Goal: Task Accomplishment & Management: Manage account settings

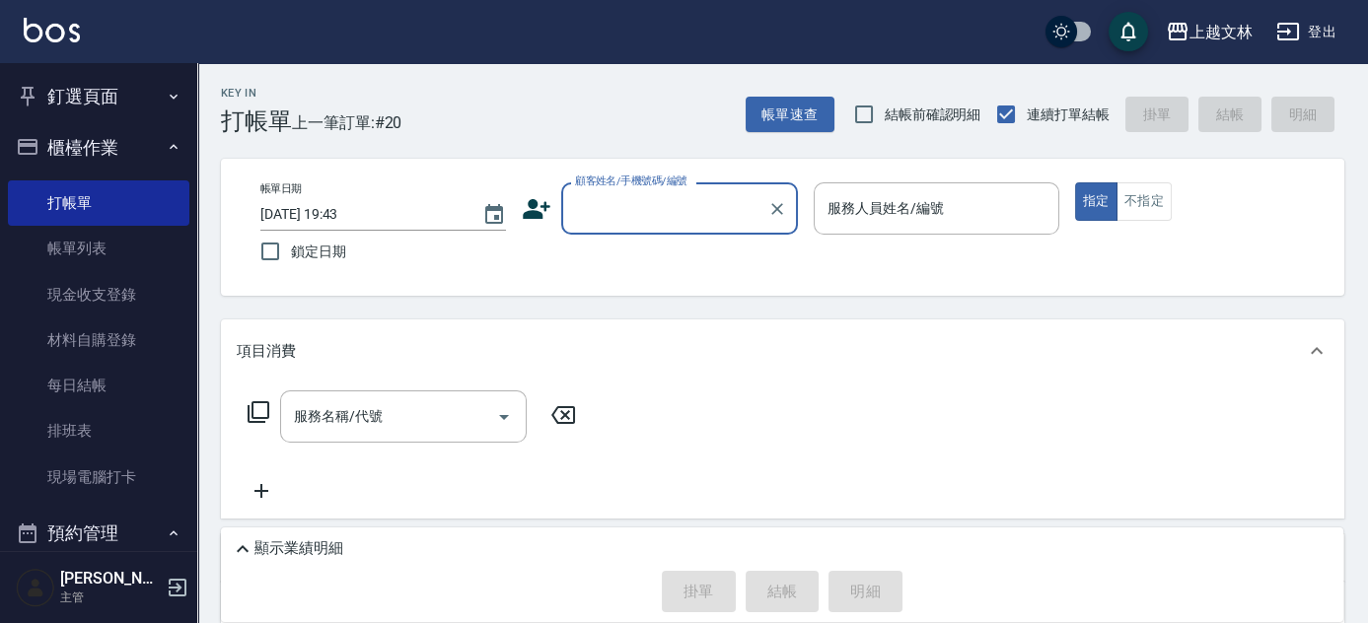
scroll to position [110, 0]
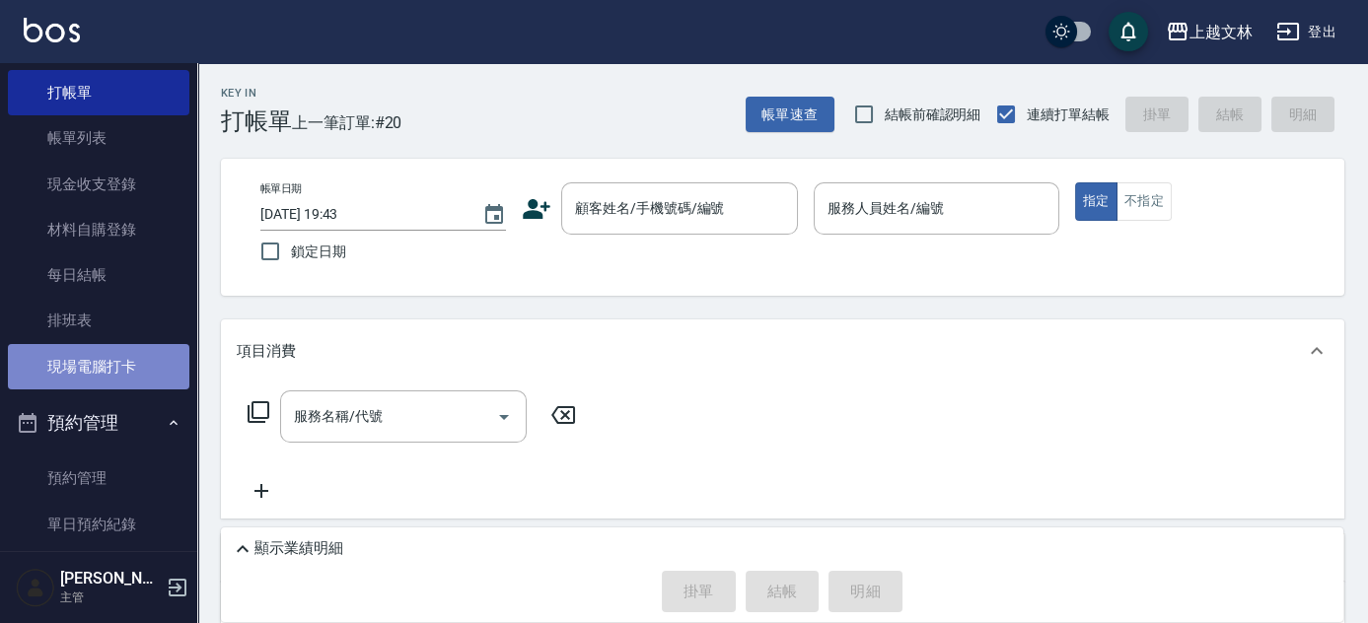
click at [134, 368] on link "現場電腦打卡" at bounding box center [98, 366] width 181 height 45
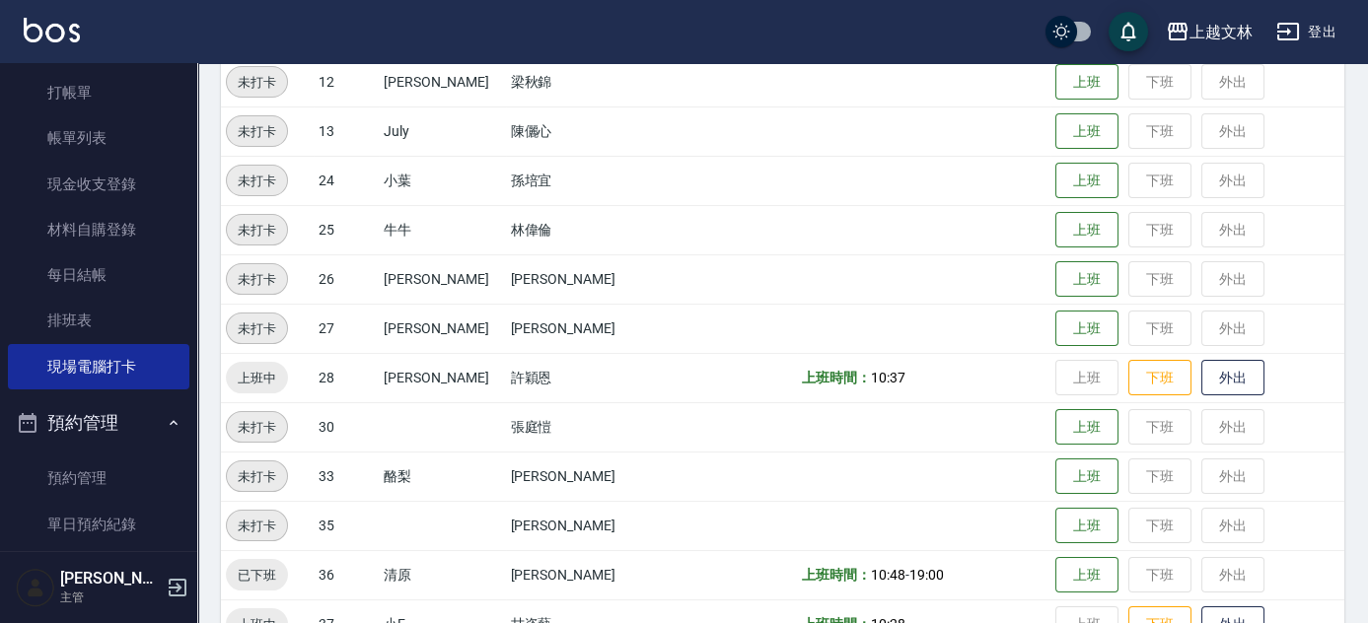
scroll to position [717, 0]
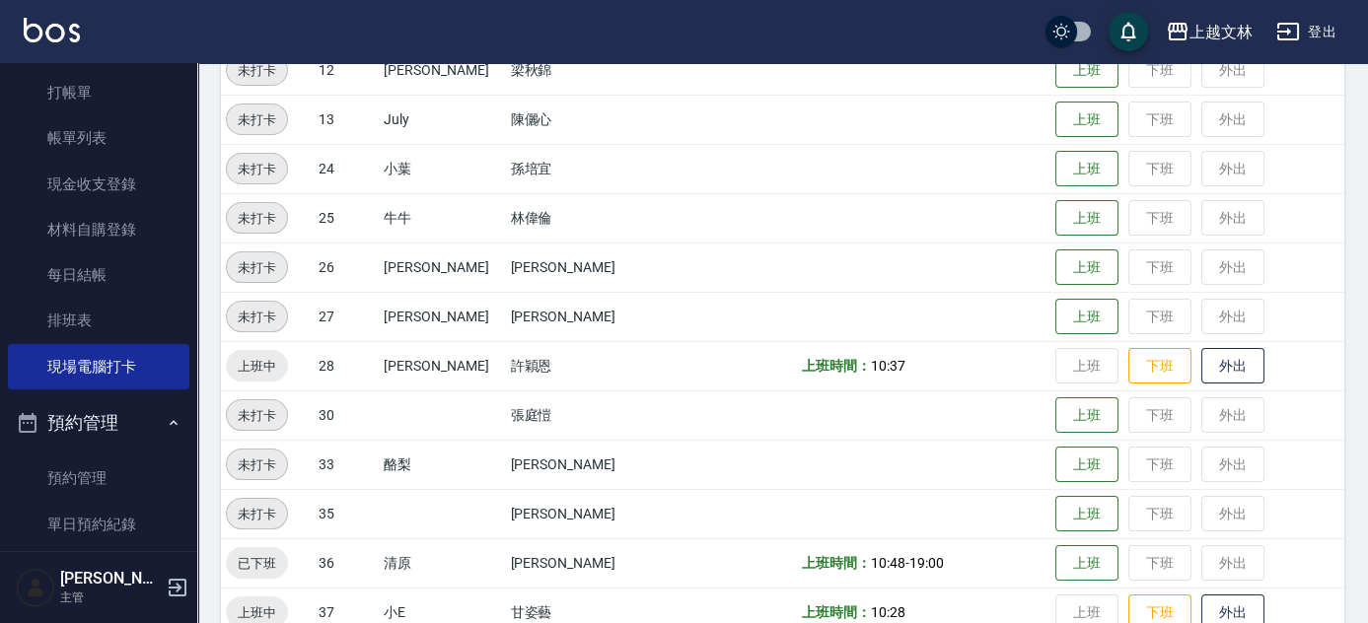
click at [1051, 365] on td "上班 下班 外出" at bounding box center [1198, 365] width 294 height 49
click at [1128, 362] on button "下班" at bounding box center [1159, 366] width 63 height 35
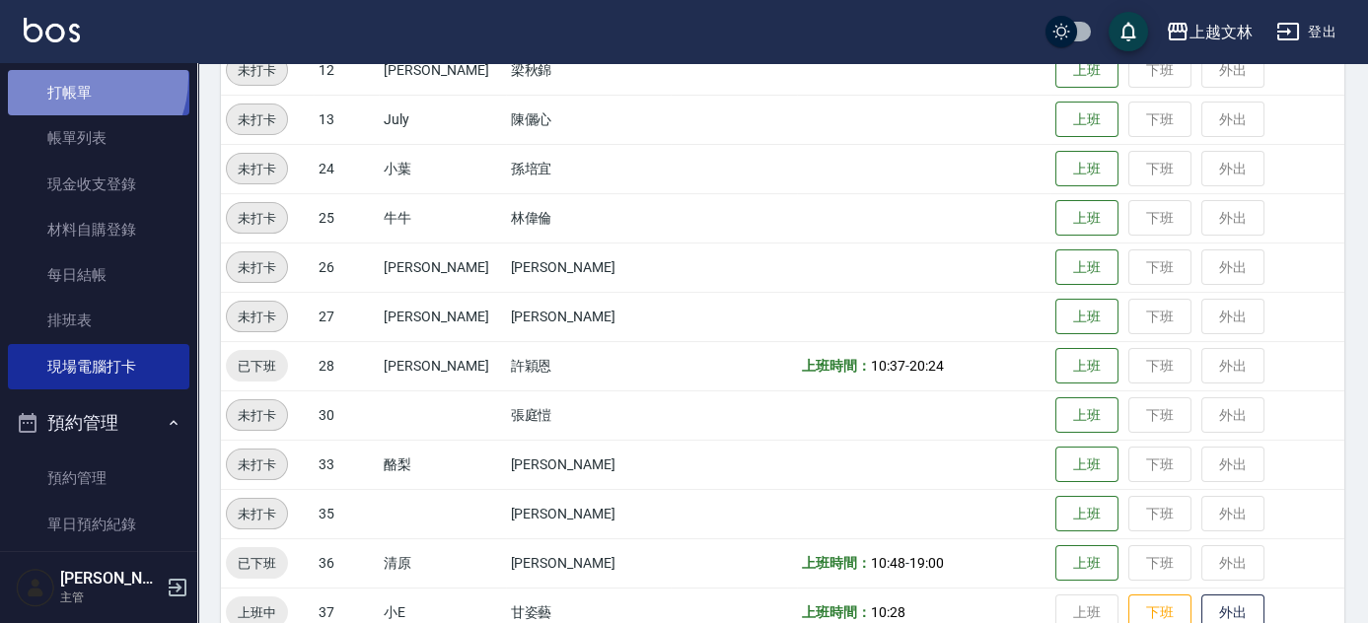
click at [72, 78] on link "打帳單" at bounding box center [98, 92] width 181 height 45
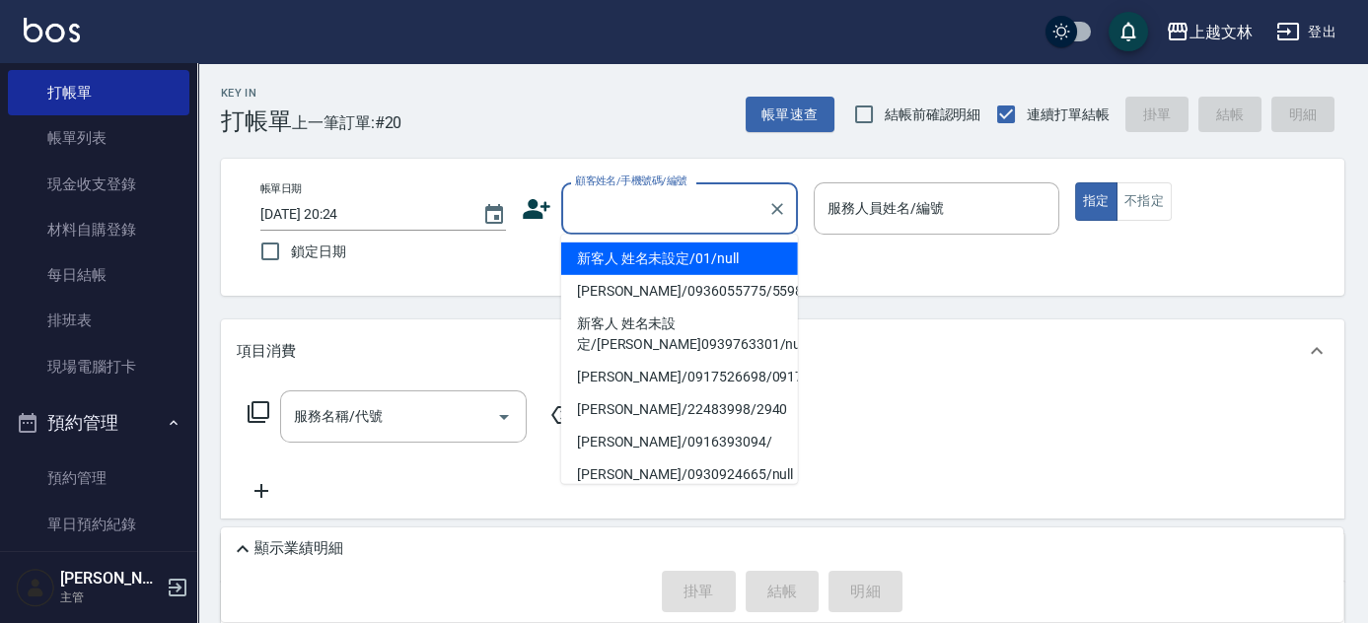
drag, startPoint x: 583, startPoint y: 218, endPoint x: 601, endPoint y: 212, distance: 18.7
click at [583, 217] on input "顧客姓名/手機號碼/編號" at bounding box center [664, 208] width 189 height 35
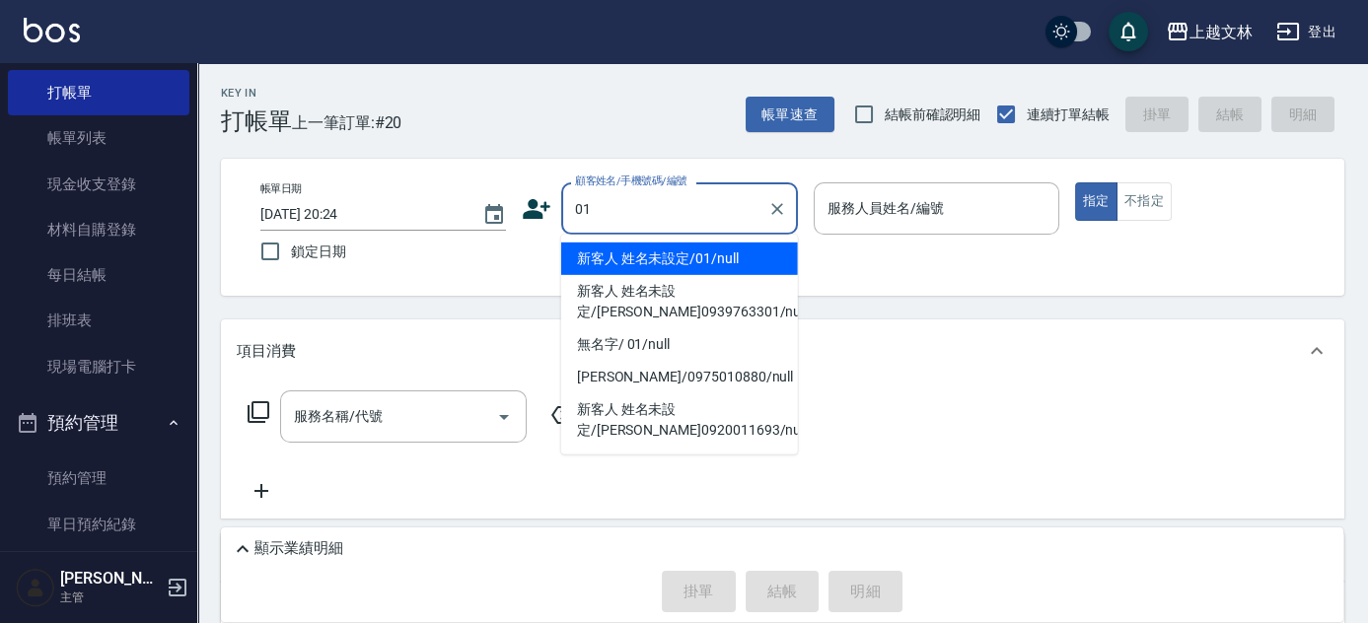
type input "新客人 姓名未設定/01/null"
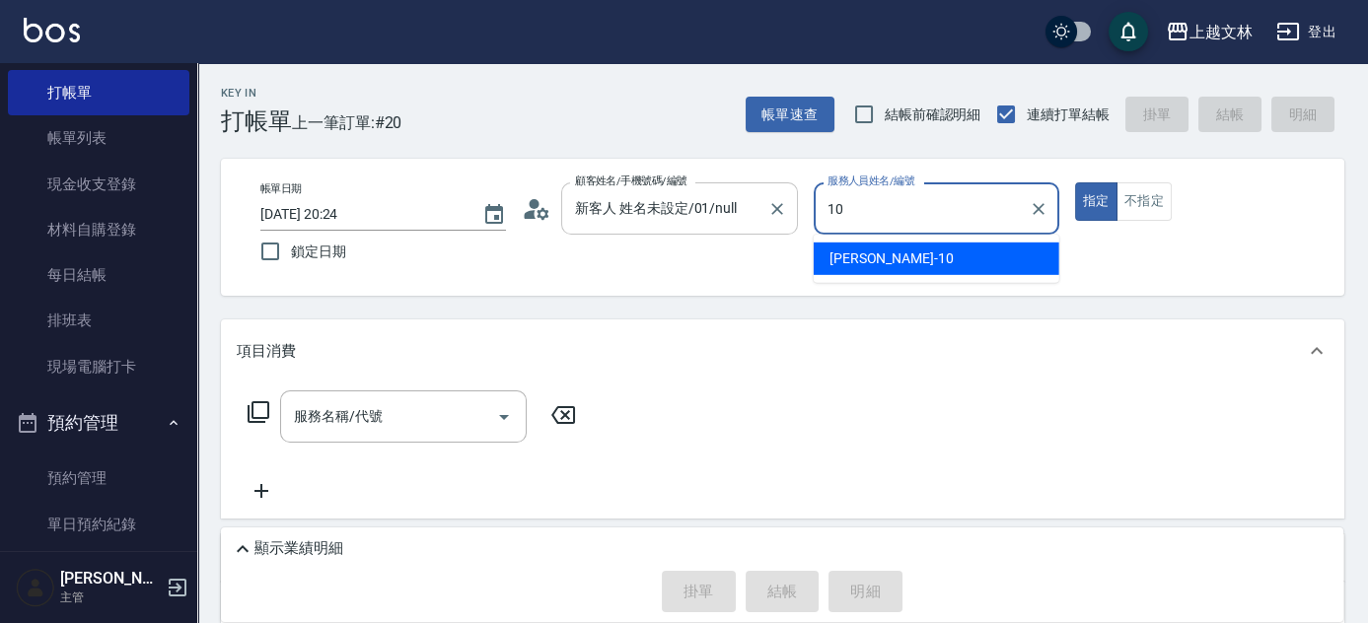
type input "Amy-10"
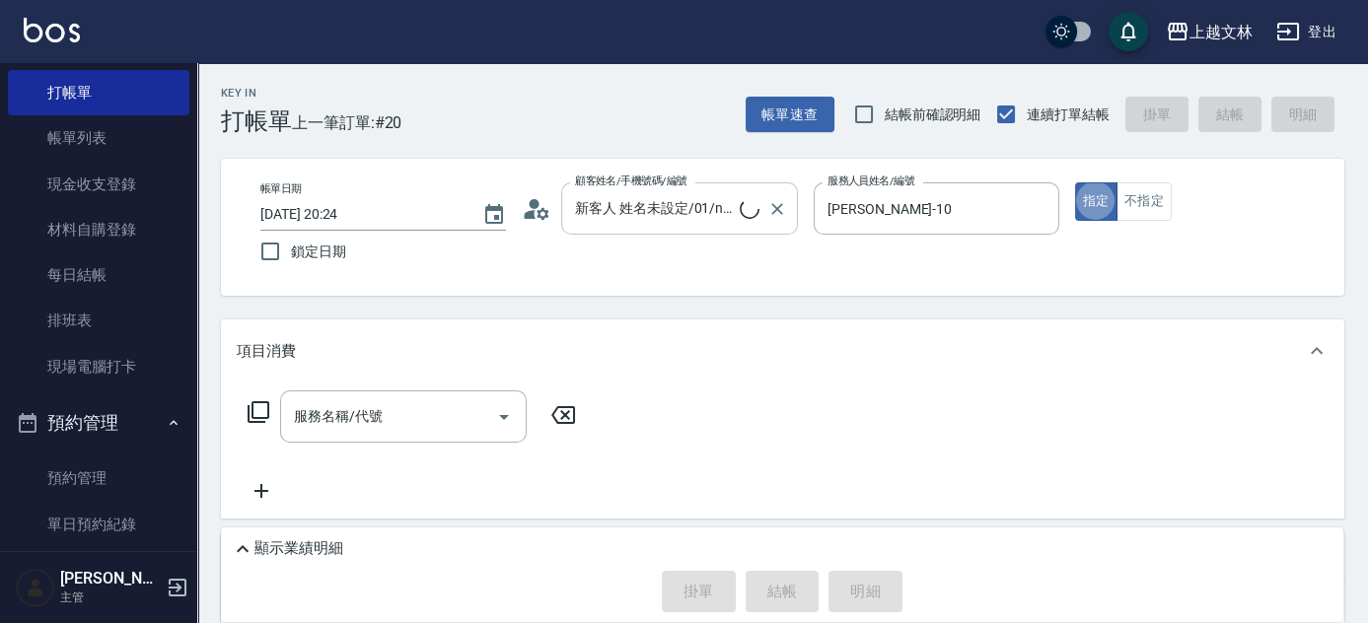
type button "true"
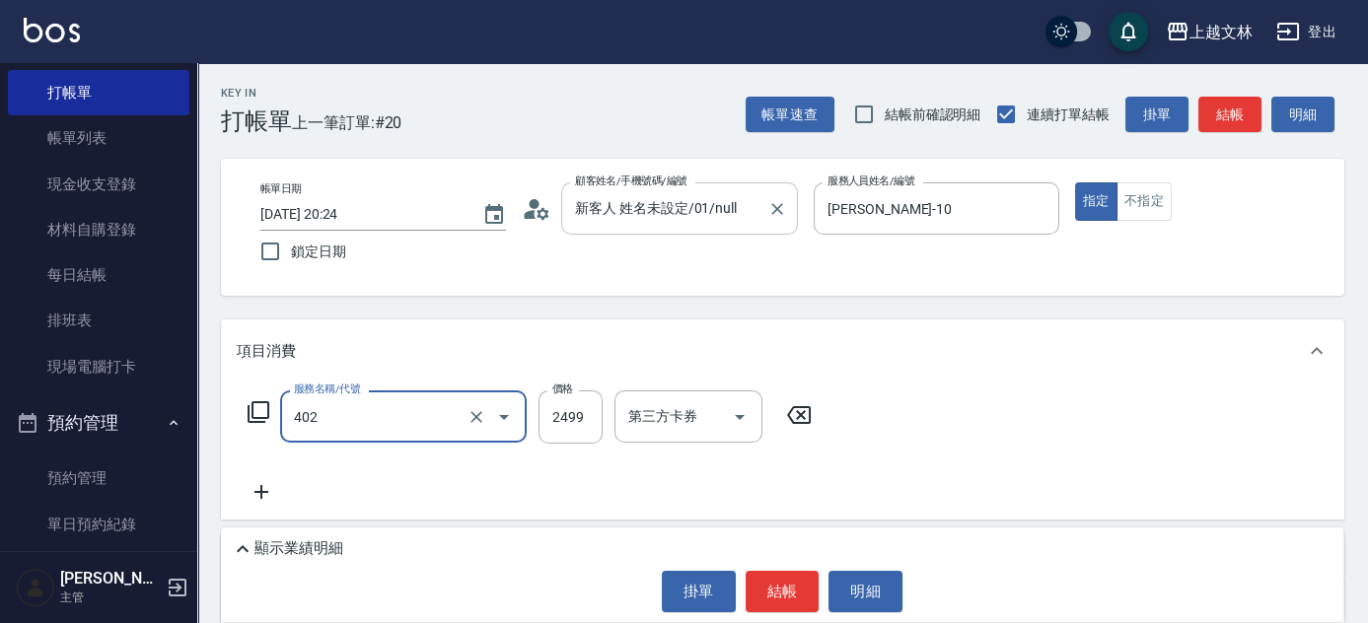
type input "嚴選染髮(402)"
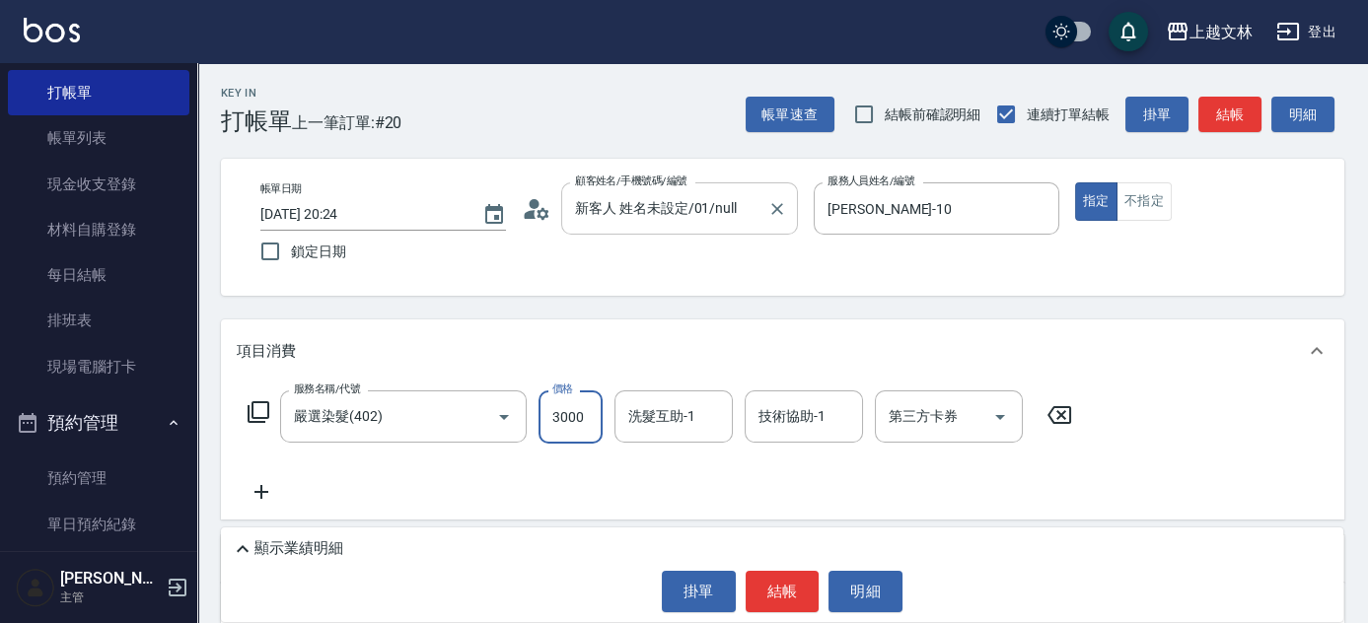
type input "3000"
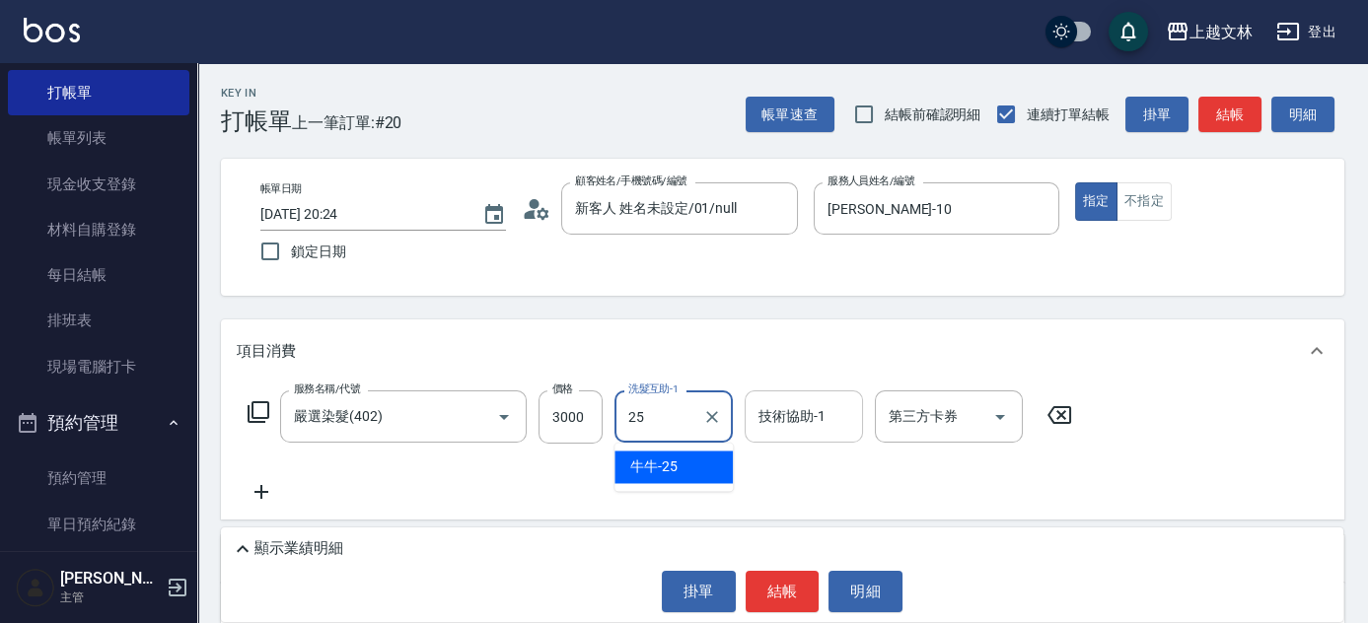
type input "牛牛-25"
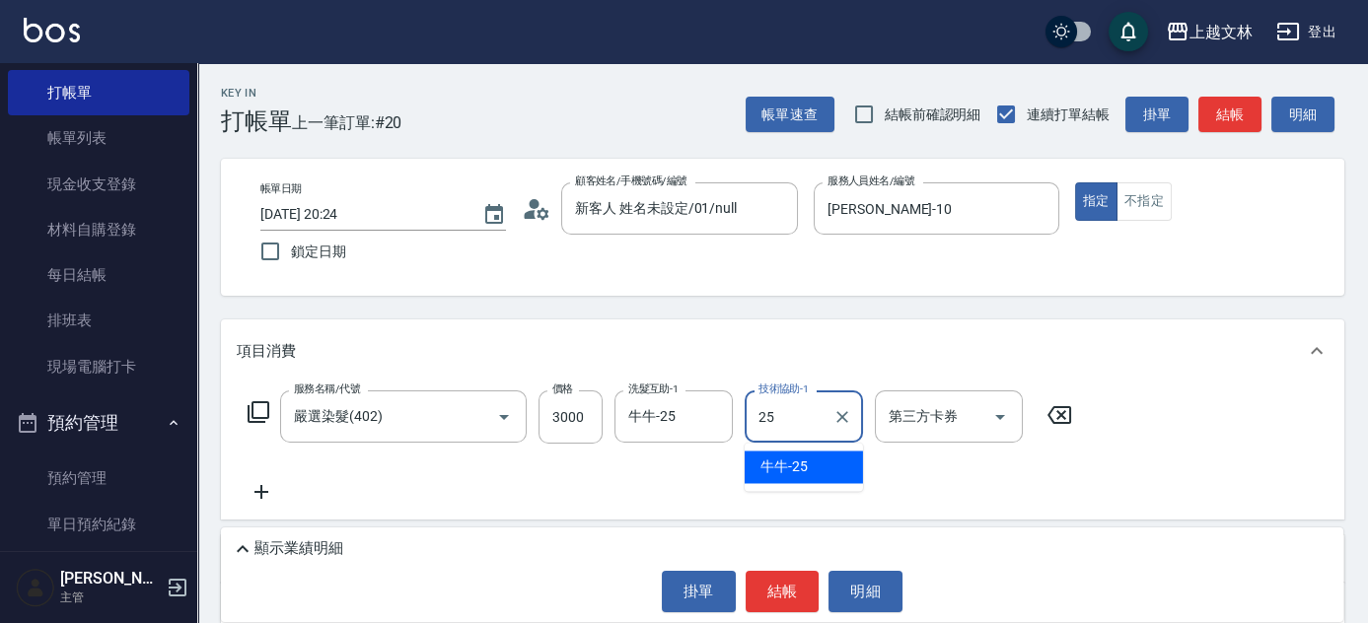
type input "牛牛-25"
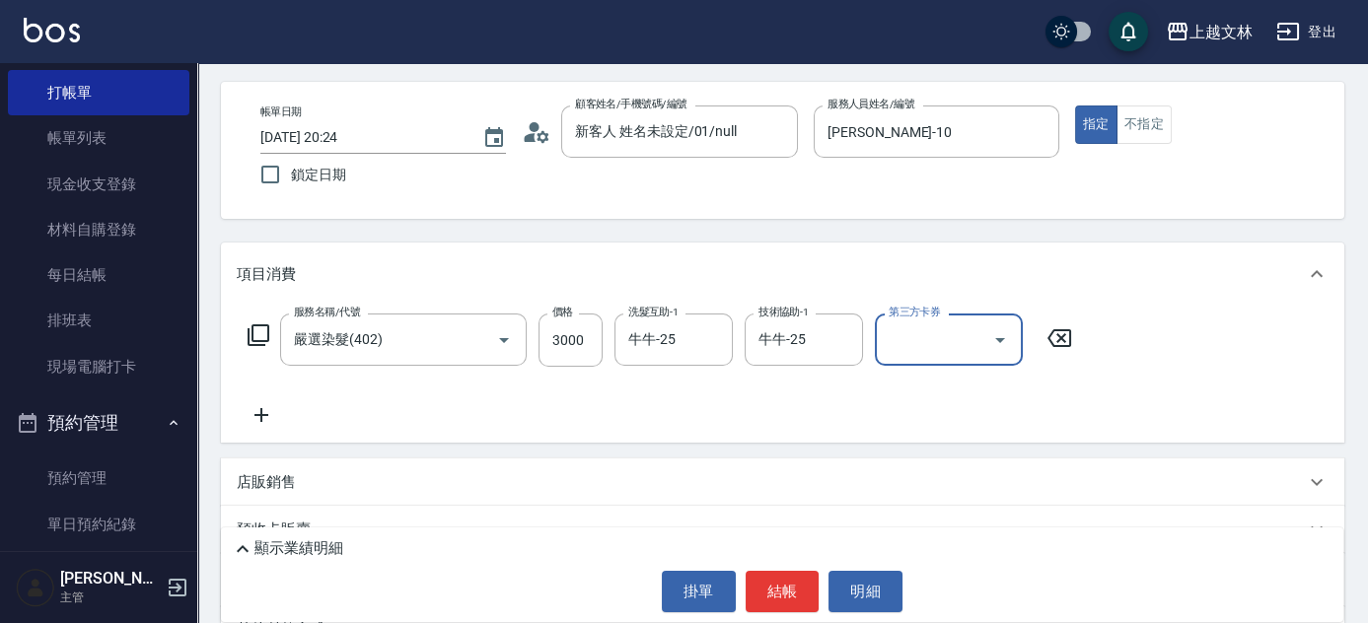
scroll to position [80, 0]
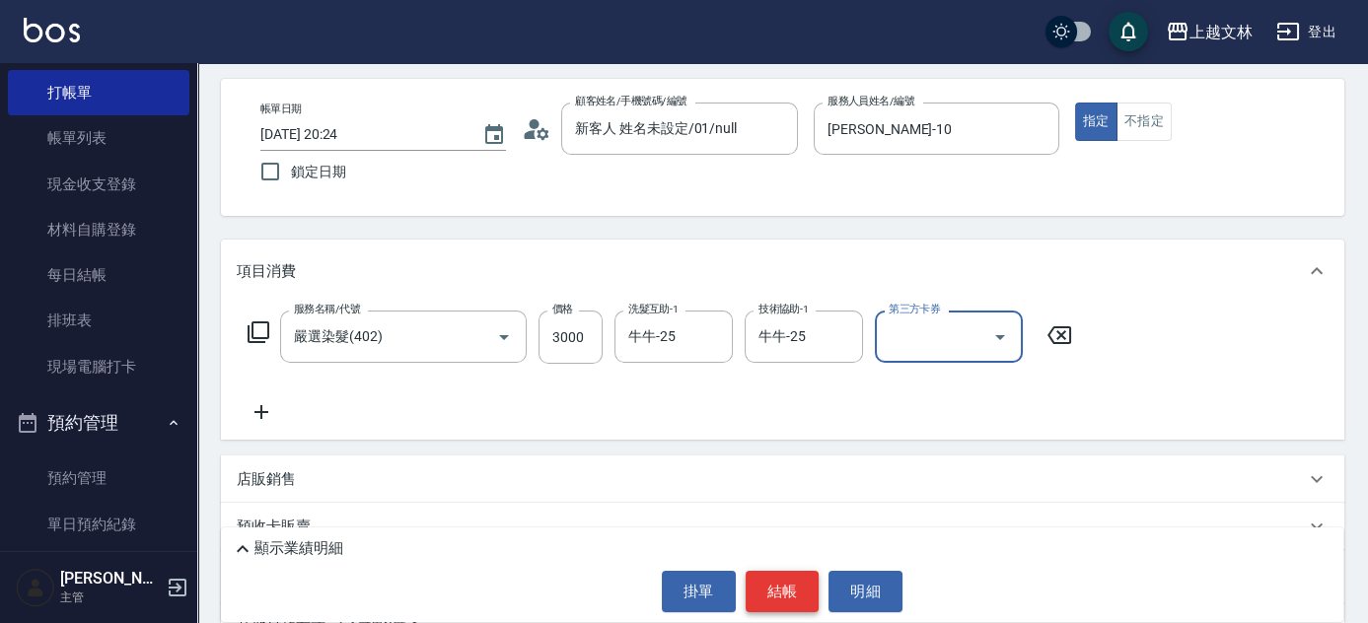
click at [782, 580] on button "結帳" at bounding box center [783, 591] width 74 height 41
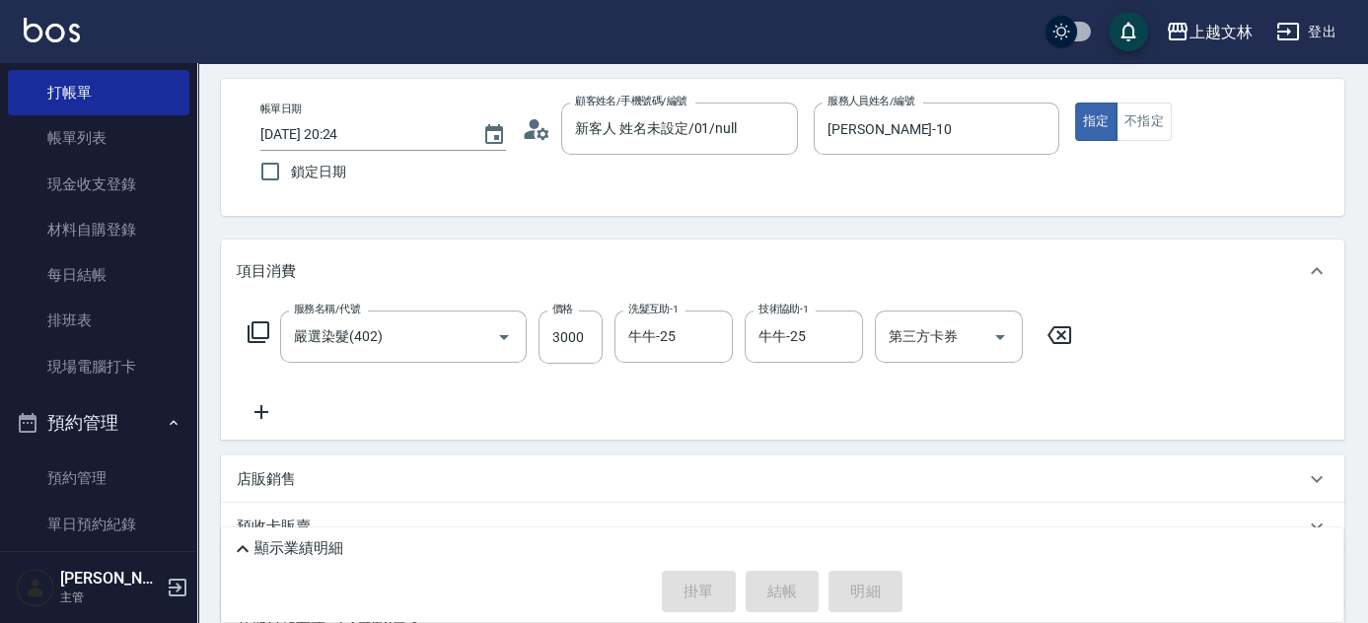
type input "2025/09/04 20:25"
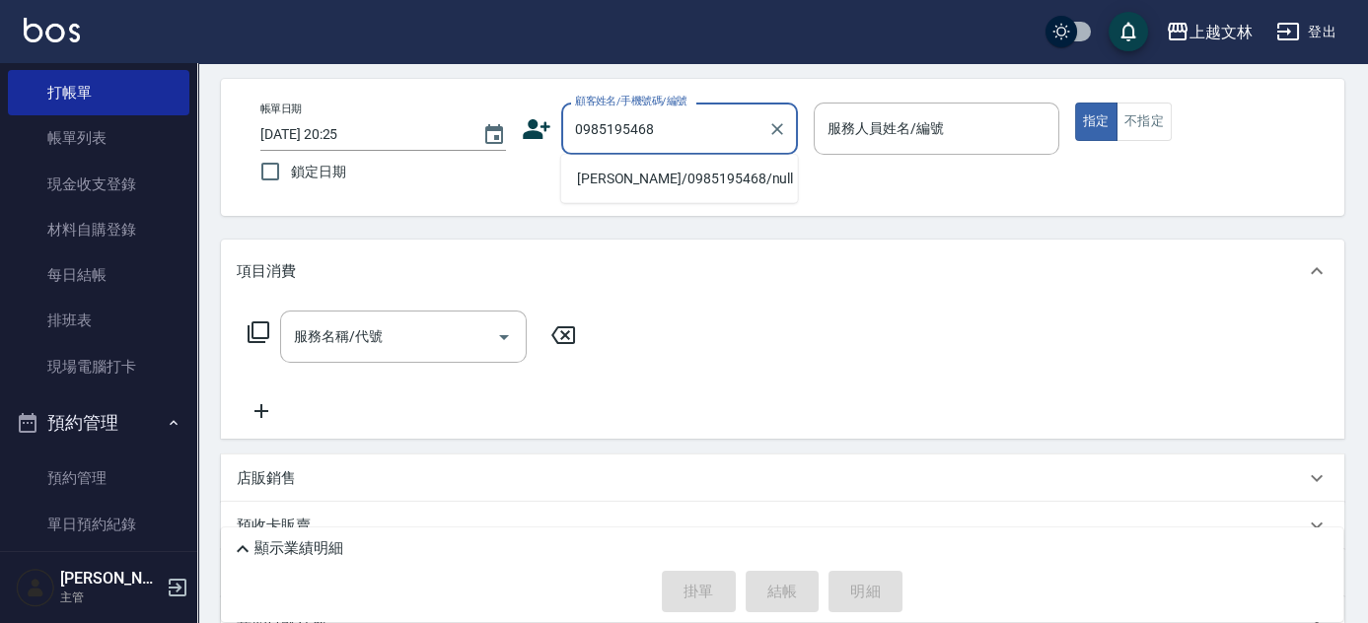
type input "楊子瑩/0985195468/null"
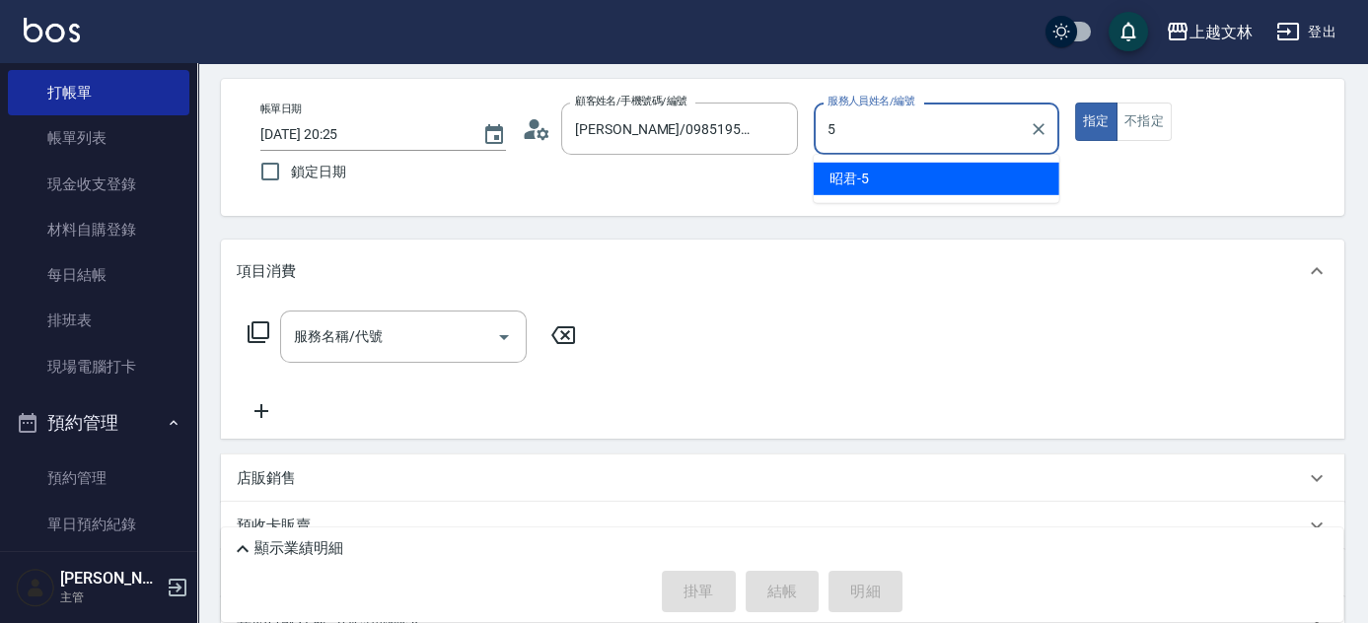
type input "昭君-5"
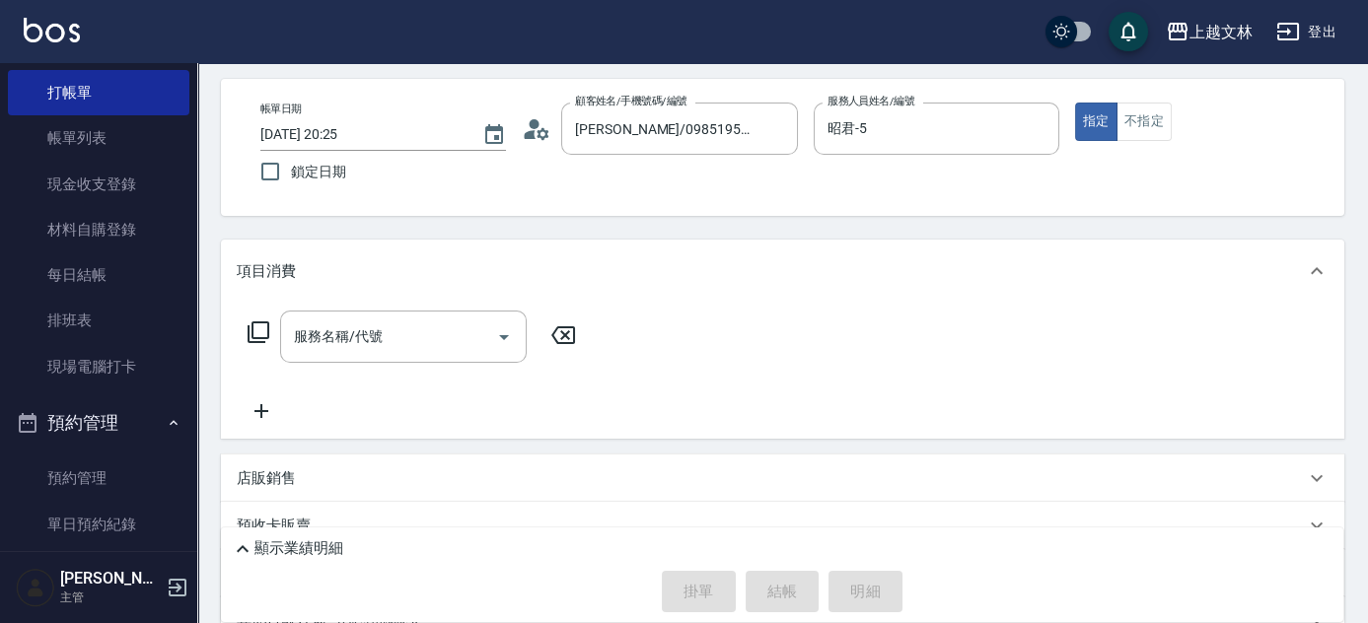
click at [254, 335] on icon at bounding box center [259, 333] width 24 height 24
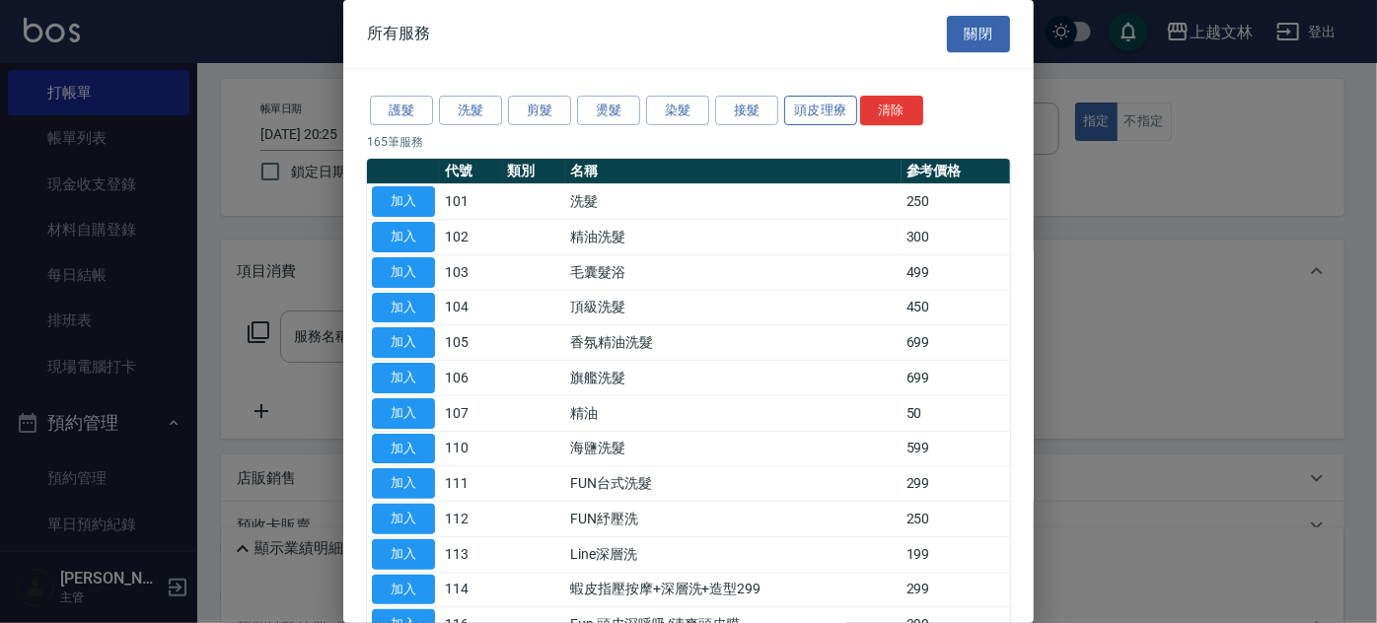
click at [810, 104] on button "頭皮理療" at bounding box center [820, 111] width 73 height 31
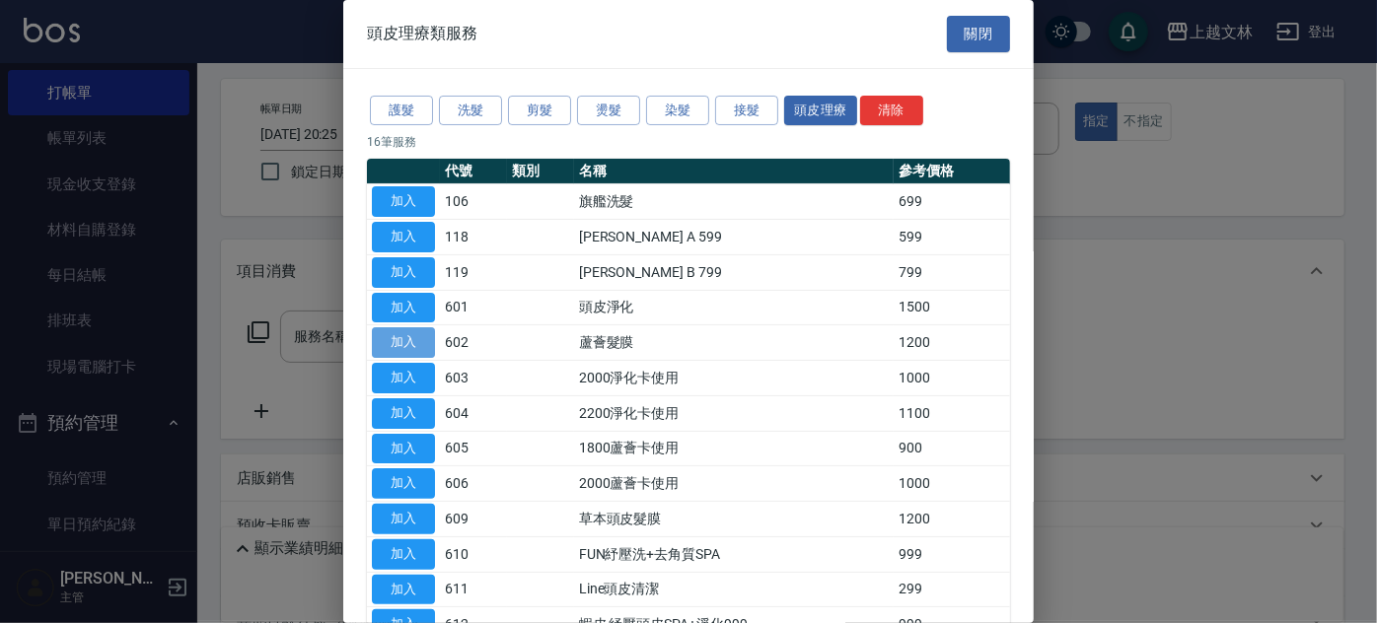
click at [418, 343] on button "加入" at bounding box center [403, 342] width 63 height 31
type input "蘆薈髮膜(602)"
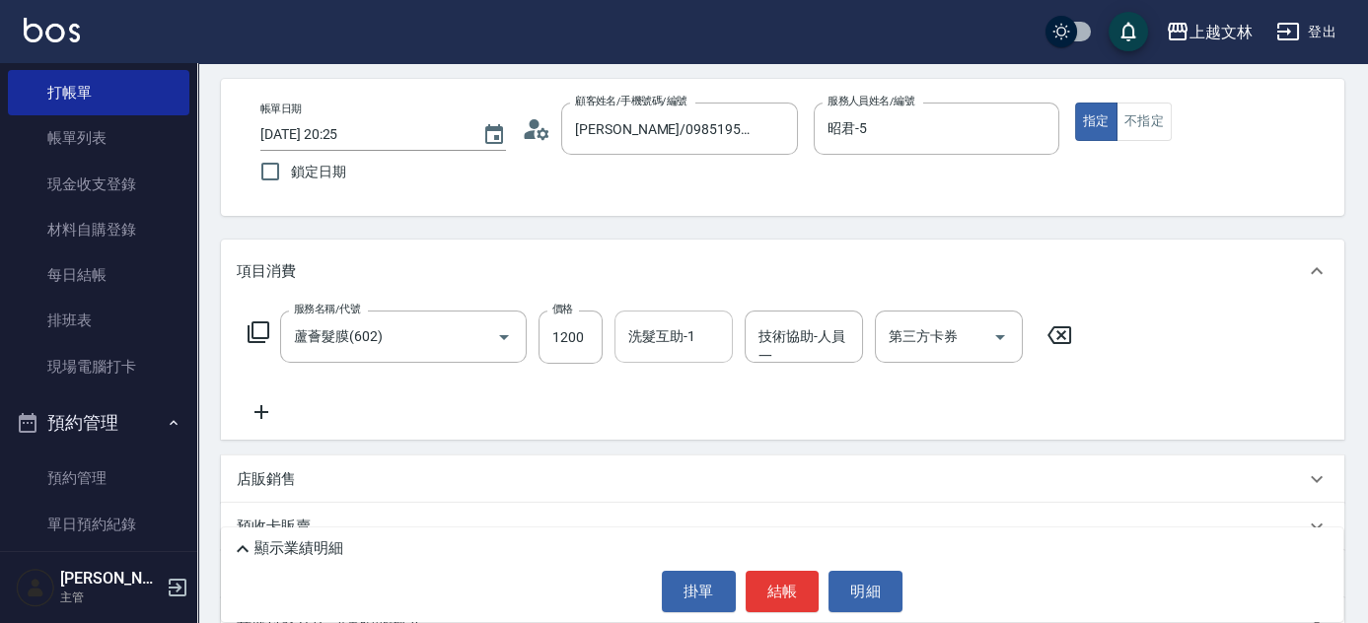
click at [694, 348] on input "洗髮互助-1" at bounding box center [673, 337] width 101 height 35
type input "小巫-43"
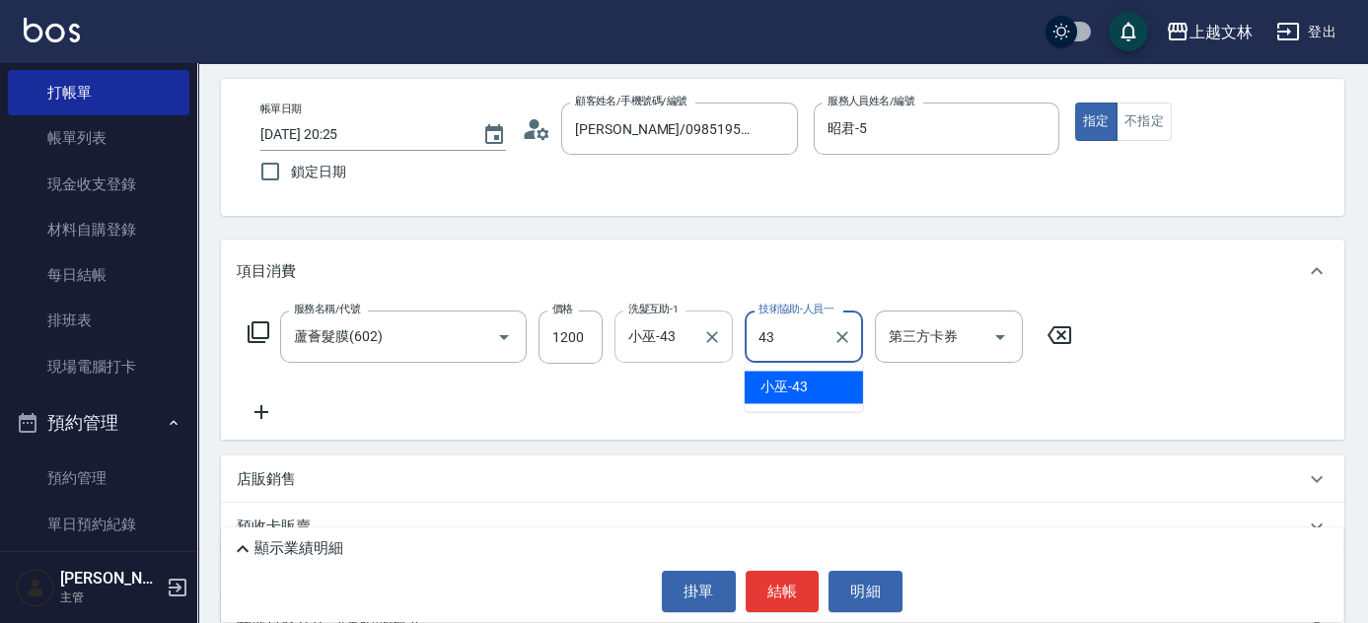
type input "小巫-43"
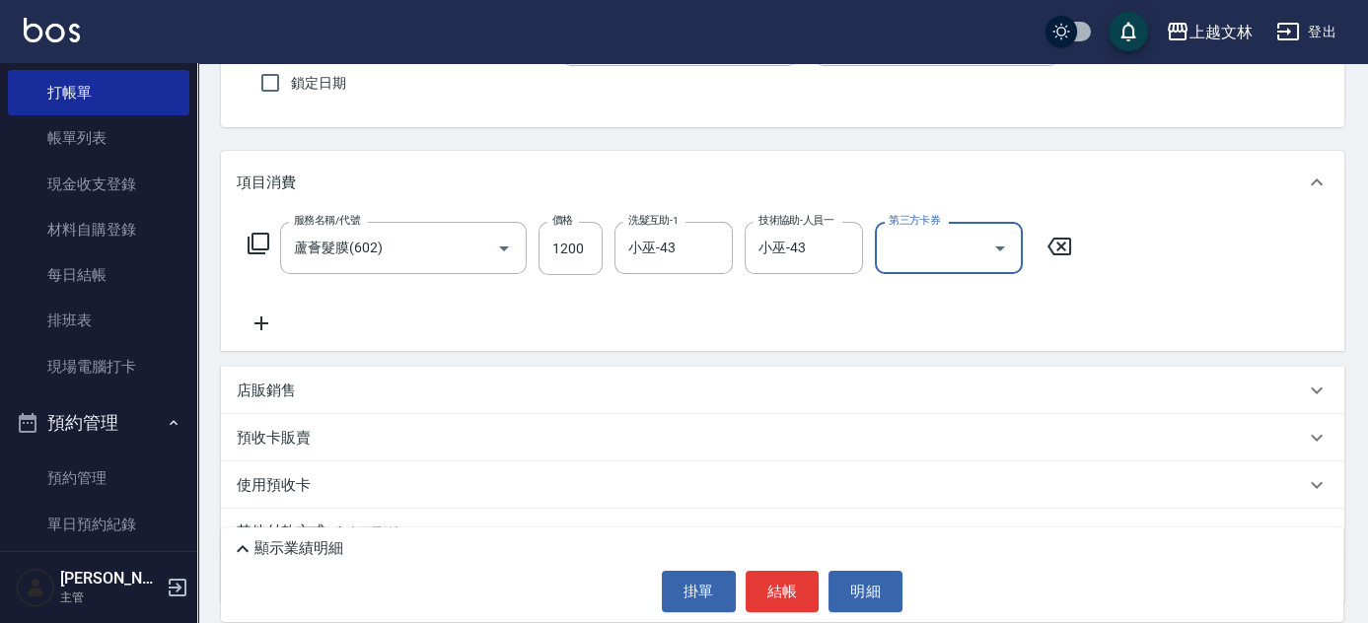
scroll to position [170, 0]
click at [265, 327] on icon at bounding box center [261, 323] width 49 height 24
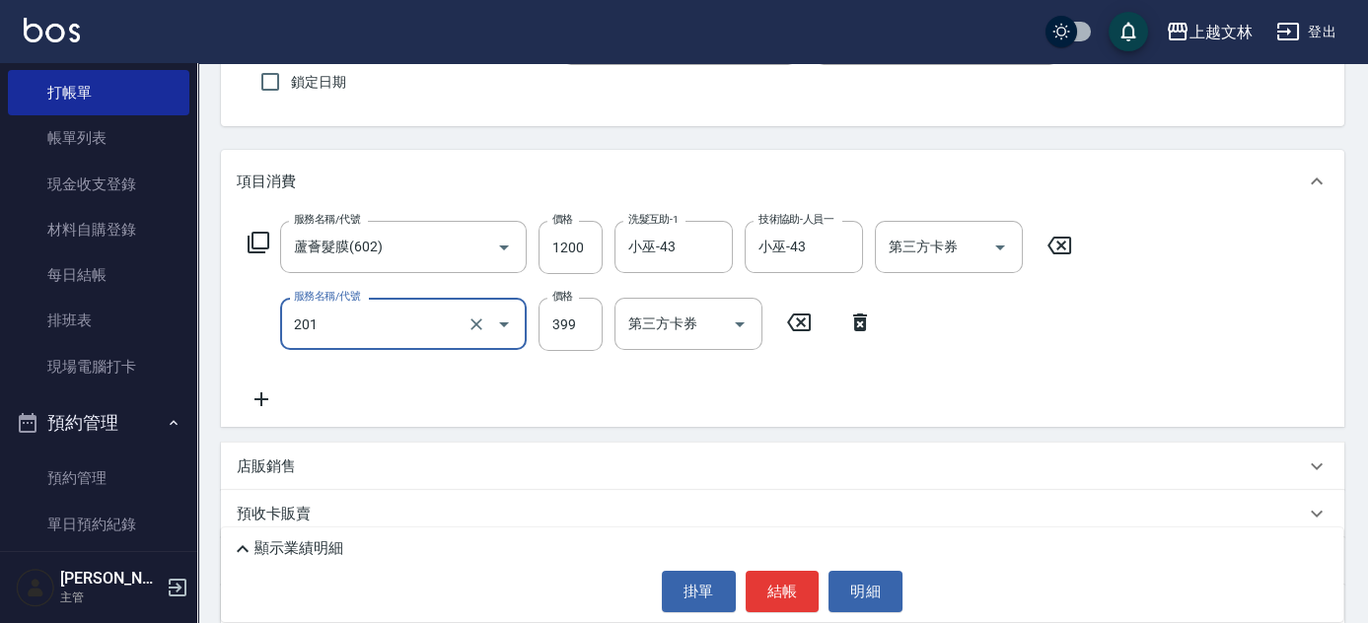
type input "B級單剪(201)"
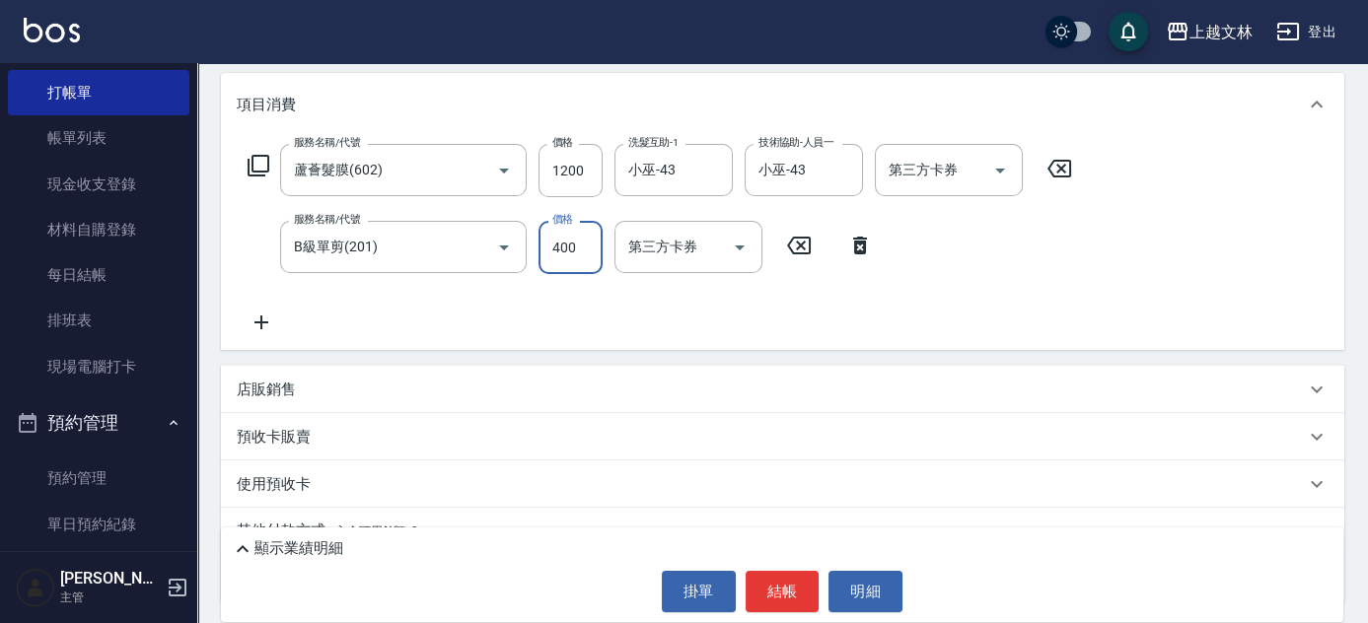
scroll to position [80, 0]
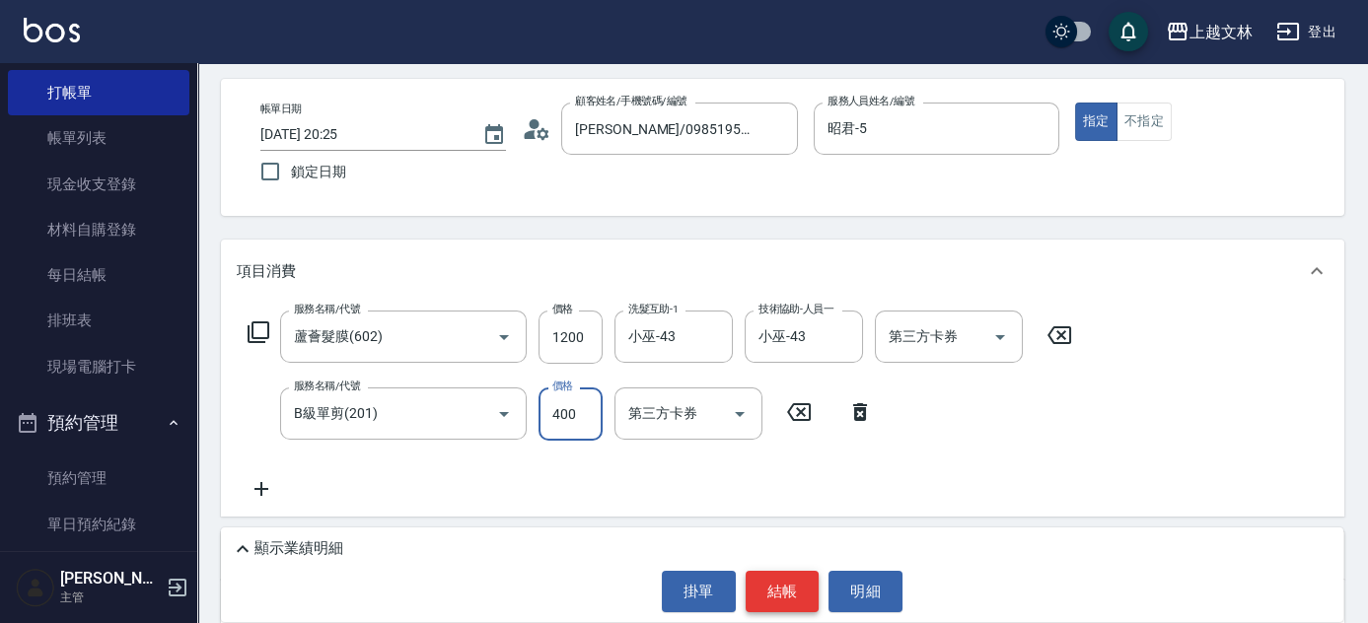
type input "400"
click at [775, 602] on button "結帳" at bounding box center [783, 591] width 74 height 41
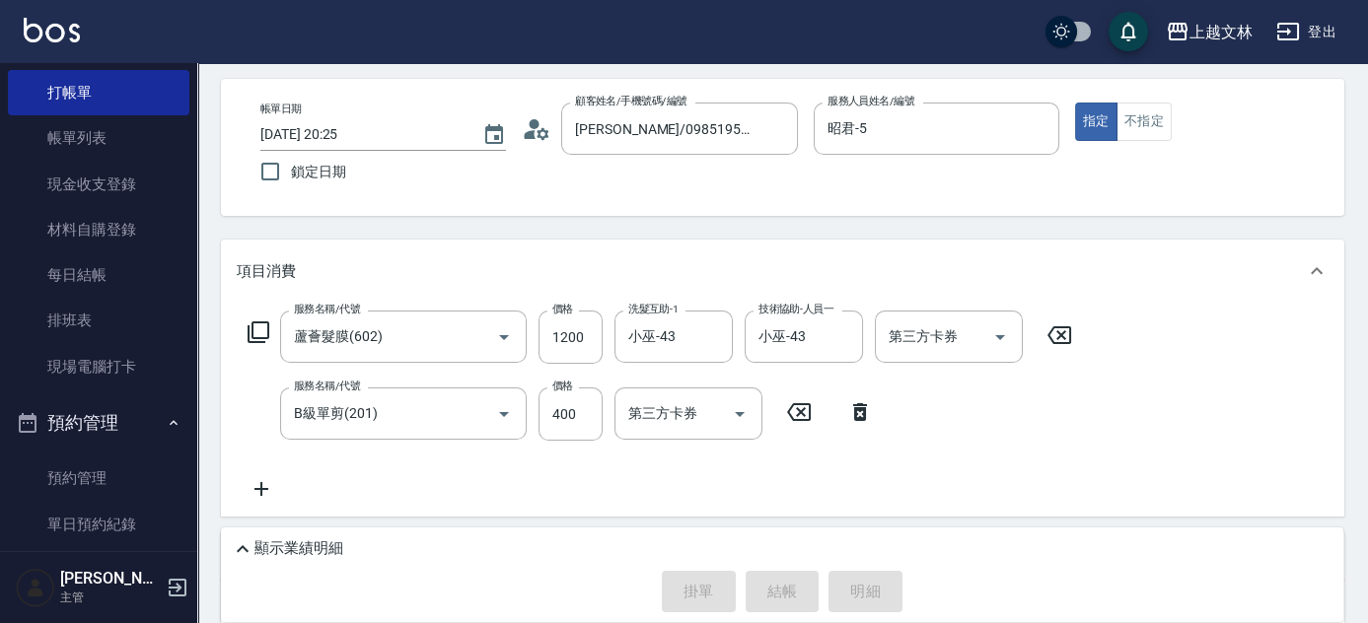
type input "2025/09/04 20:35"
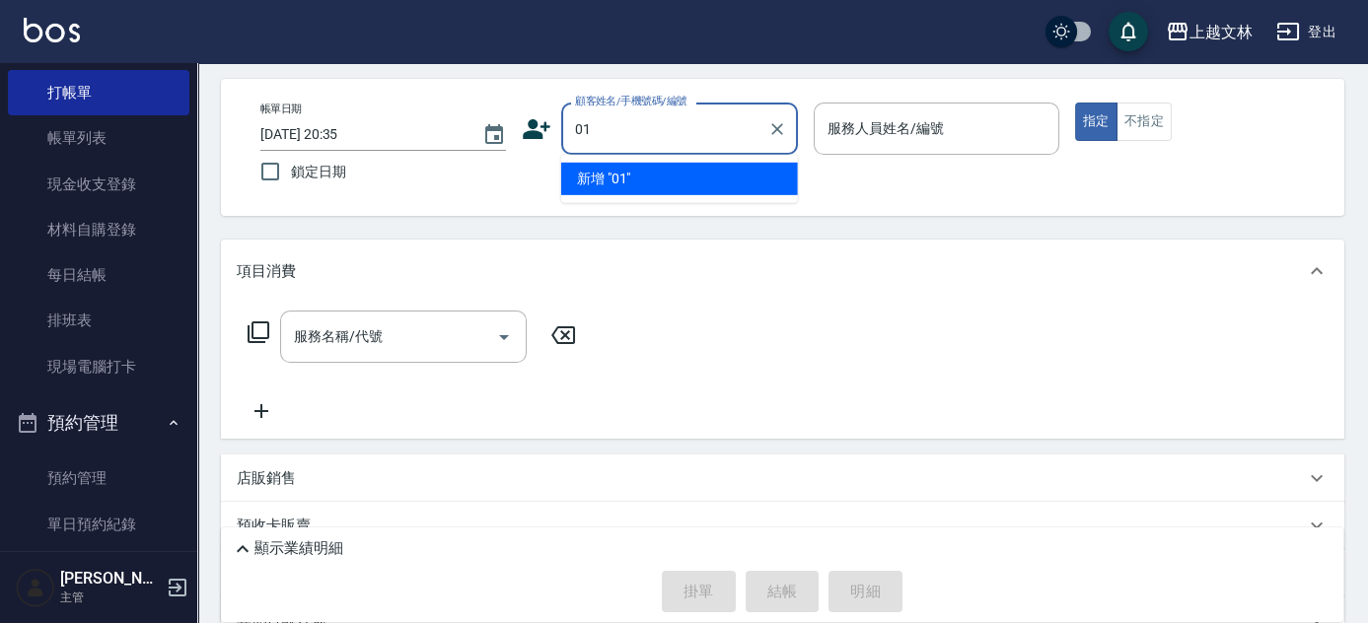
type input "01"
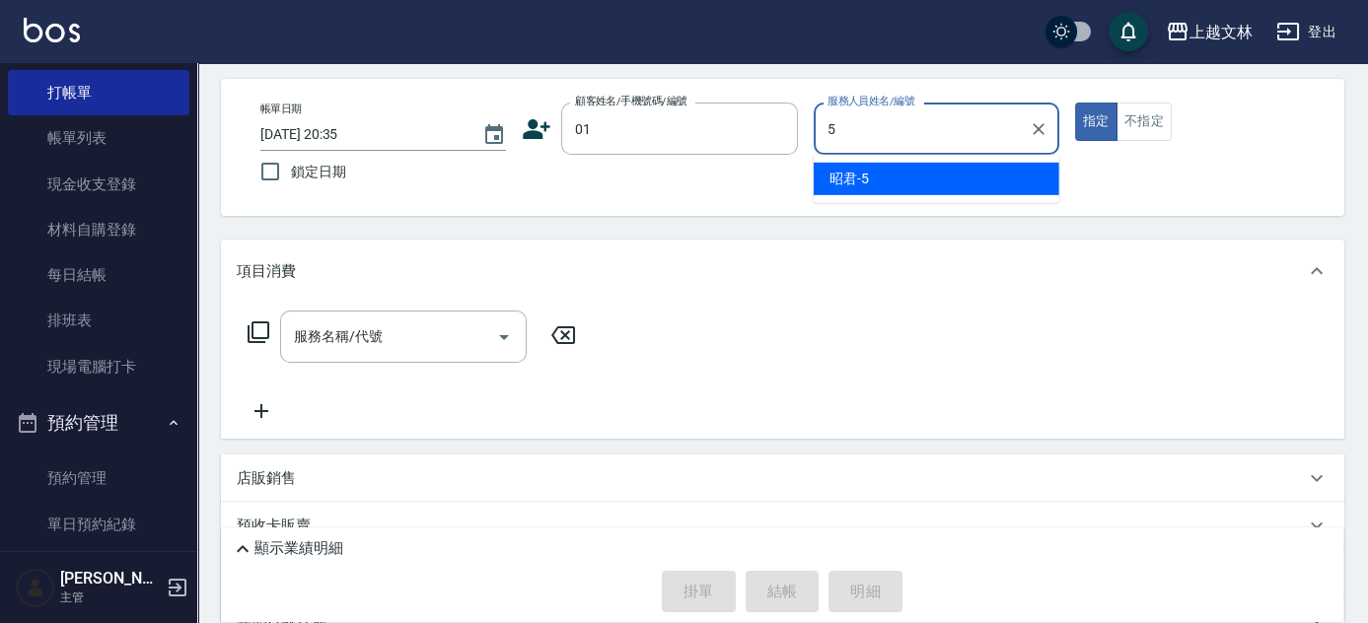
type input "昭君-5"
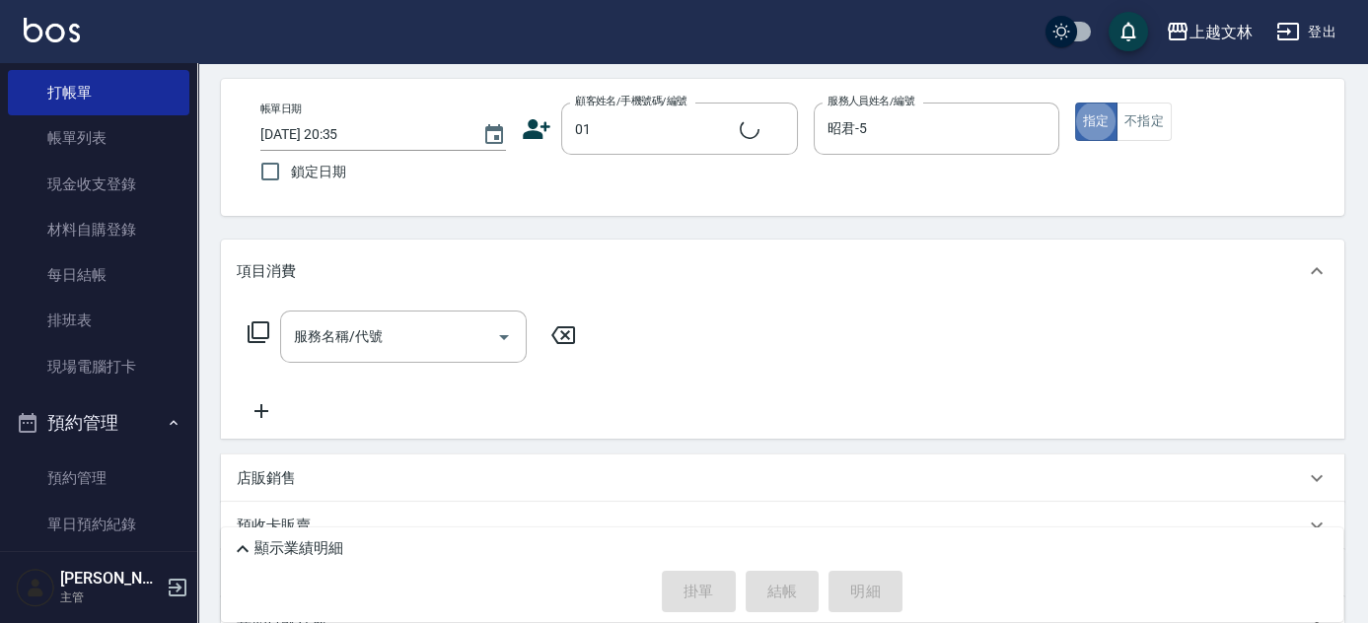
type input "新客人 姓名未設定/01/null"
click at [1127, 124] on button "不指定" at bounding box center [1144, 122] width 55 height 38
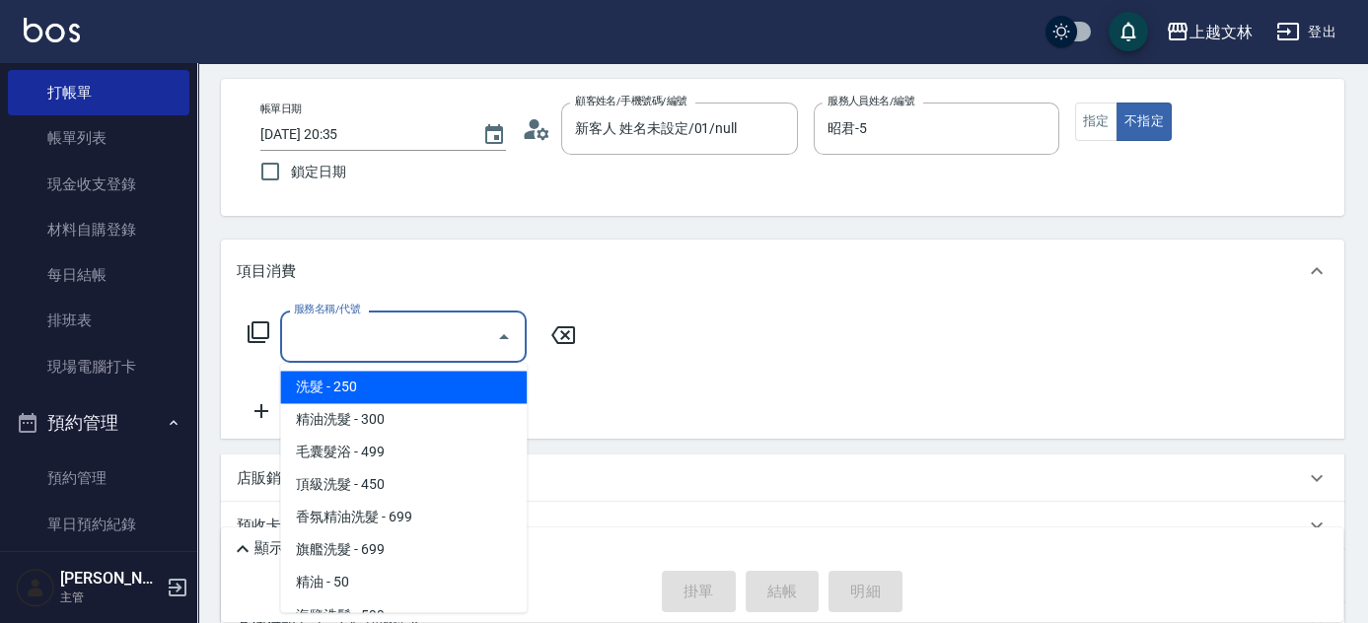
click at [448, 335] on input "服務名稱/代號" at bounding box center [388, 337] width 199 height 35
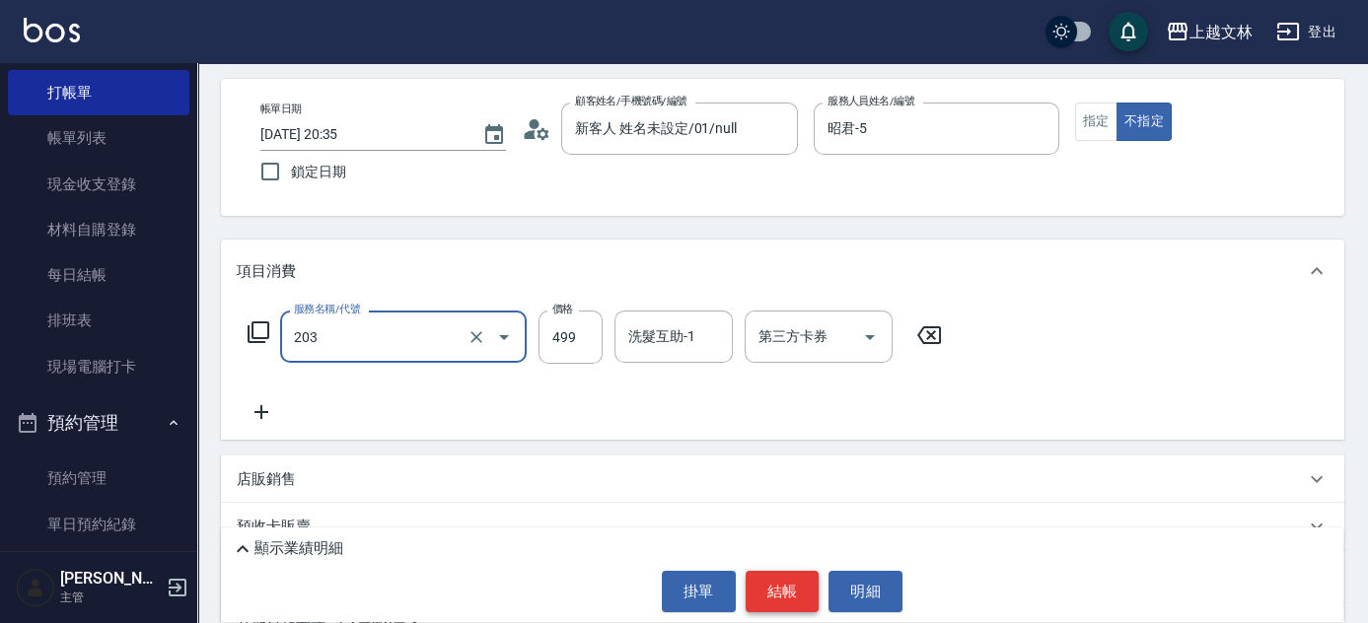
type input "B級洗+剪(203)"
click at [790, 591] on button "結帳" at bounding box center [783, 591] width 74 height 41
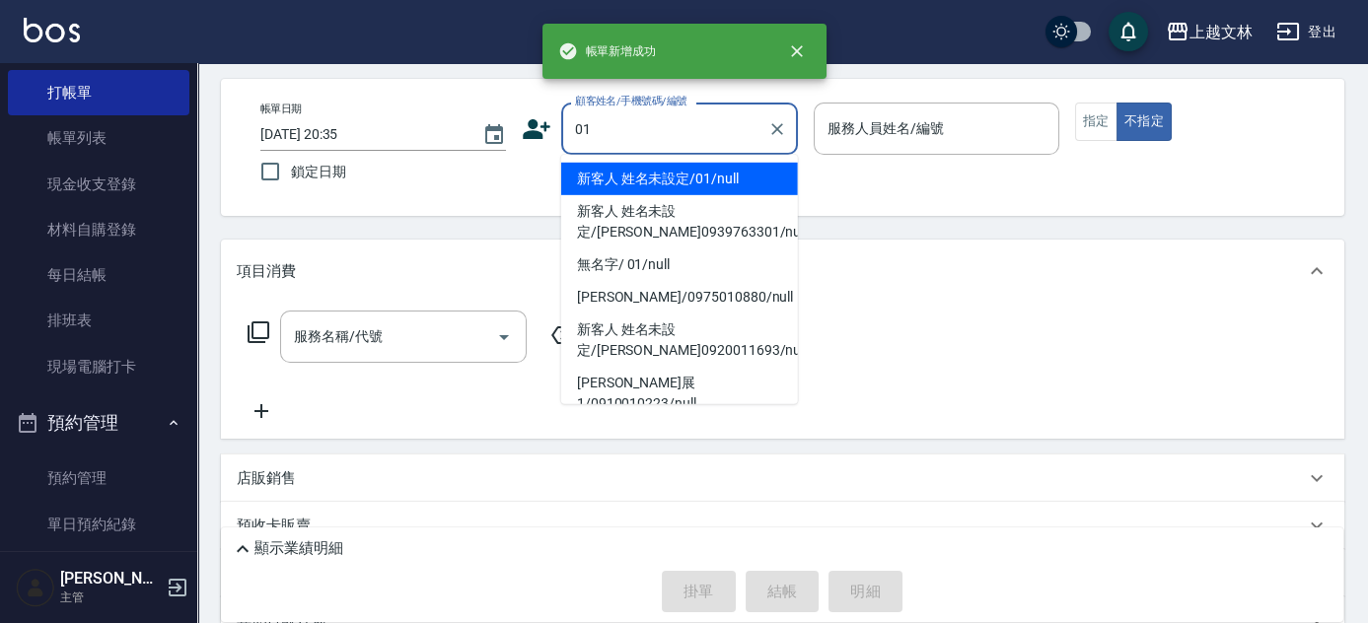
type input "新客人 姓名未設定/01/null"
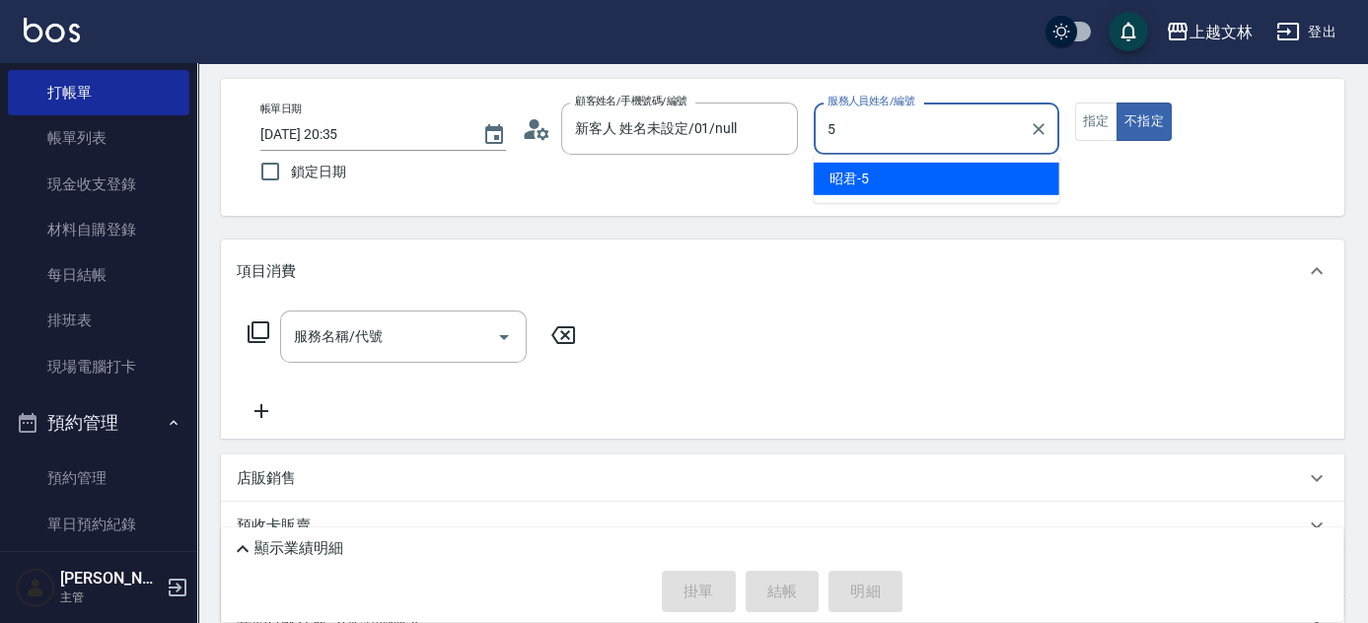
type input "昭君-5"
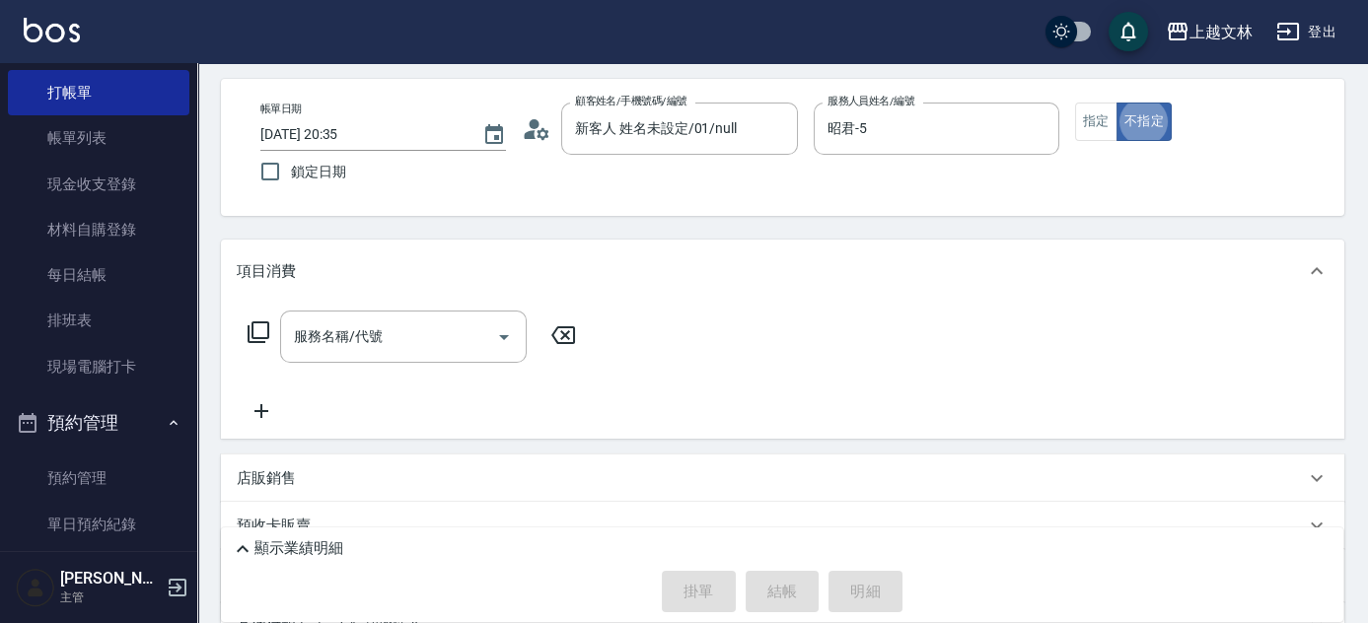
type button "false"
click at [378, 358] on div "服務名稱/代號" at bounding box center [403, 337] width 247 height 52
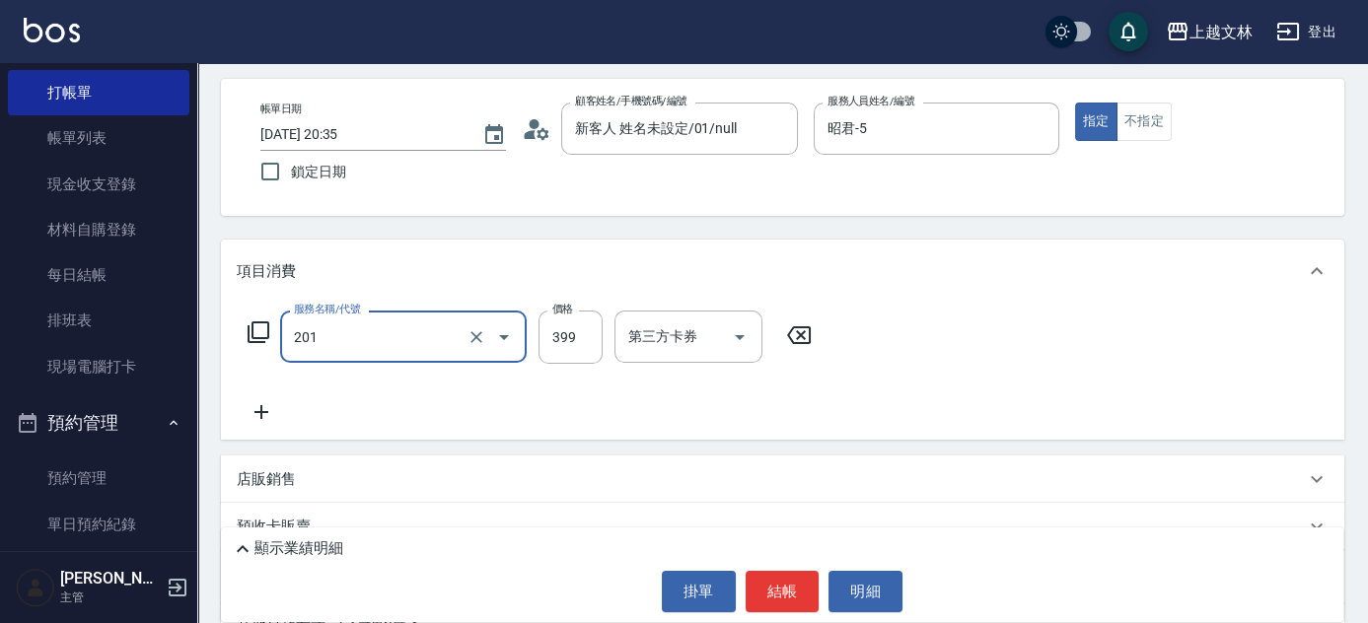
type input "B級單剪(201)"
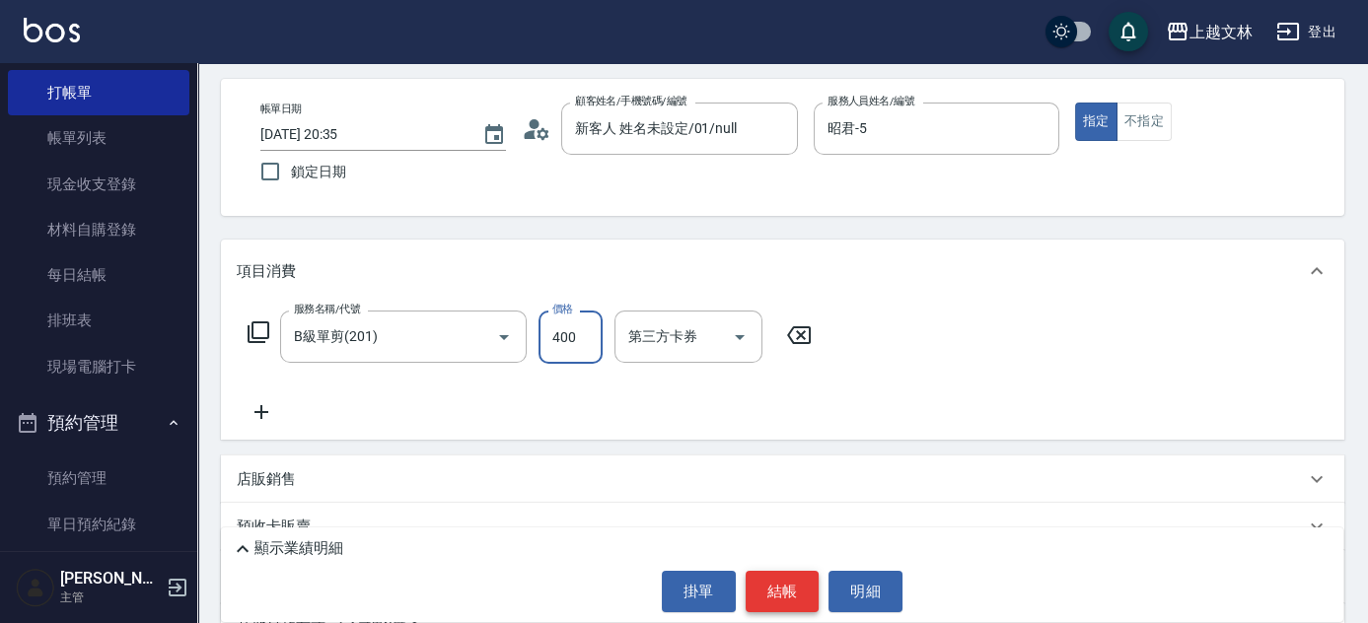
type input "400"
click at [797, 604] on button "結帳" at bounding box center [783, 591] width 74 height 41
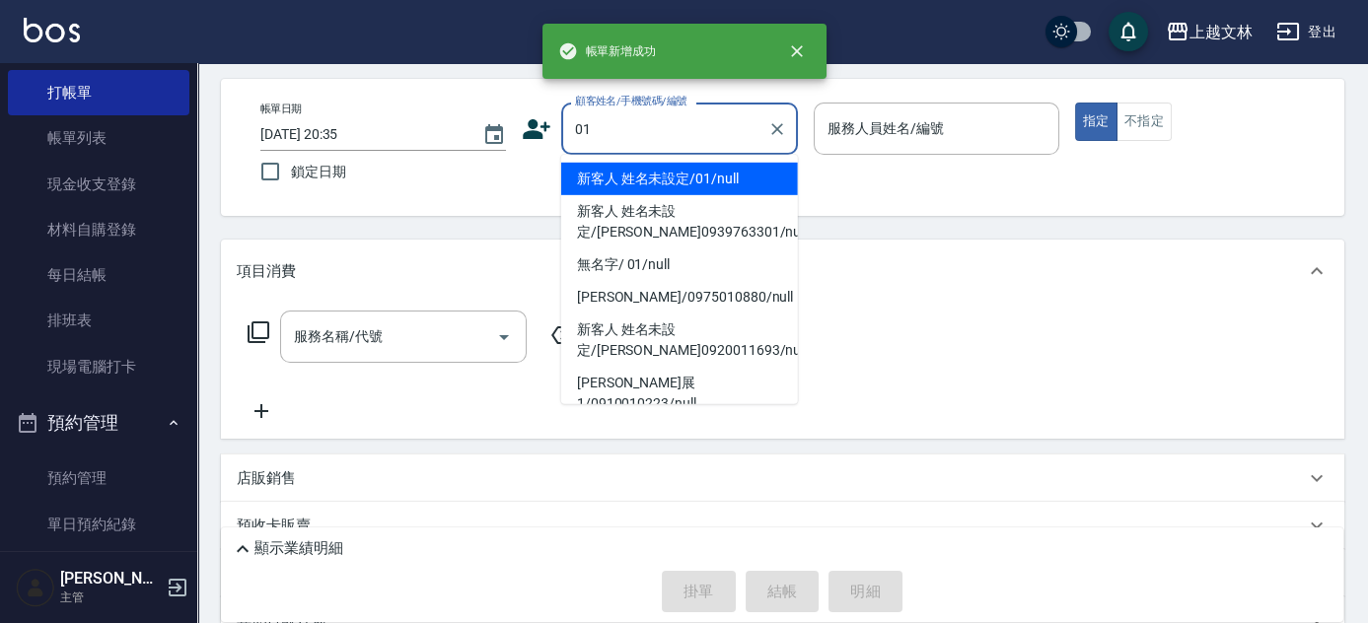
type input "新客人 姓名未設定/01/null"
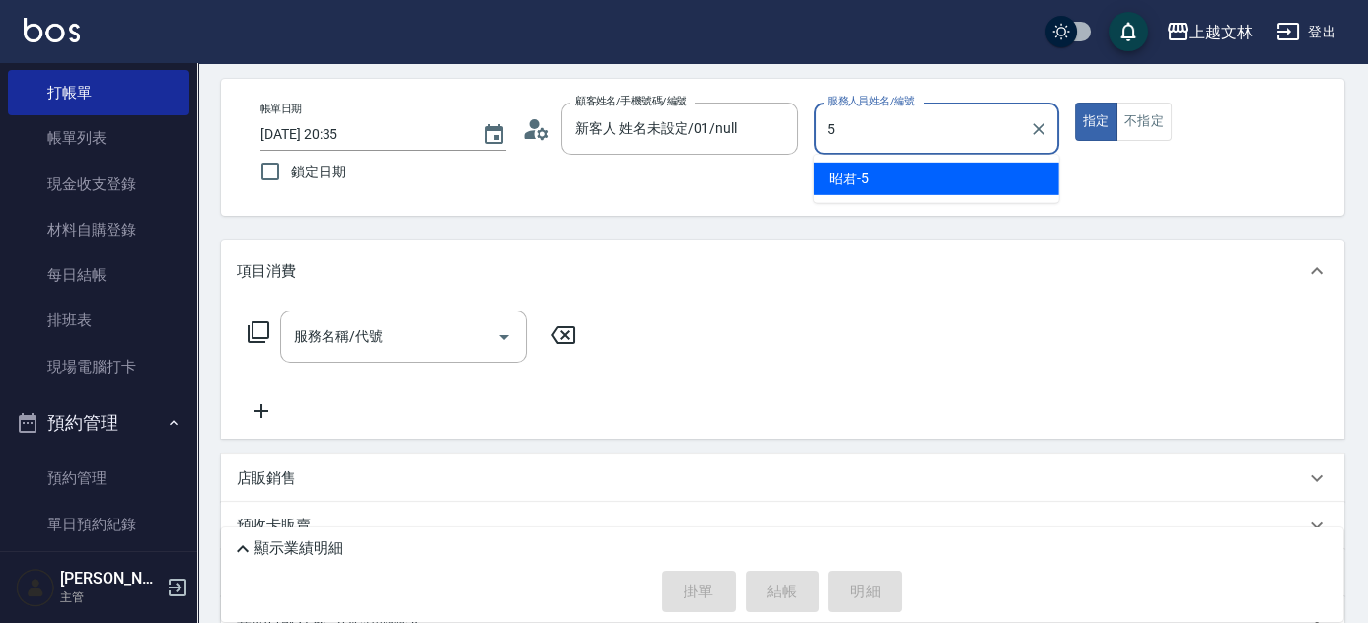
type input "昭君-5"
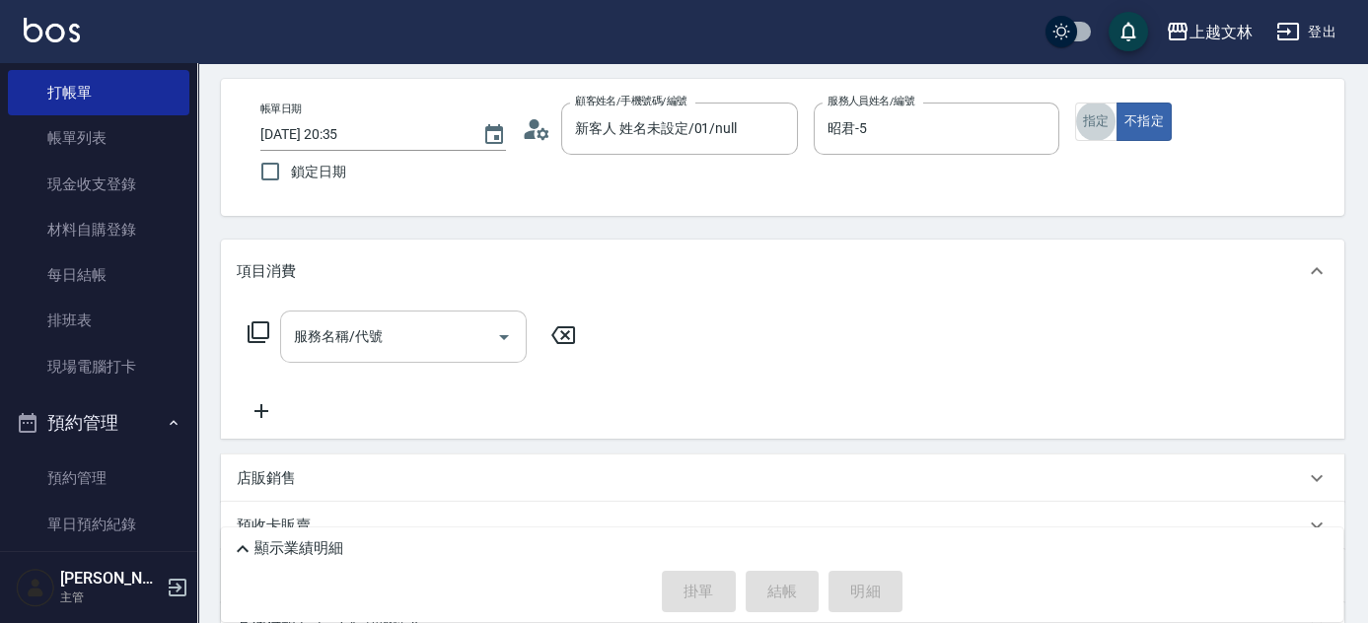
click at [376, 341] on div "服務名稱/代號 服務名稱/代號" at bounding box center [403, 337] width 247 height 52
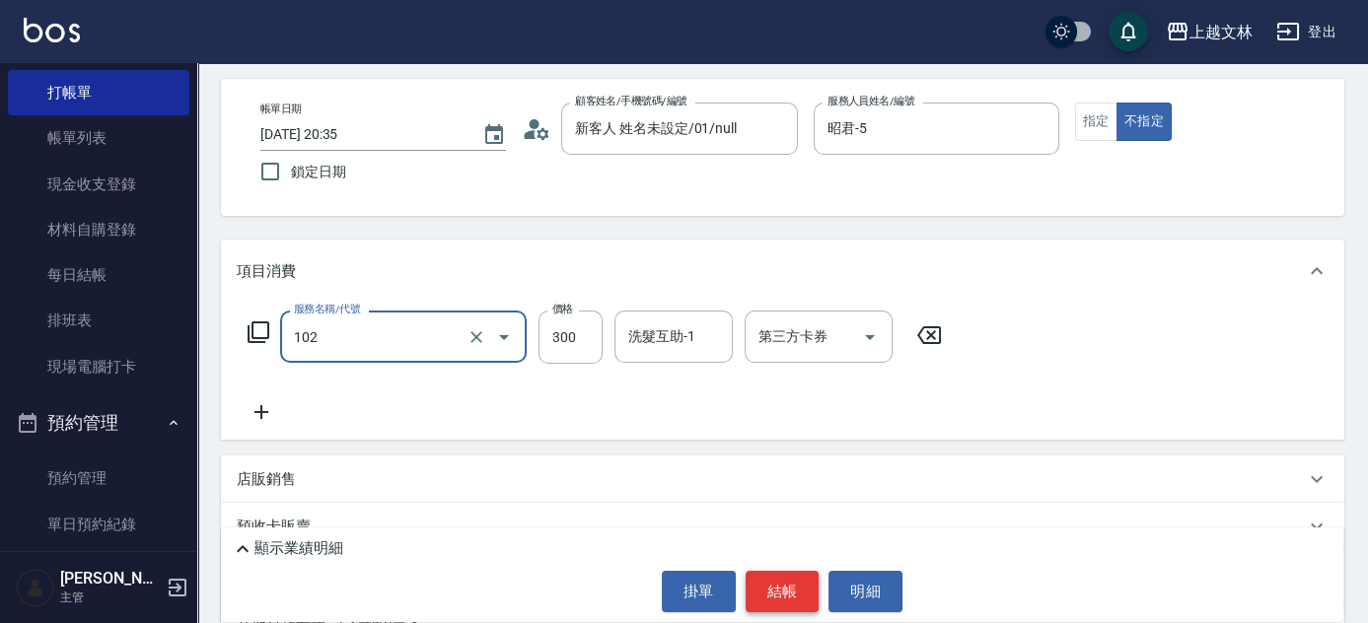
type input "精油洗髮(102)"
click at [788, 583] on button "結帳" at bounding box center [783, 591] width 74 height 41
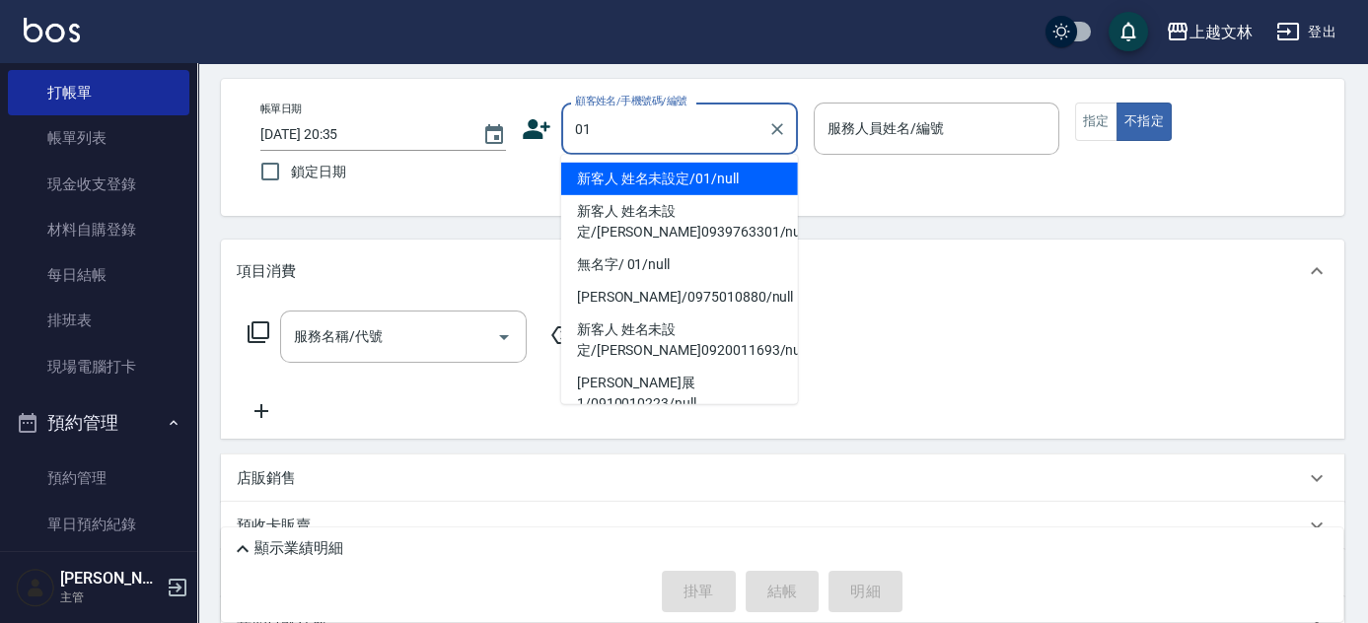
type input "新客人 姓名未設定/01/null"
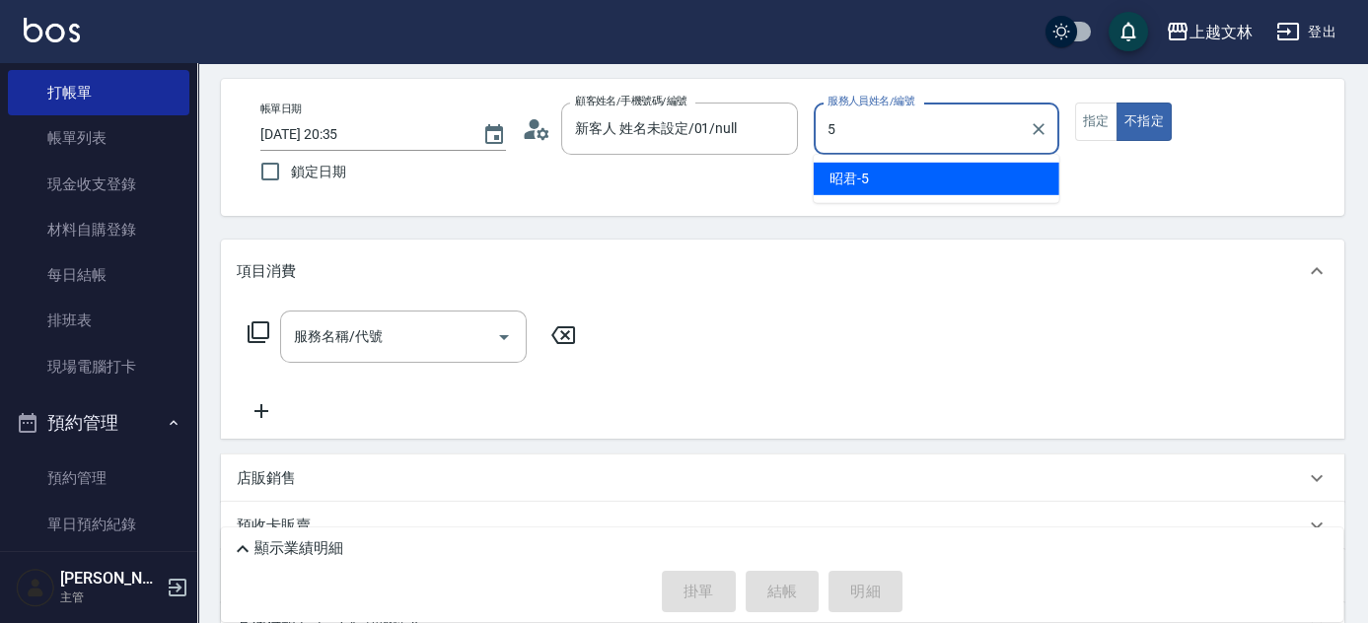
type input "昭君-5"
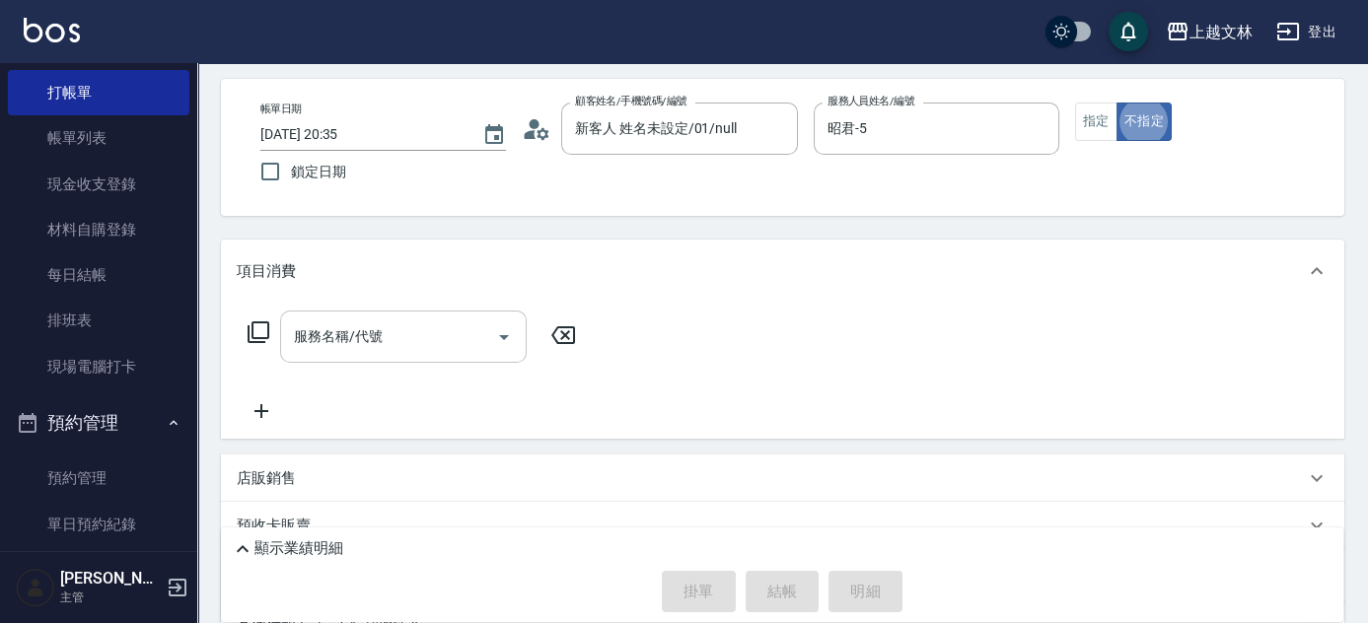
click at [447, 349] on input "服務名稱/代號" at bounding box center [388, 337] width 199 height 35
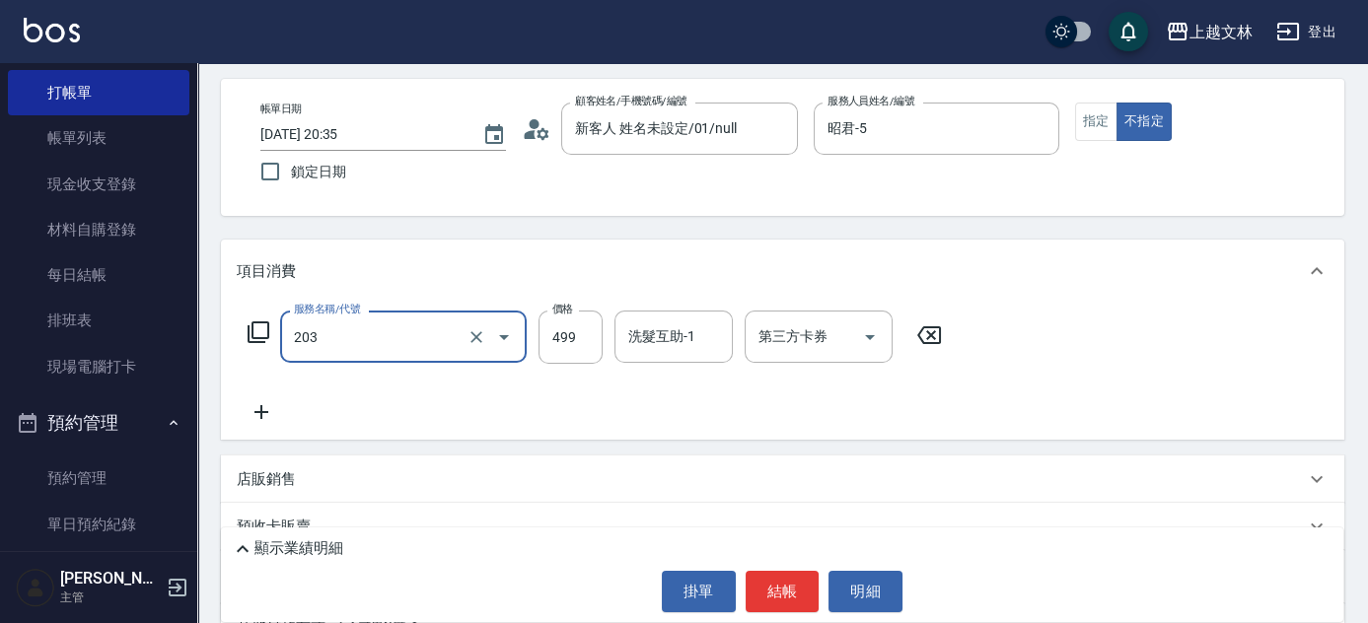
type input "B級洗+剪(203)"
click at [259, 406] on icon at bounding box center [261, 412] width 49 height 24
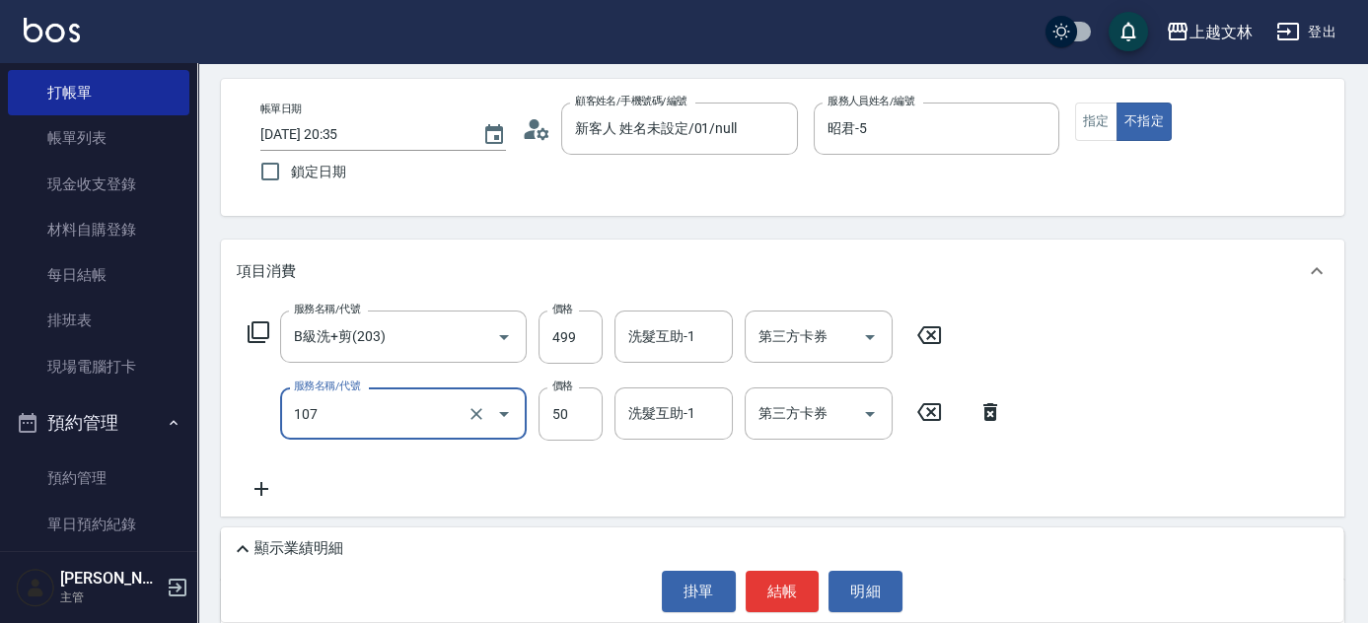
type input "精油(107)"
click at [245, 554] on icon at bounding box center [243, 550] width 24 height 24
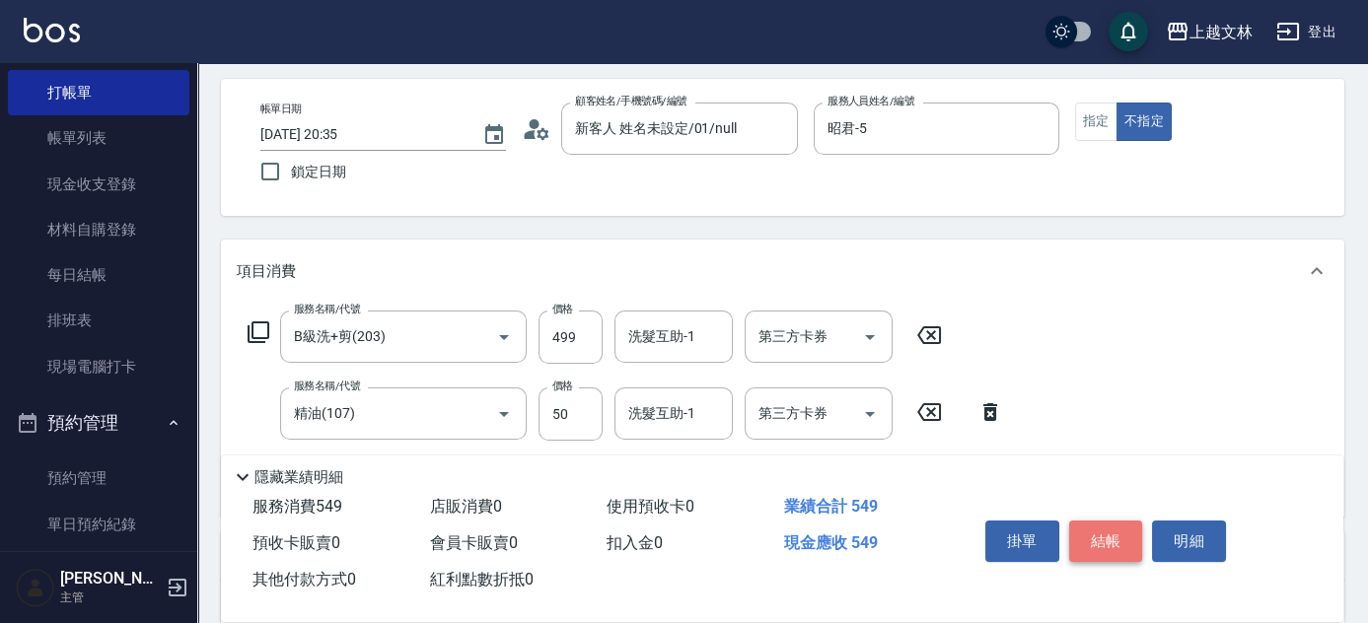
click at [1107, 541] on button "結帳" at bounding box center [1106, 541] width 74 height 41
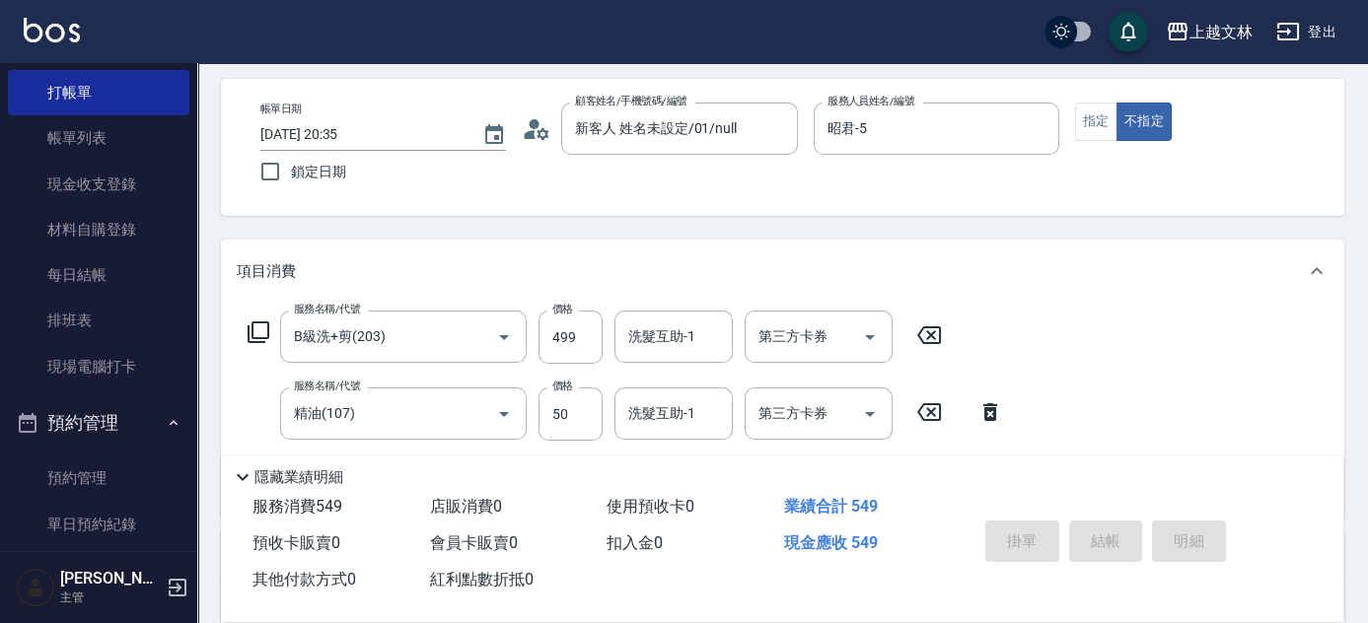
type input "2025/09/04 20:36"
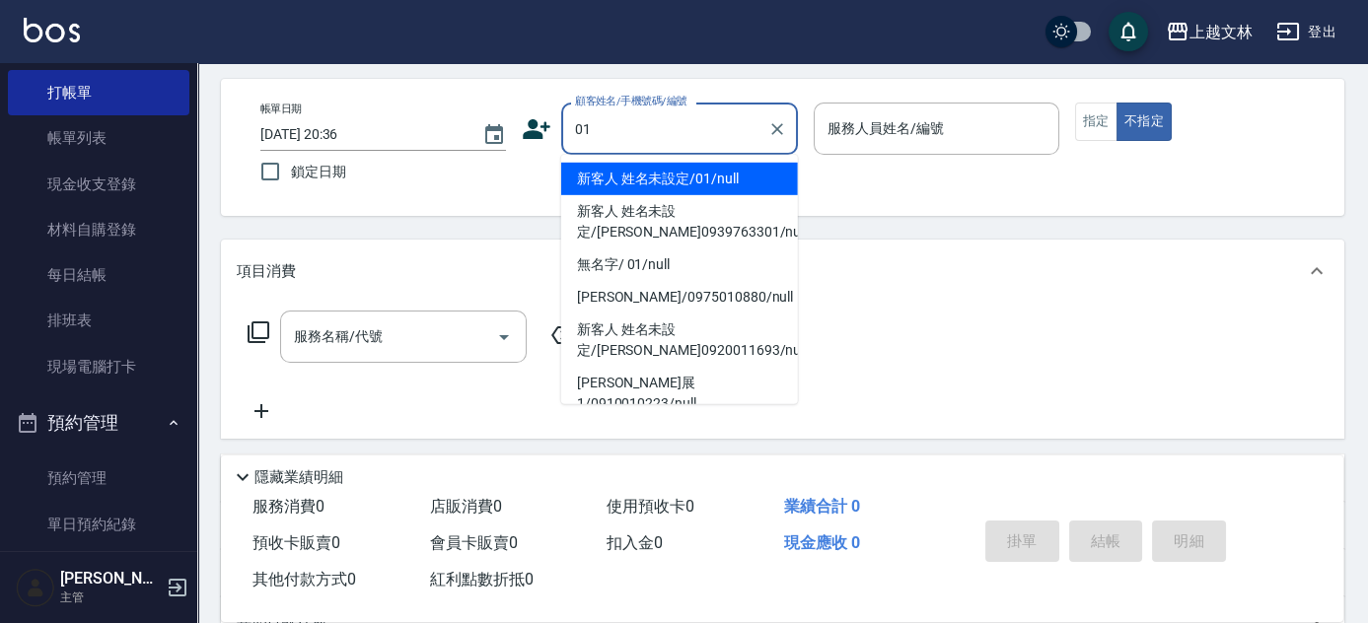
type input "新客人 姓名未設定/01/null"
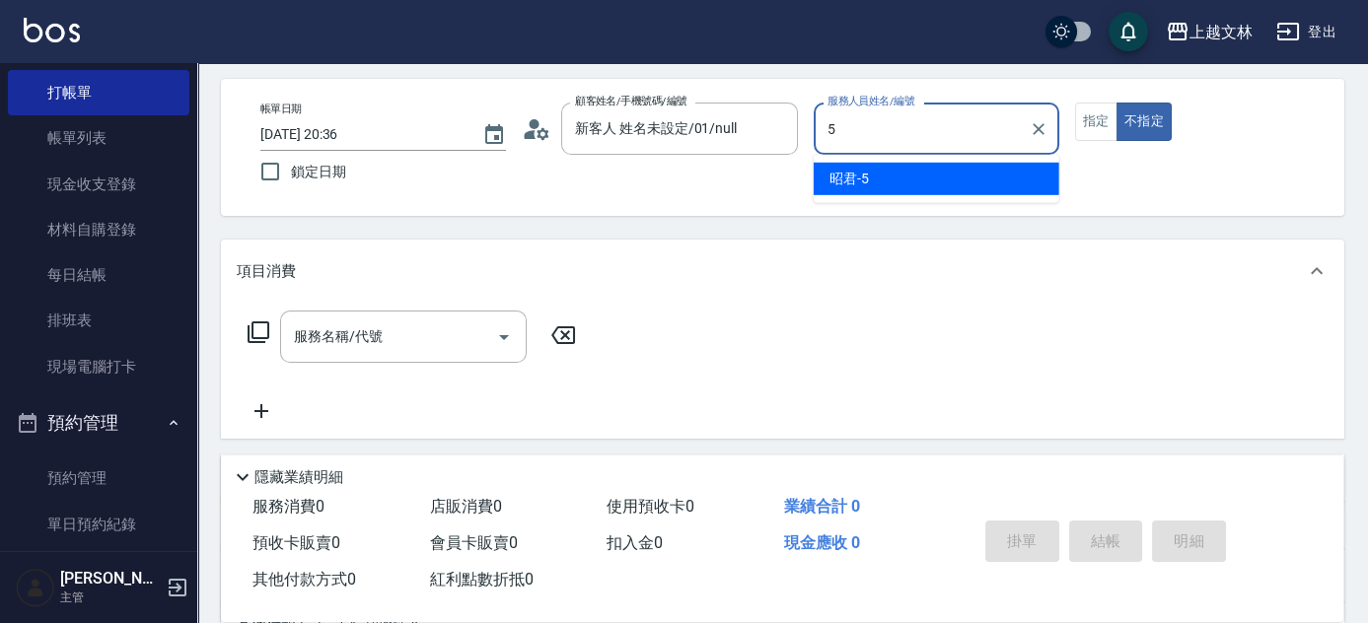
type input "昭君-5"
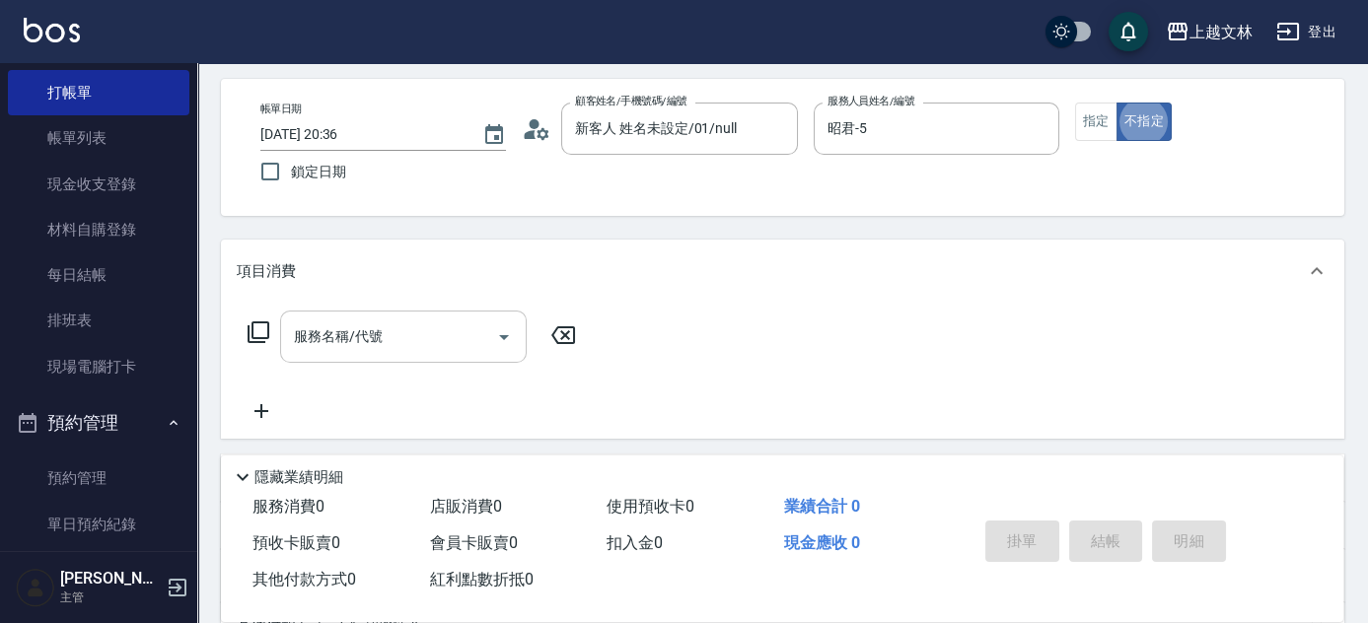
click at [448, 346] on input "服務名稱/代號" at bounding box center [388, 337] width 199 height 35
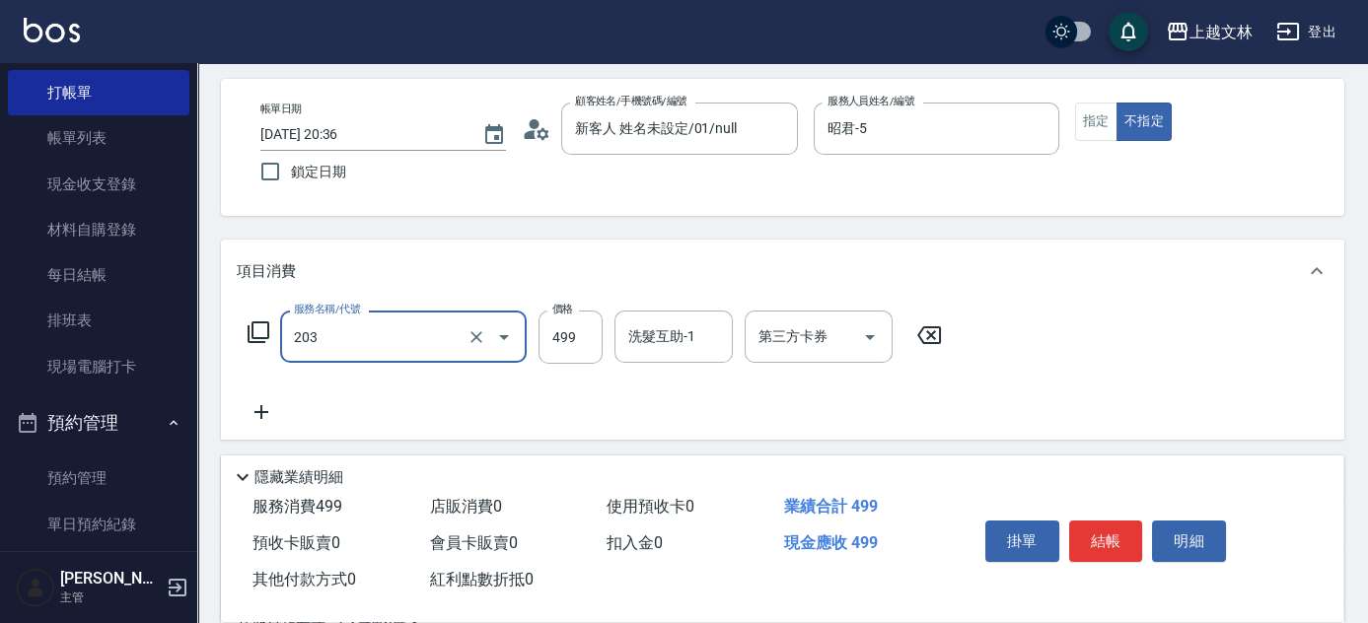
type input "B級洗+剪(203)"
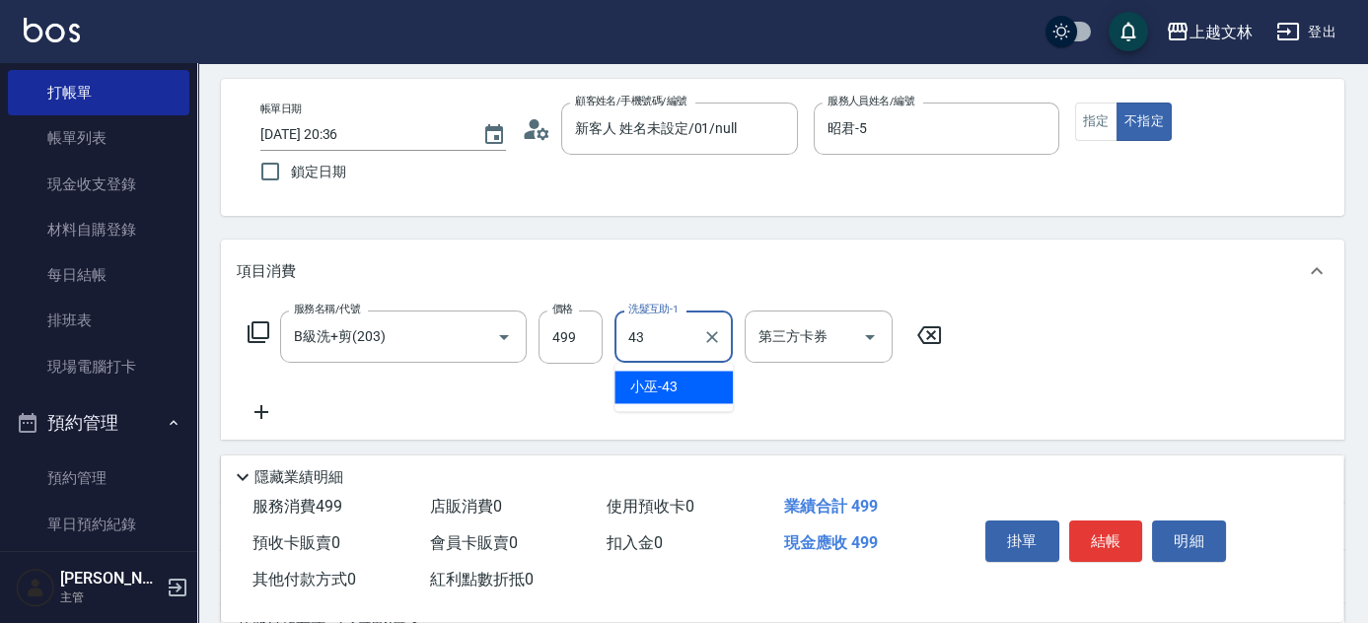
type input "小巫-43"
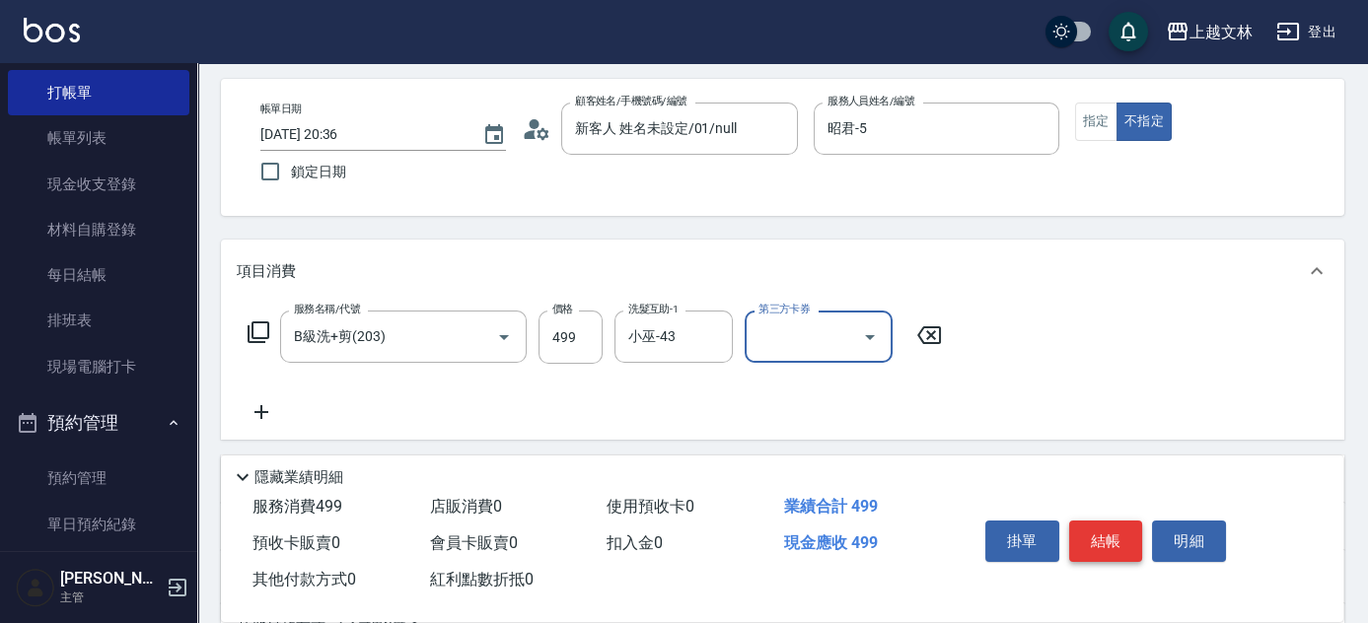
click at [1127, 536] on button "結帳" at bounding box center [1106, 541] width 74 height 41
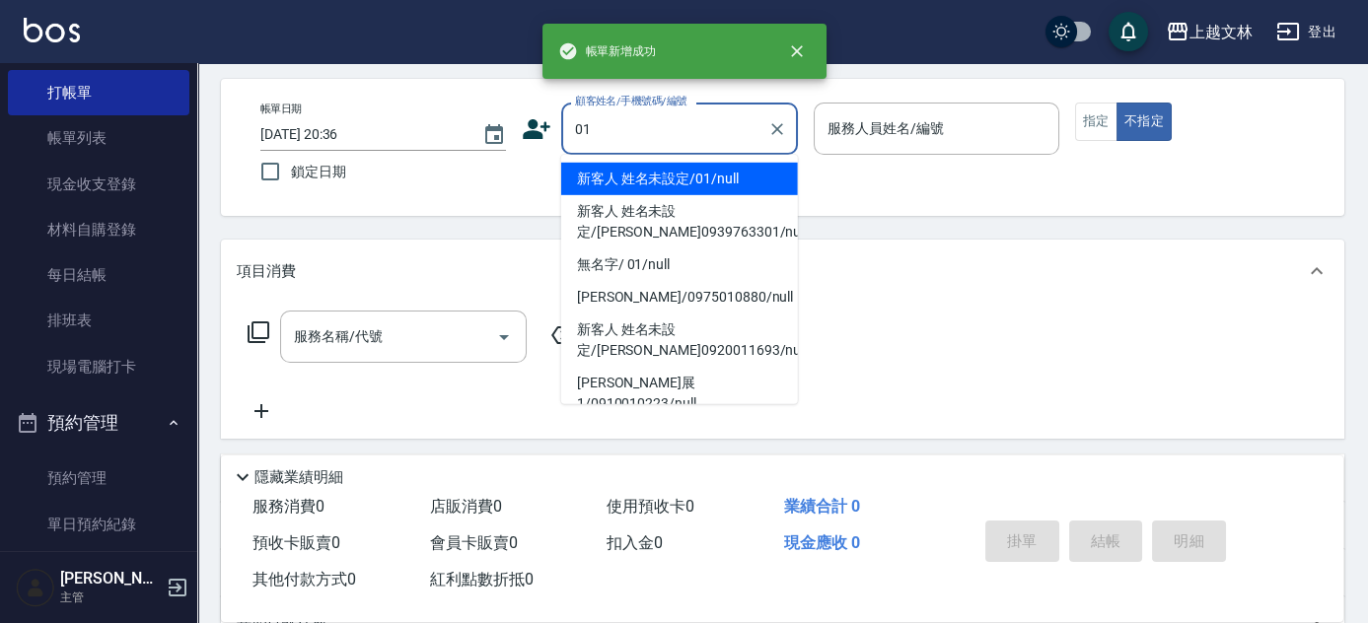
type input "新客人 姓名未設定/01/null"
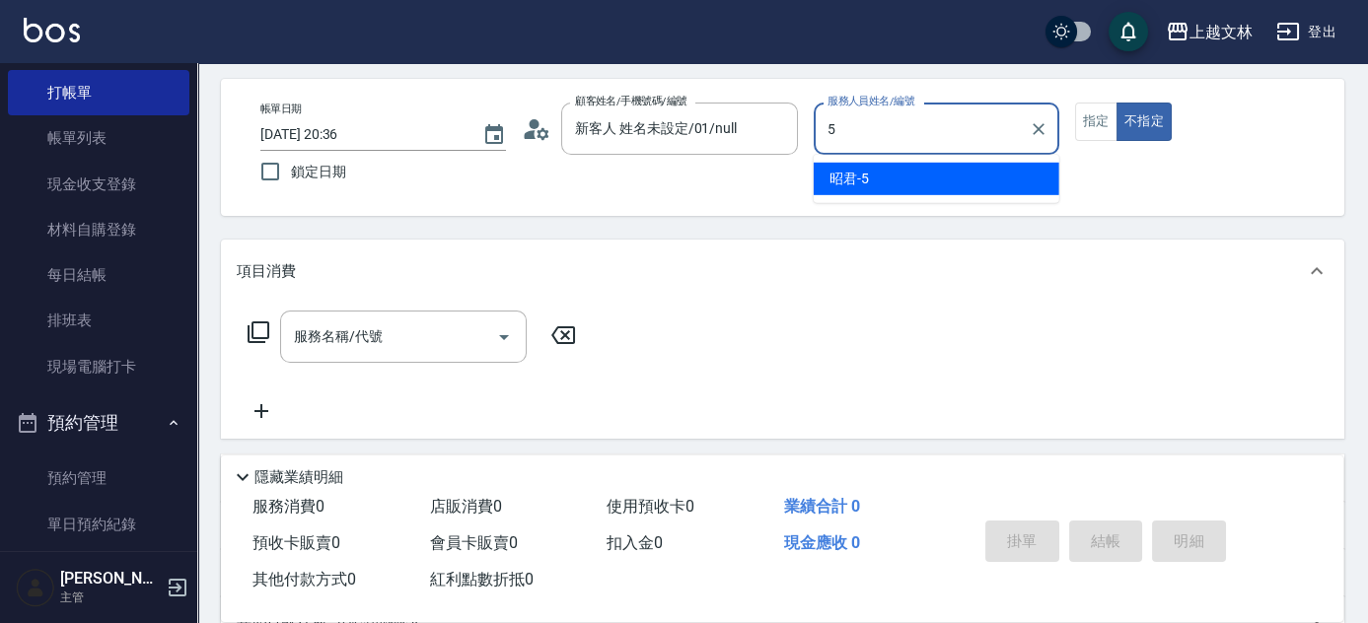
type input "昭君-5"
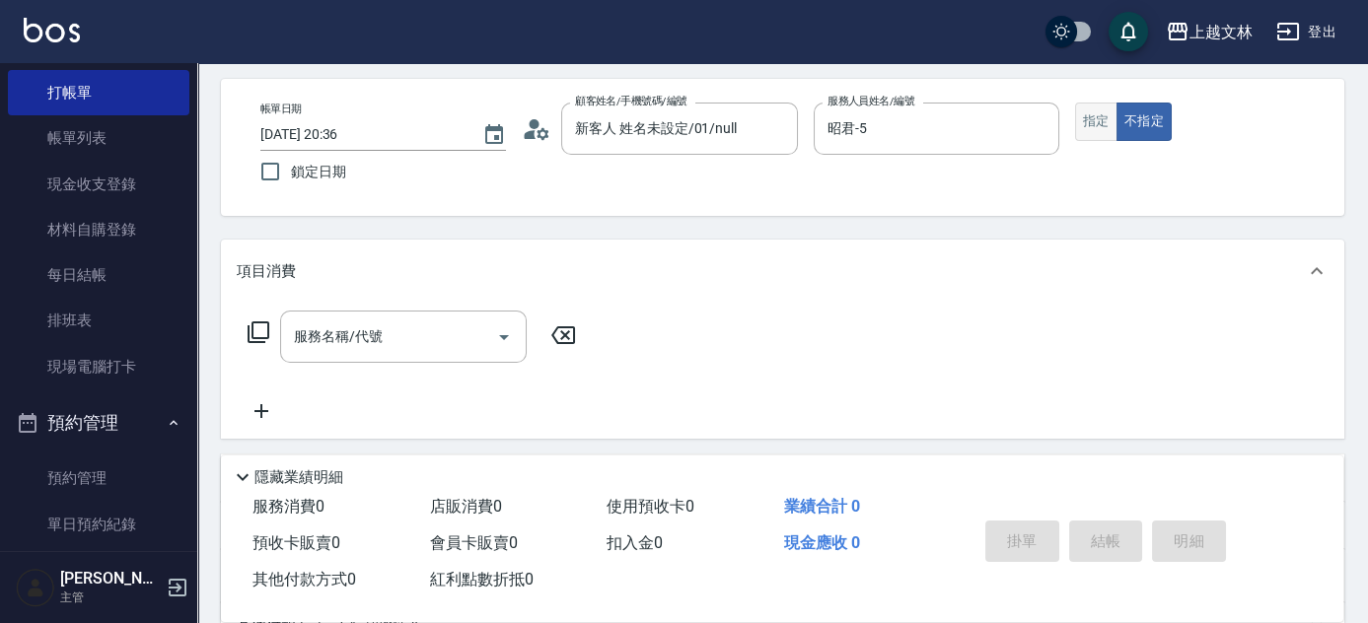
click at [1089, 125] on button "指定" at bounding box center [1096, 122] width 42 height 38
click at [477, 334] on input "服務名稱/代號" at bounding box center [388, 337] width 199 height 35
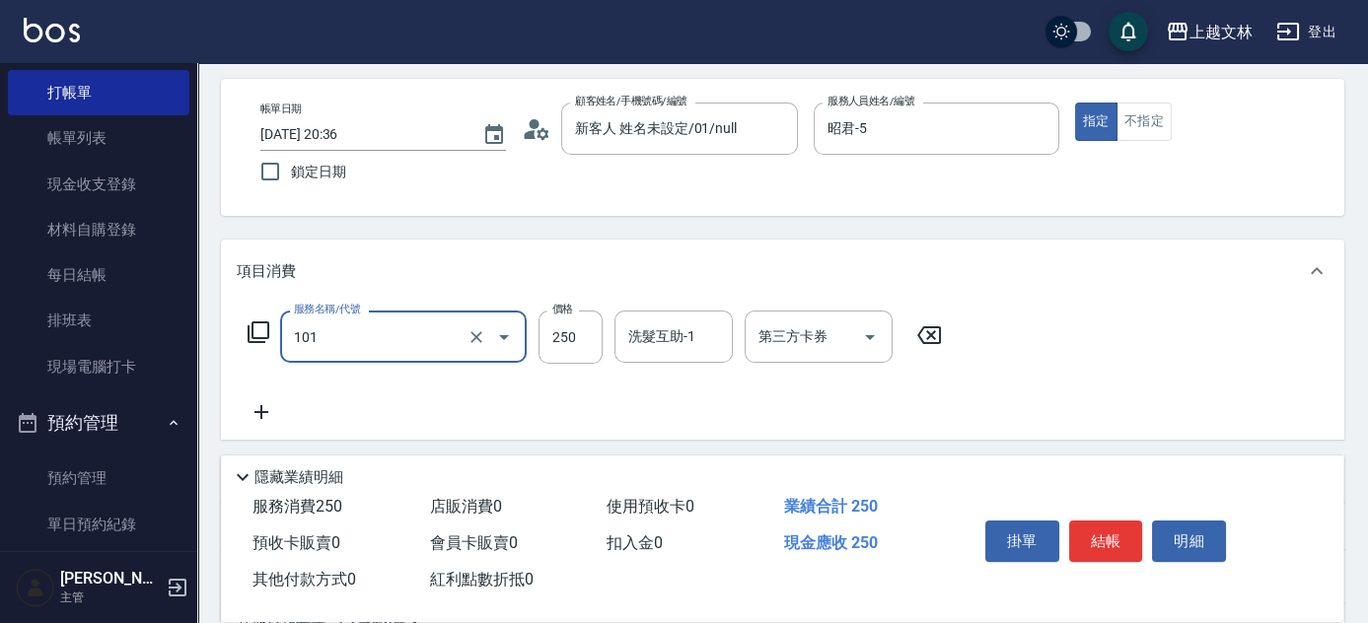
type input "洗髮(101)"
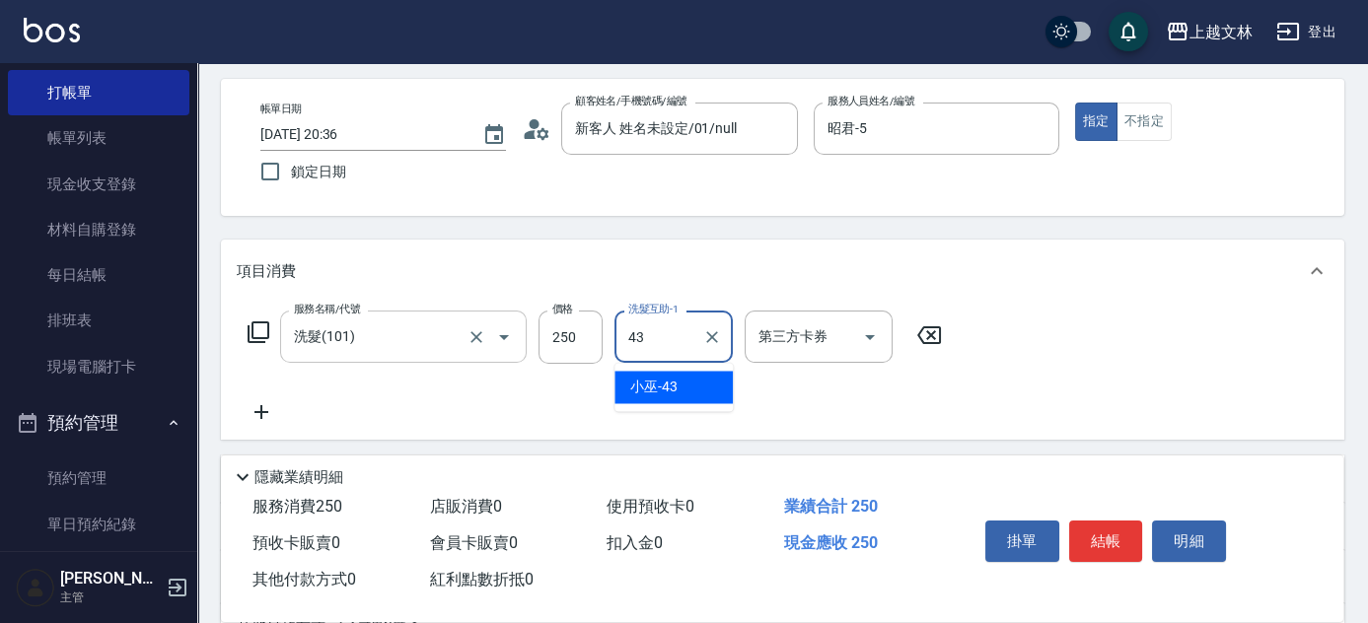
type input "小巫-43"
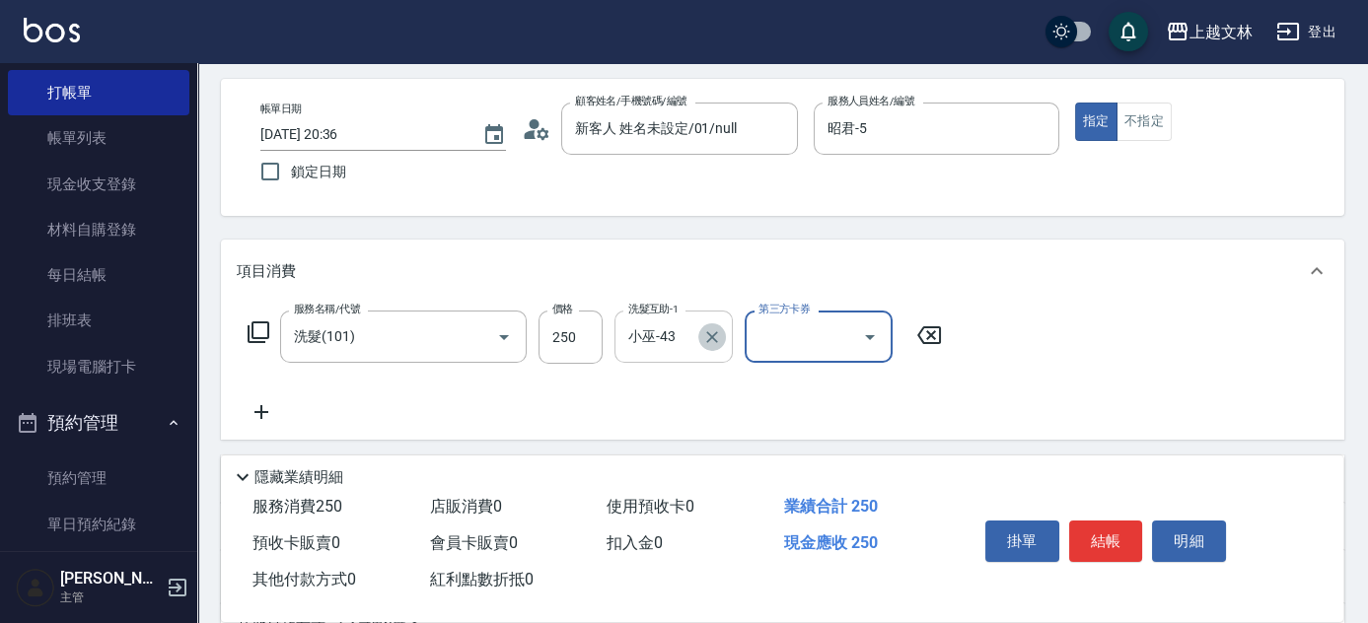
click at [714, 343] on icon "Clear" at bounding box center [712, 337] width 20 height 20
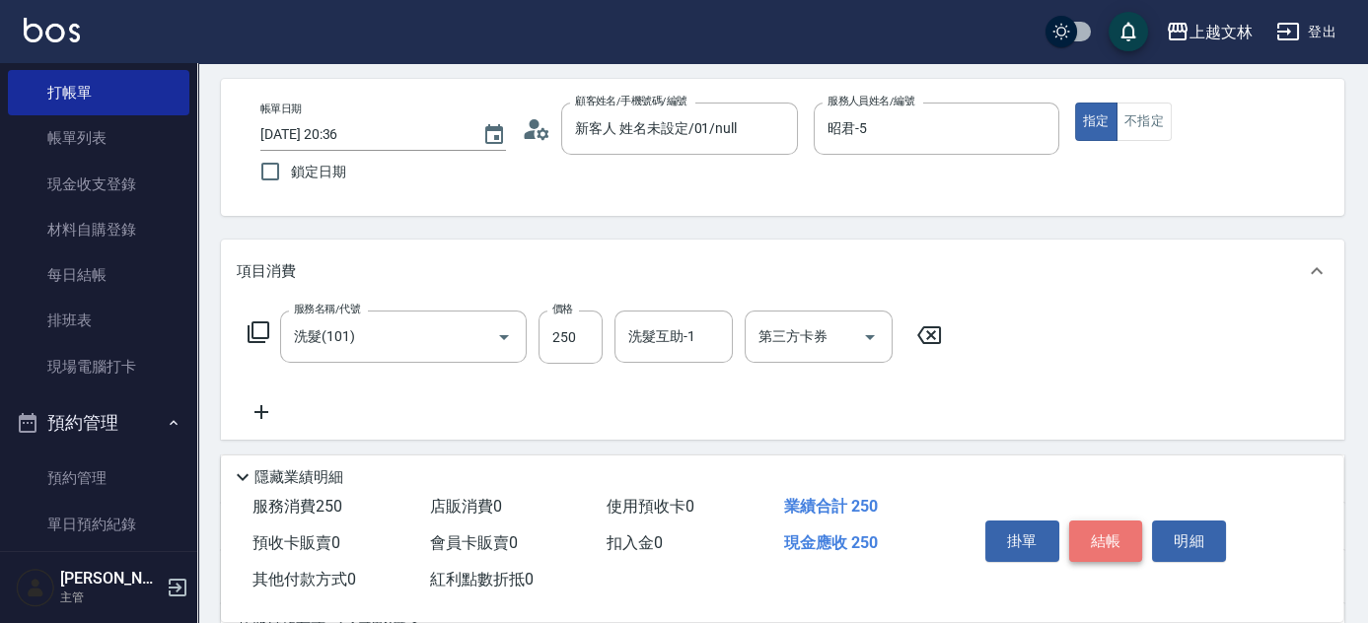
click at [1104, 541] on button "結帳" at bounding box center [1106, 541] width 74 height 41
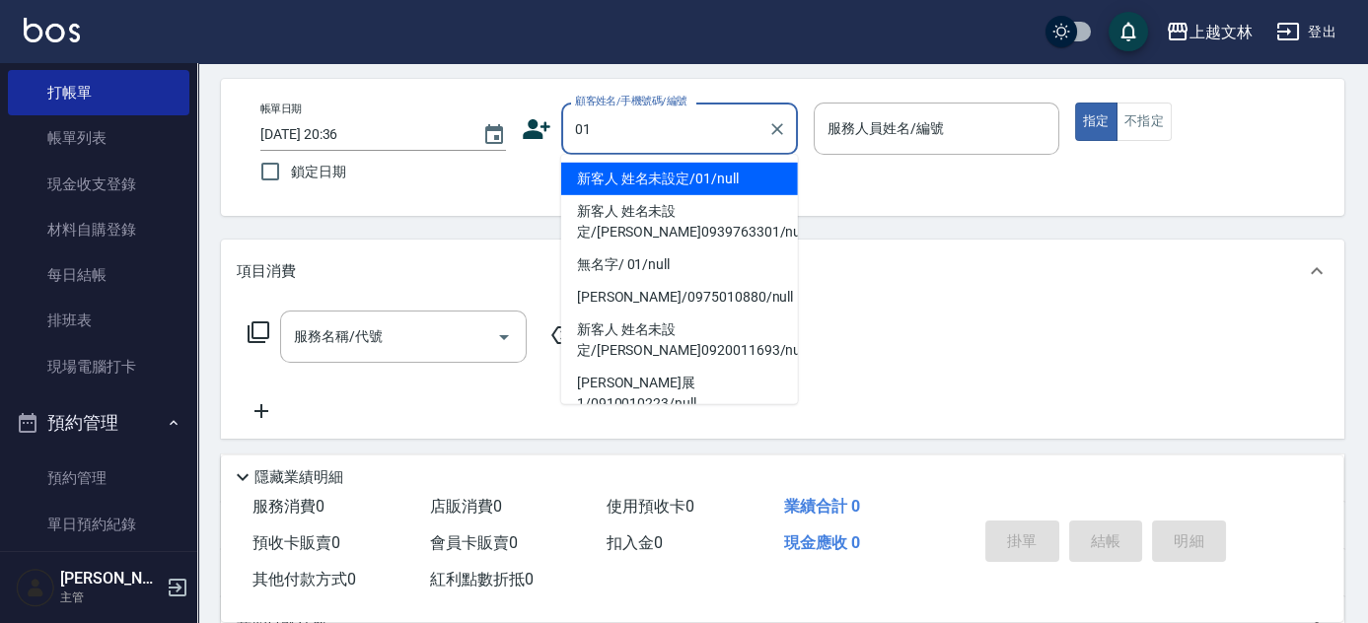
type input "新客人 姓名未設定/01/null"
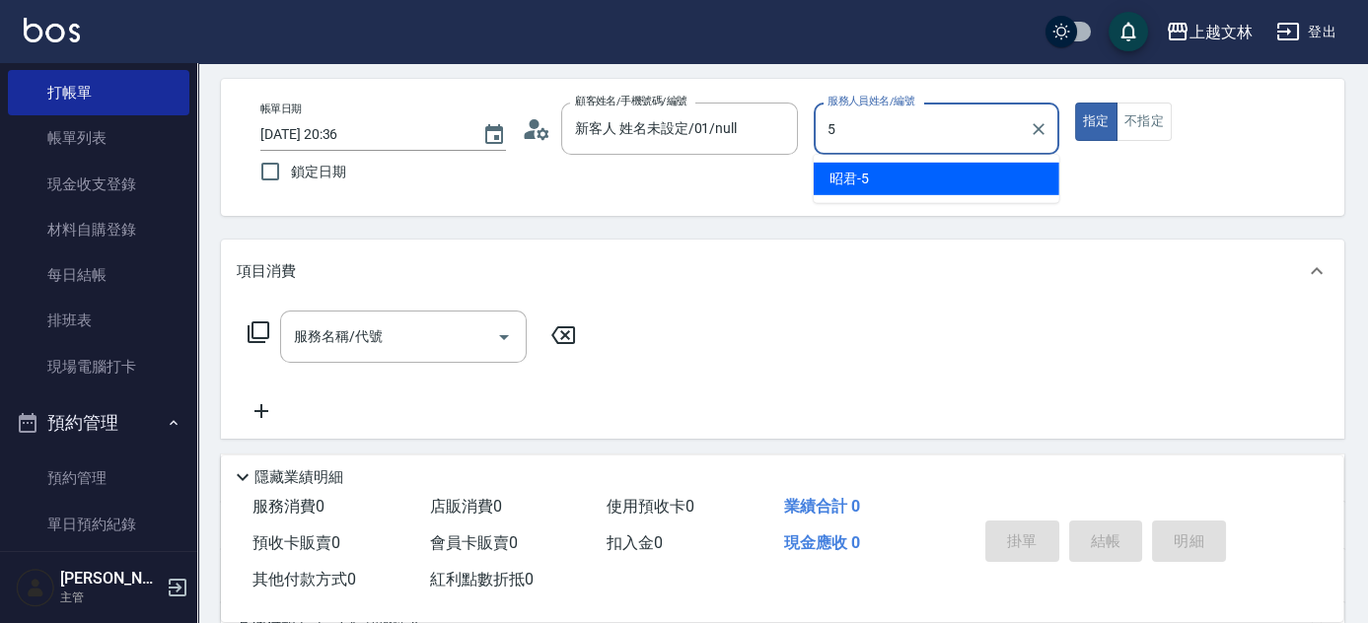
type input "昭君-5"
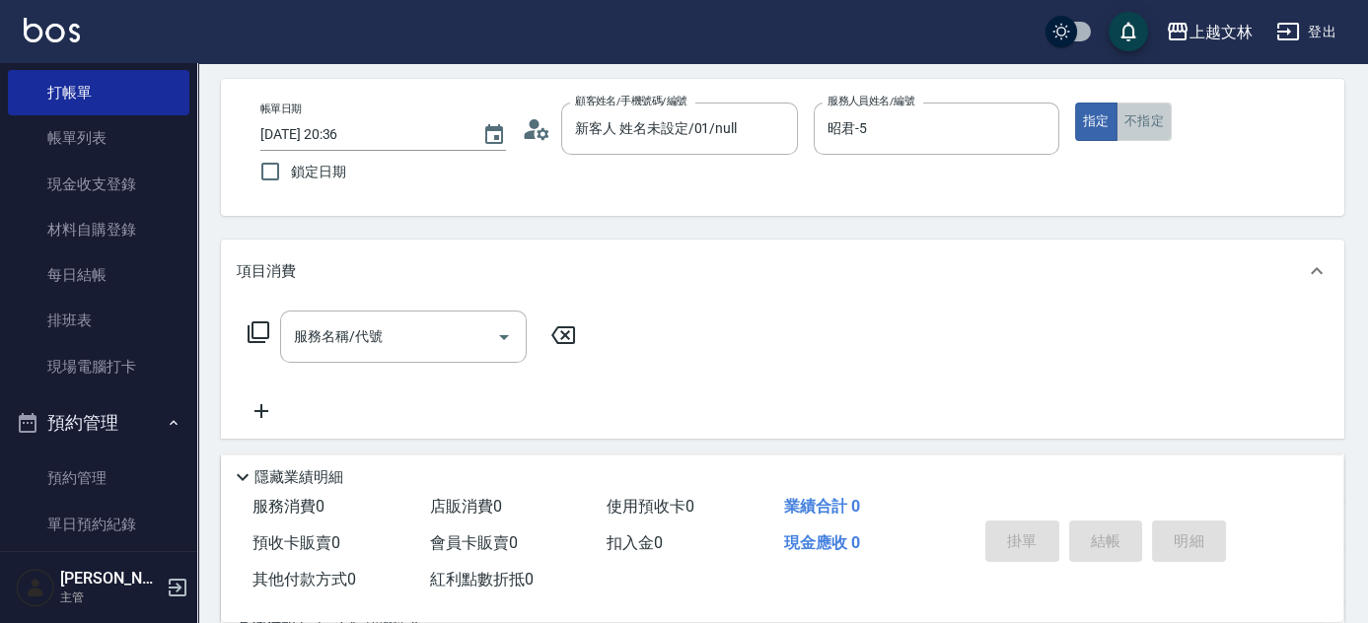
click at [1154, 125] on button "不指定" at bounding box center [1144, 122] width 55 height 38
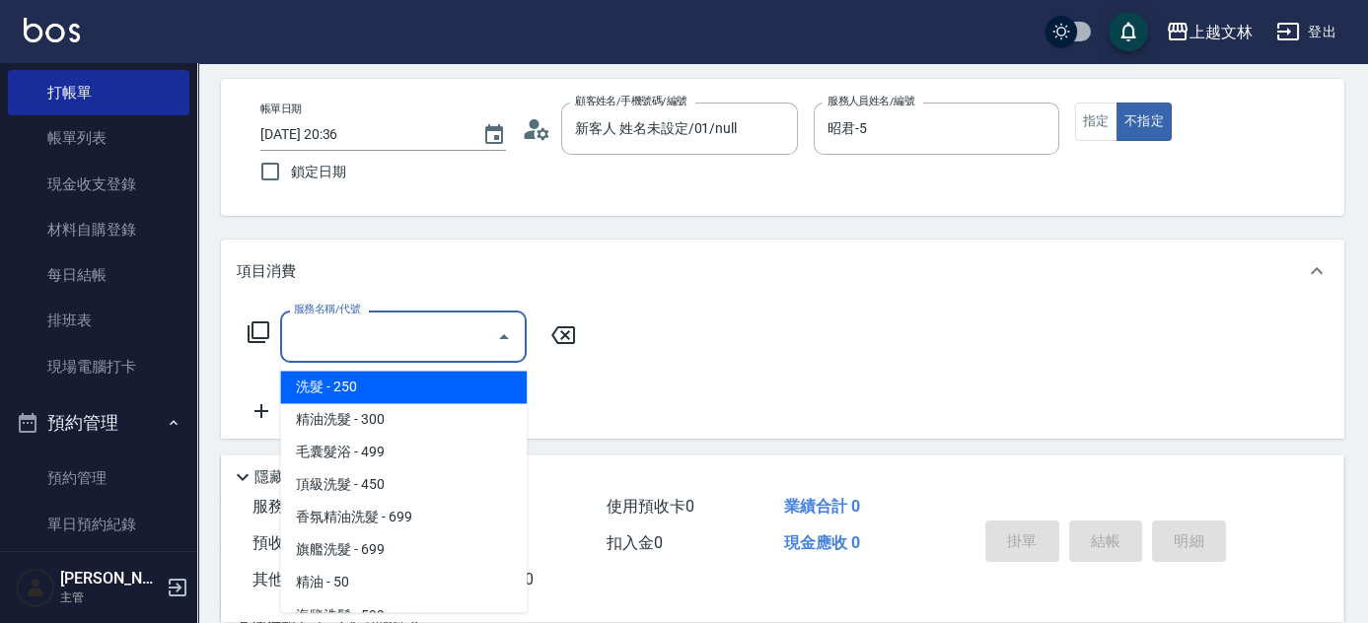
click at [427, 341] on input "服務名稱/代號" at bounding box center [388, 337] width 199 height 35
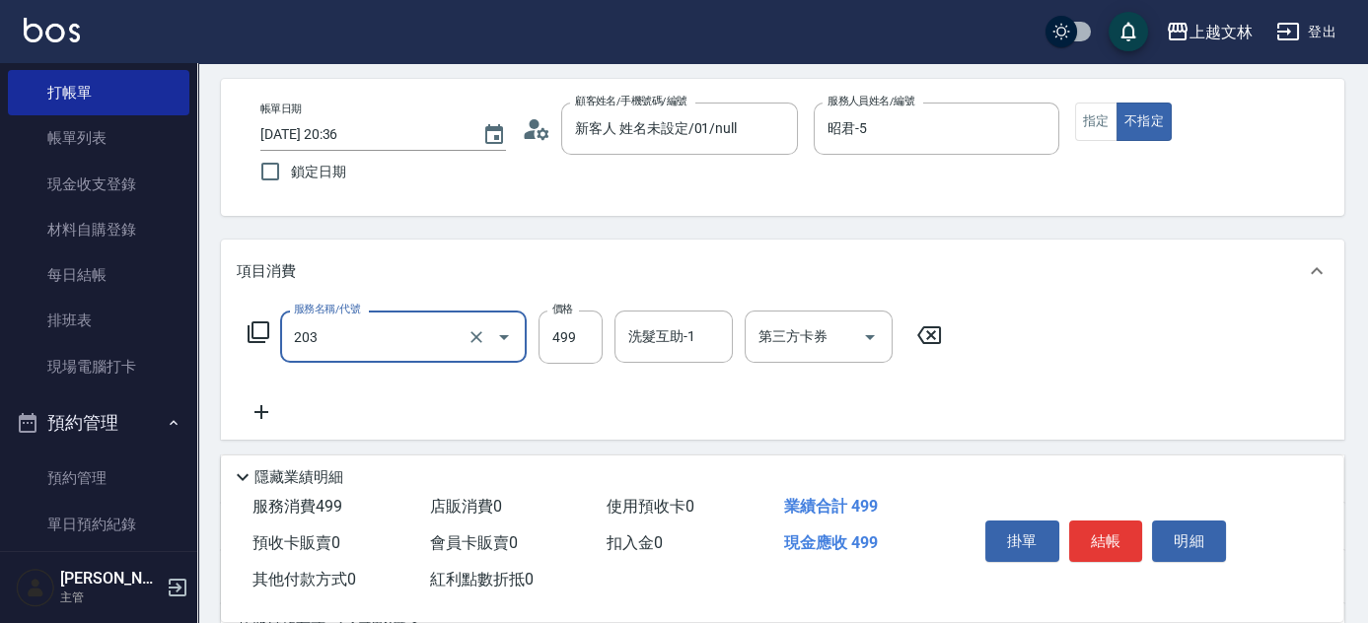
type input "B級洗+剪(203)"
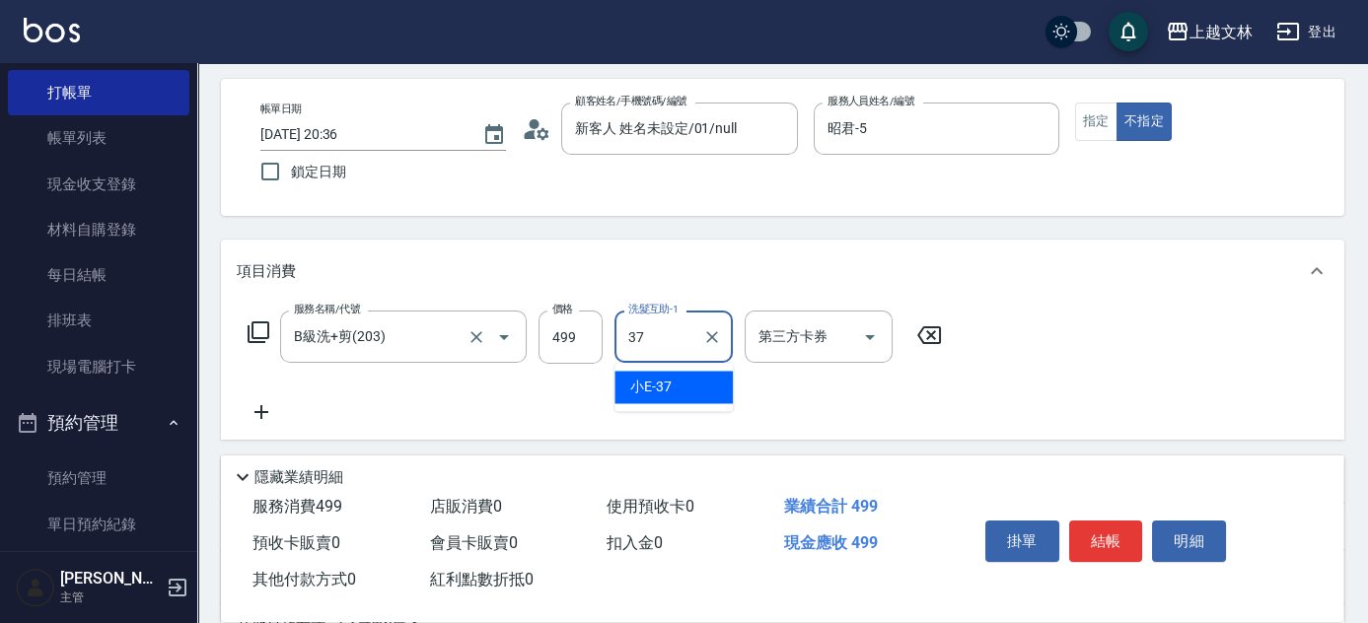
type input "小E-37"
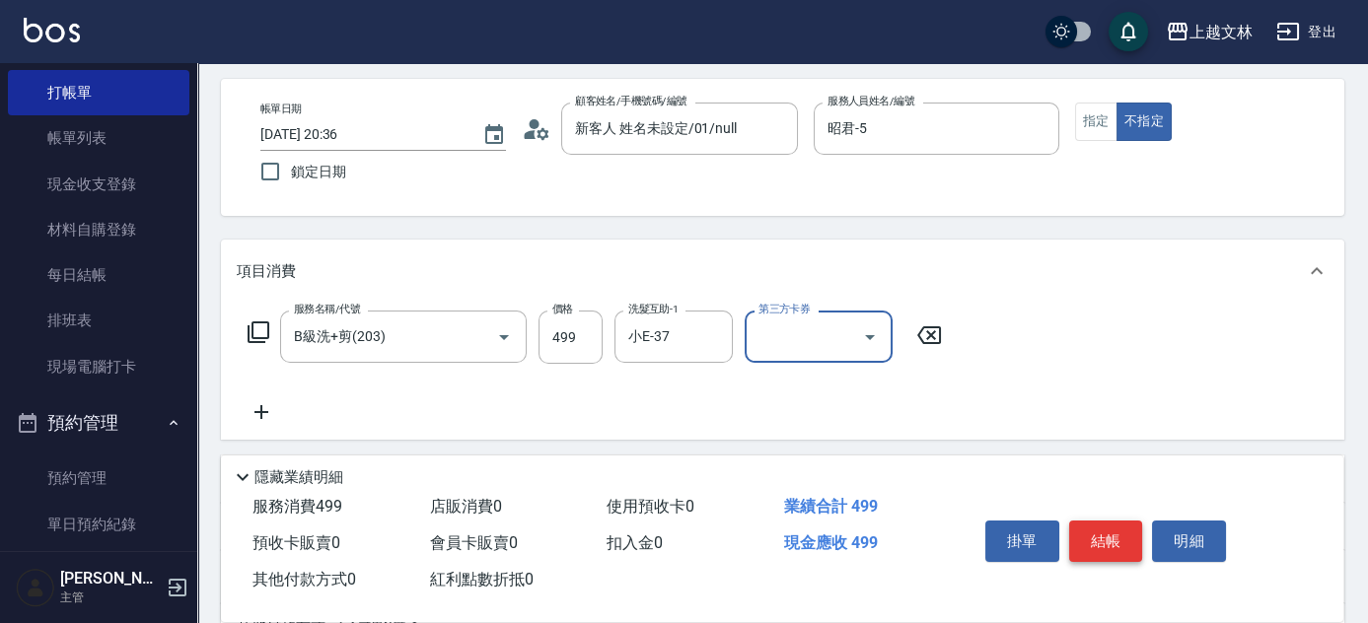
click at [1117, 541] on button "結帳" at bounding box center [1106, 541] width 74 height 41
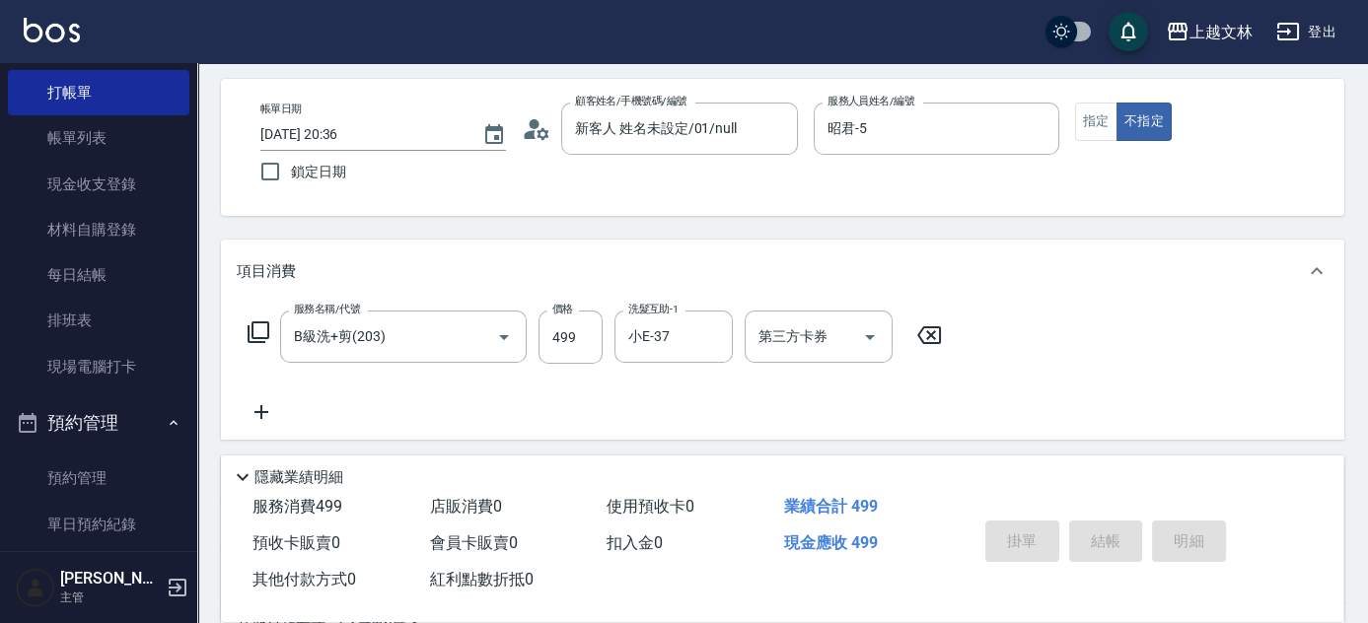
type input "2025/09/04 20:37"
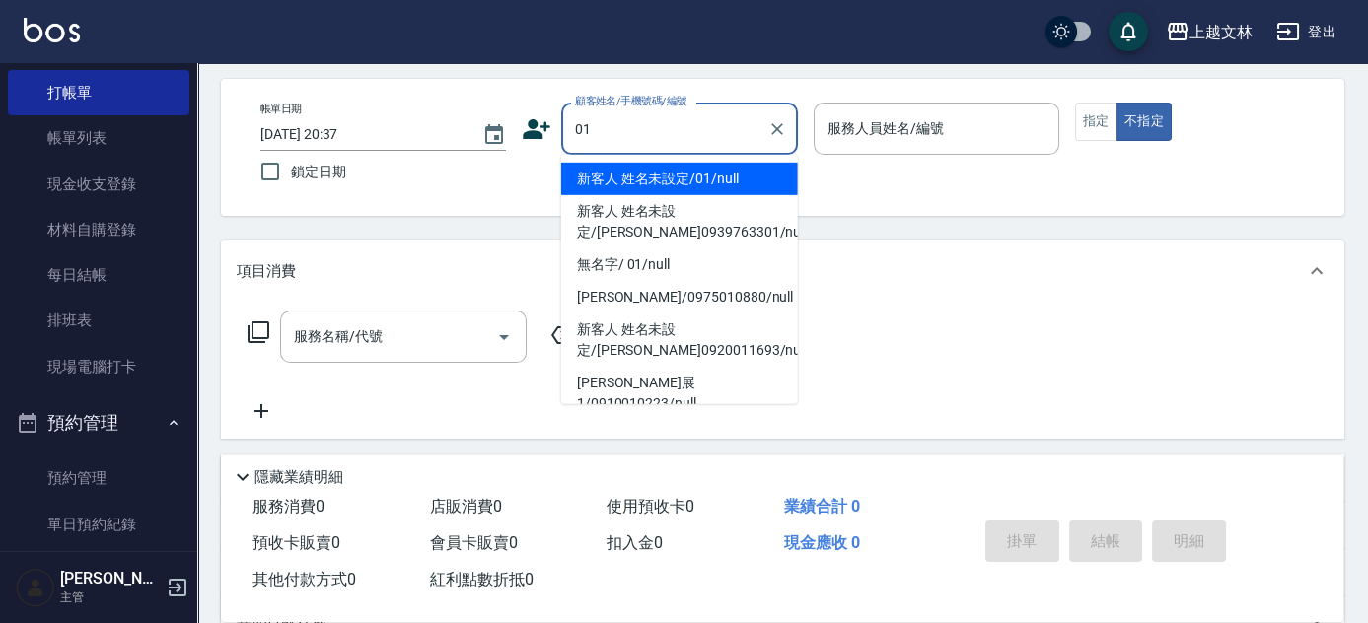
type input "新客人 姓名未設定/01/null"
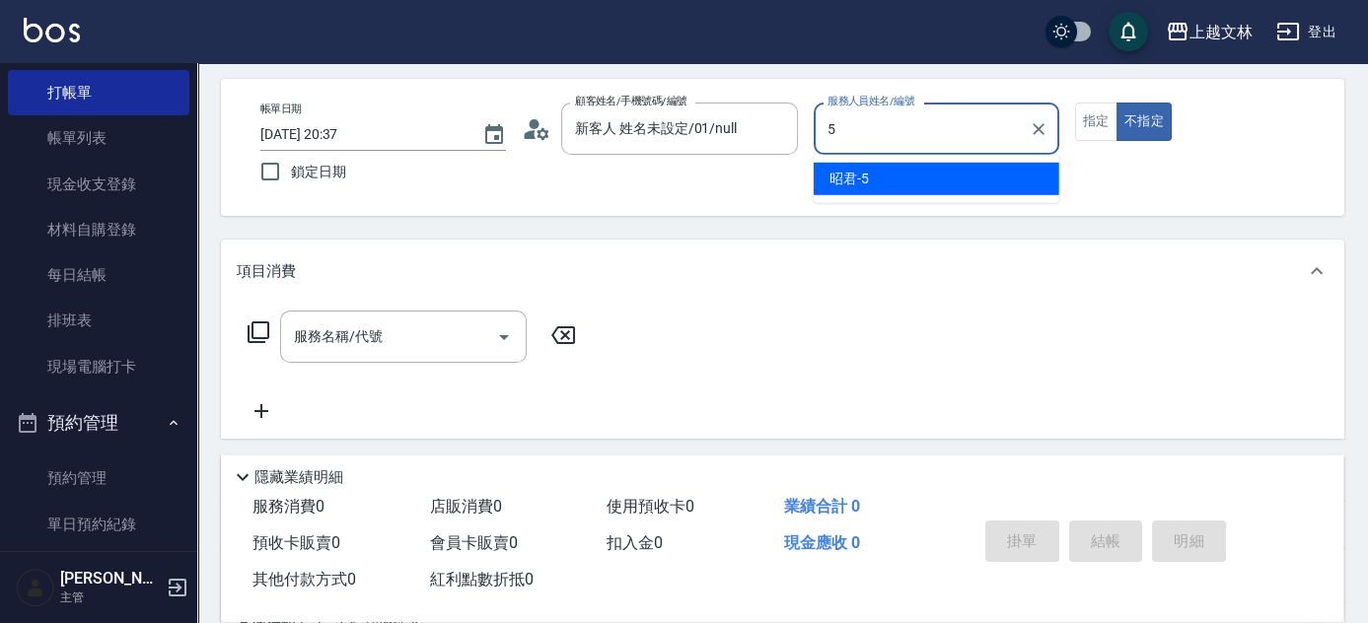
type input "昭君-5"
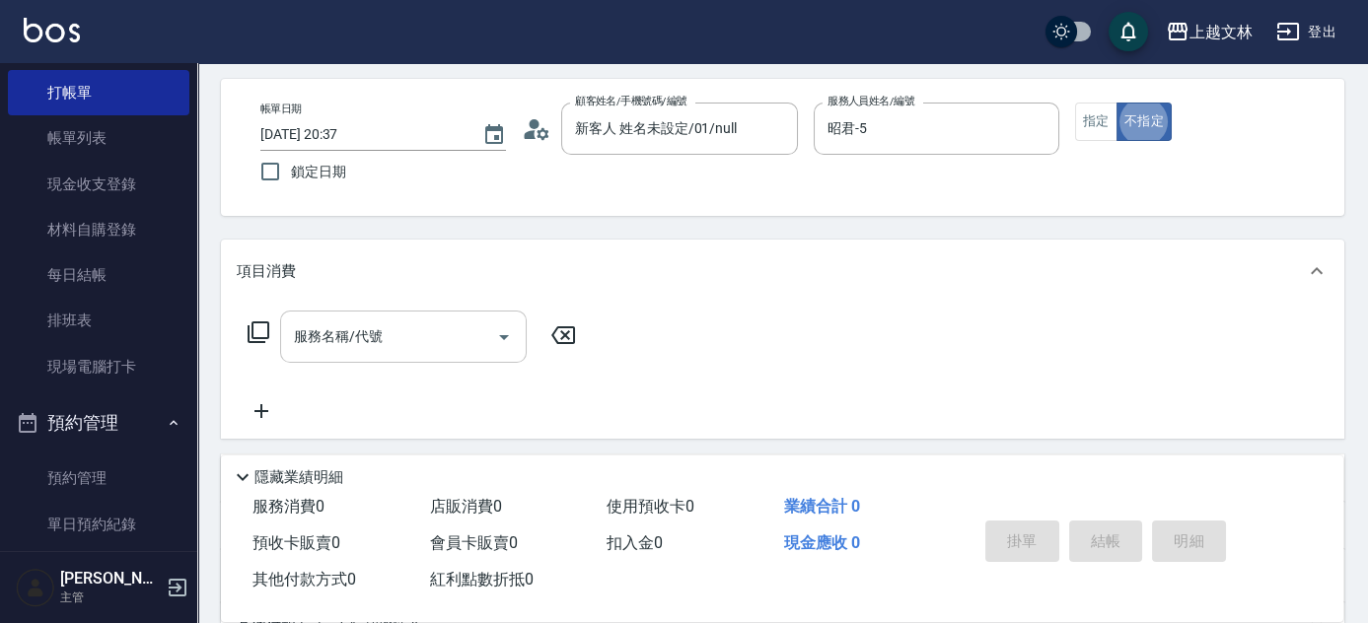
click at [377, 340] on input "服務名稱/代號" at bounding box center [388, 337] width 199 height 35
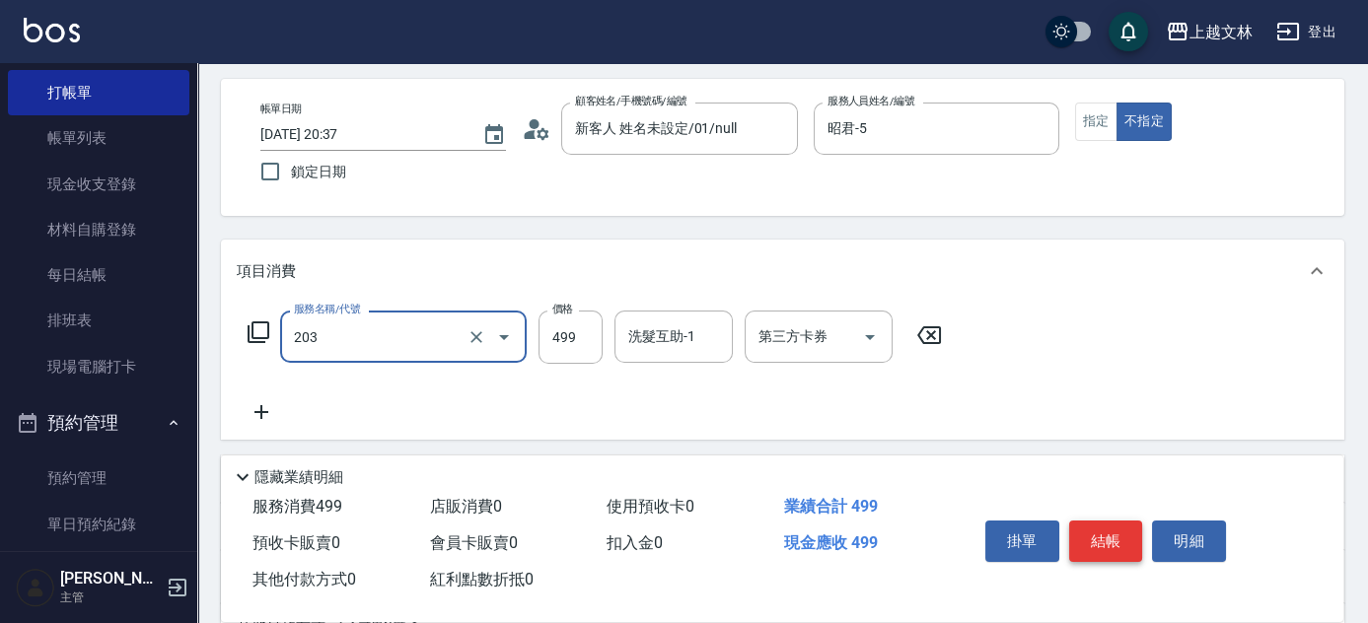
type input "B級洗+剪(203)"
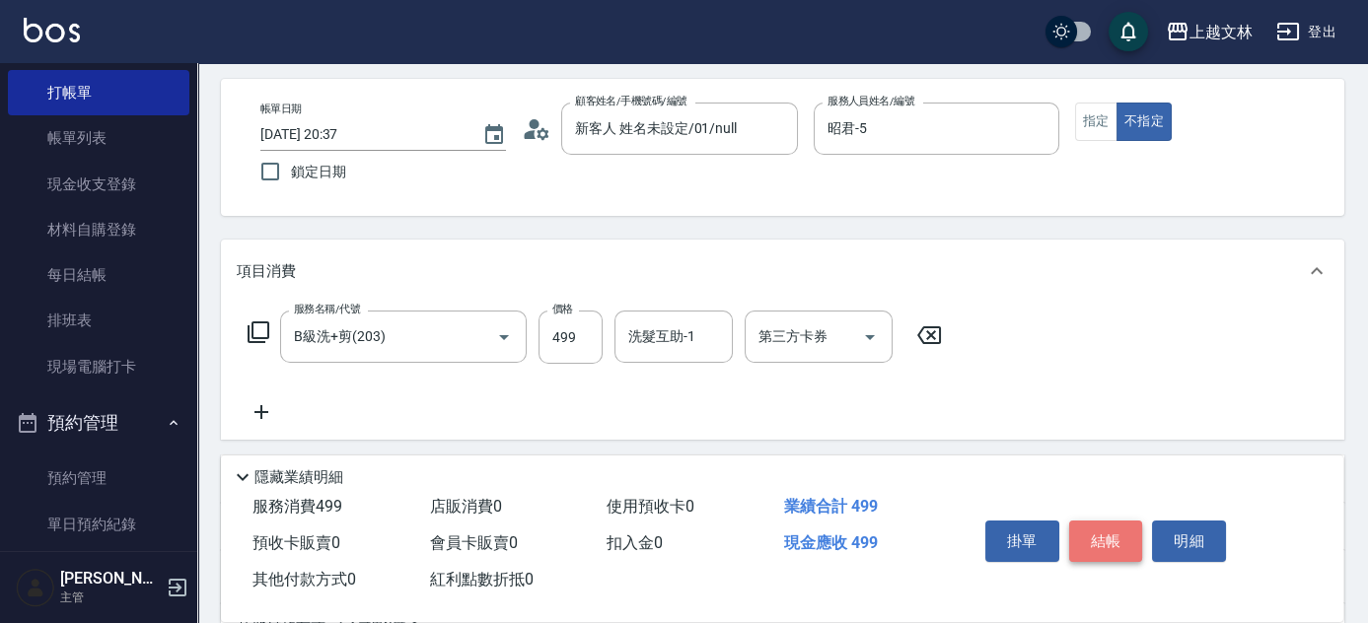
click at [1114, 544] on button "結帳" at bounding box center [1106, 541] width 74 height 41
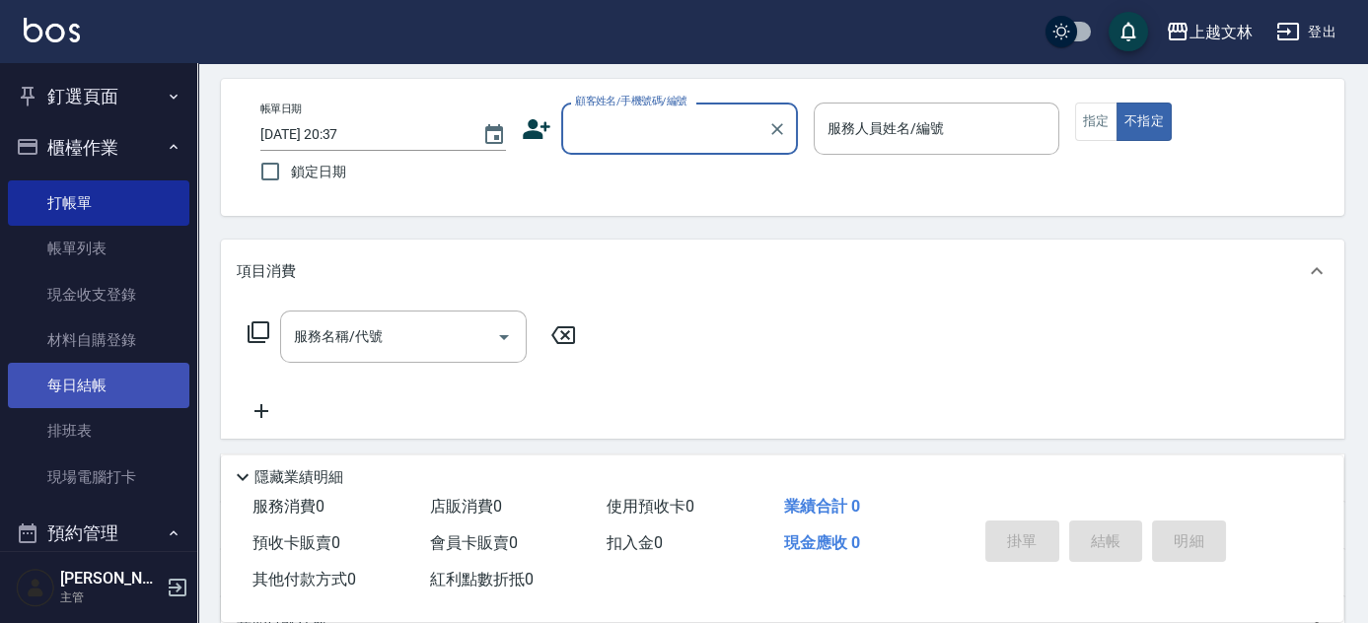
scroll to position [0, 0]
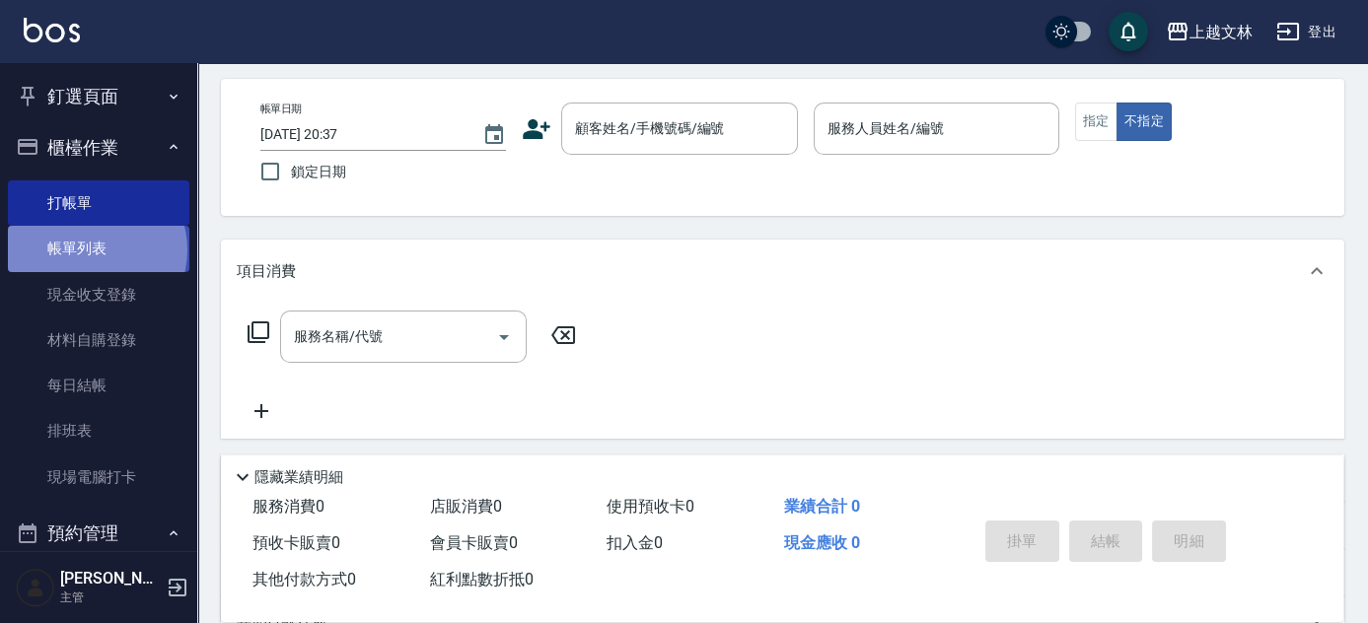
click at [96, 250] on link "帳單列表" at bounding box center [98, 248] width 181 height 45
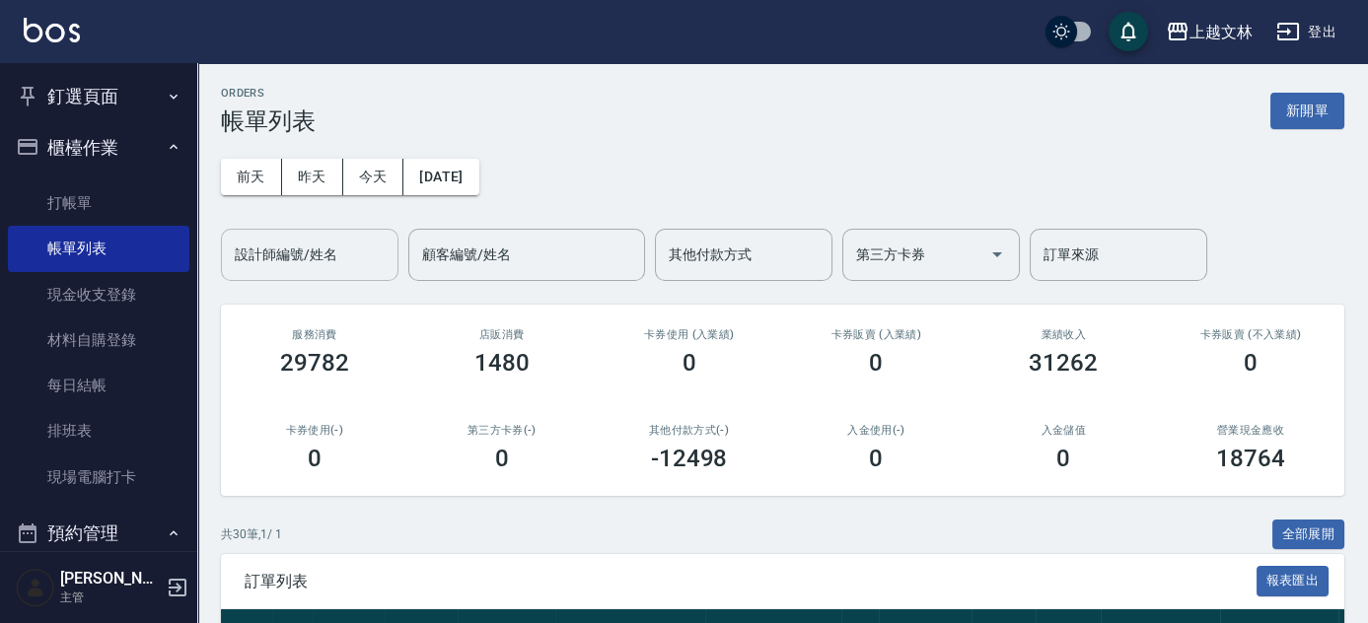
click at [321, 253] on div "設計師編號/姓名 設計師編號/姓名" at bounding box center [310, 255] width 178 height 52
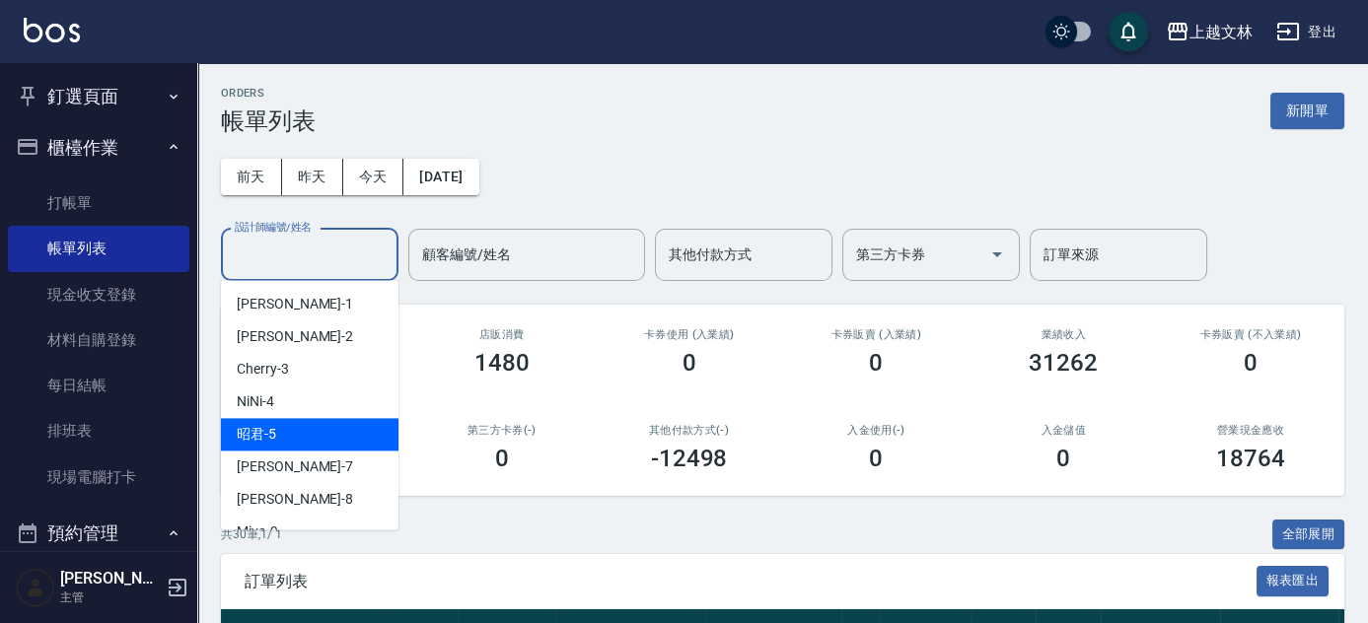
click at [277, 426] on div "昭君 -5" at bounding box center [310, 434] width 178 height 33
type input "昭君-5"
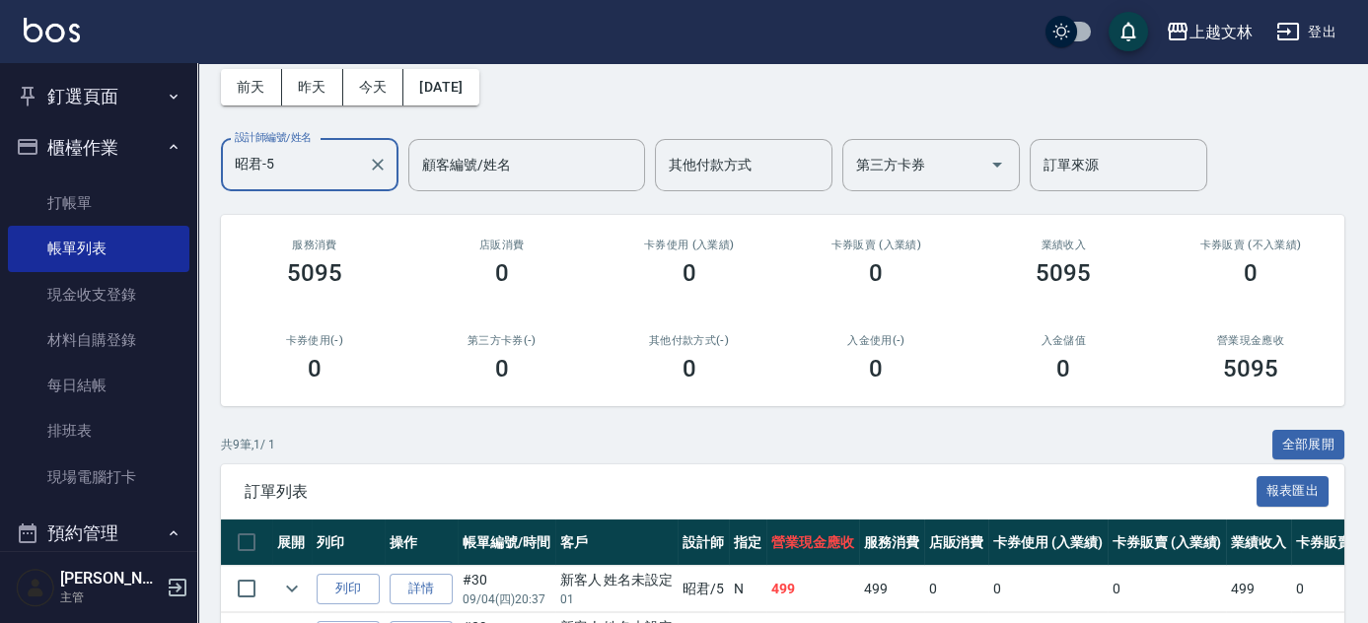
scroll to position [89, 0]
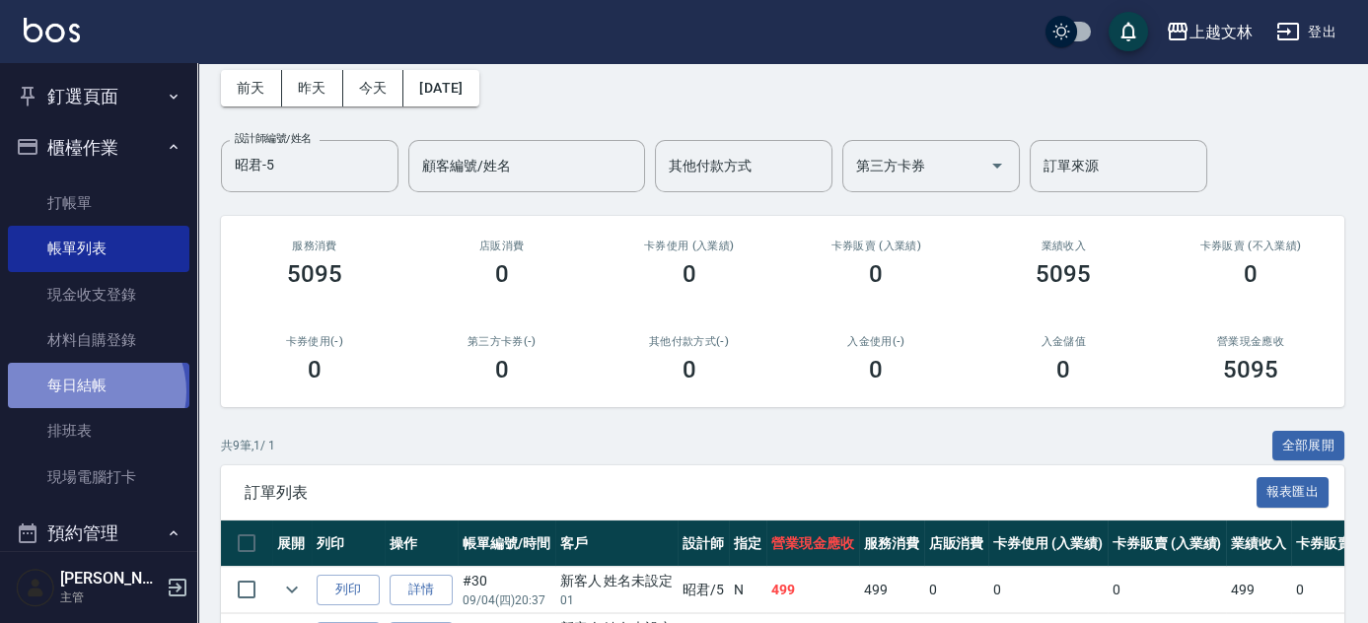
click at [93, 392] on link "每日結帳" at bounding box center [98, 385] width 181 height 45
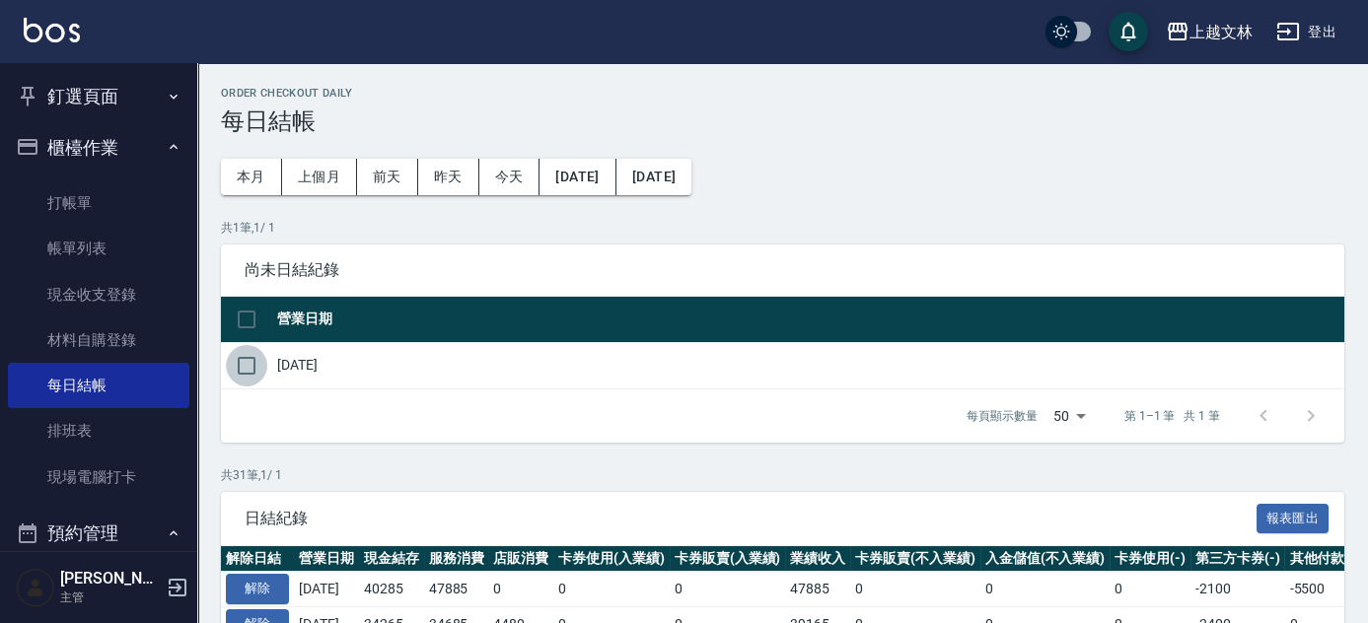
click at [245, 370] on input "checkbox" at bounding box center [246, 365] width 41 height 41
checkbox input "true"
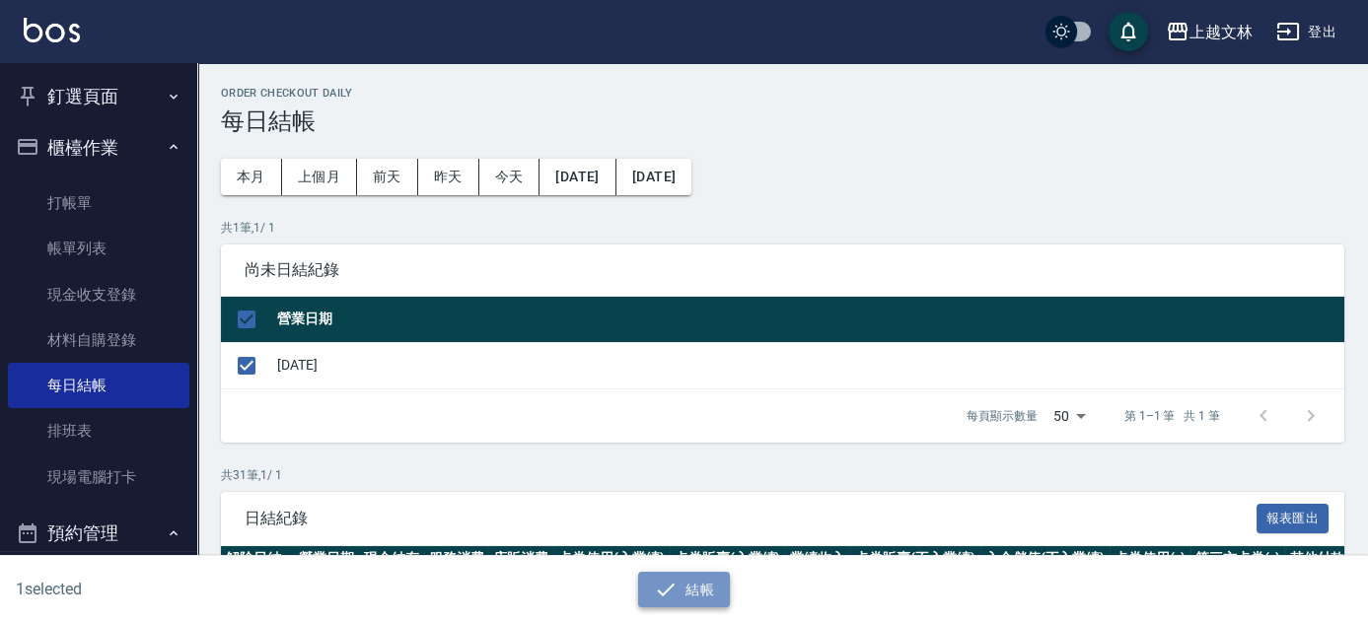
click at [668, 581] on icon "button" at bounding box center [666, 590] width 24 height 24
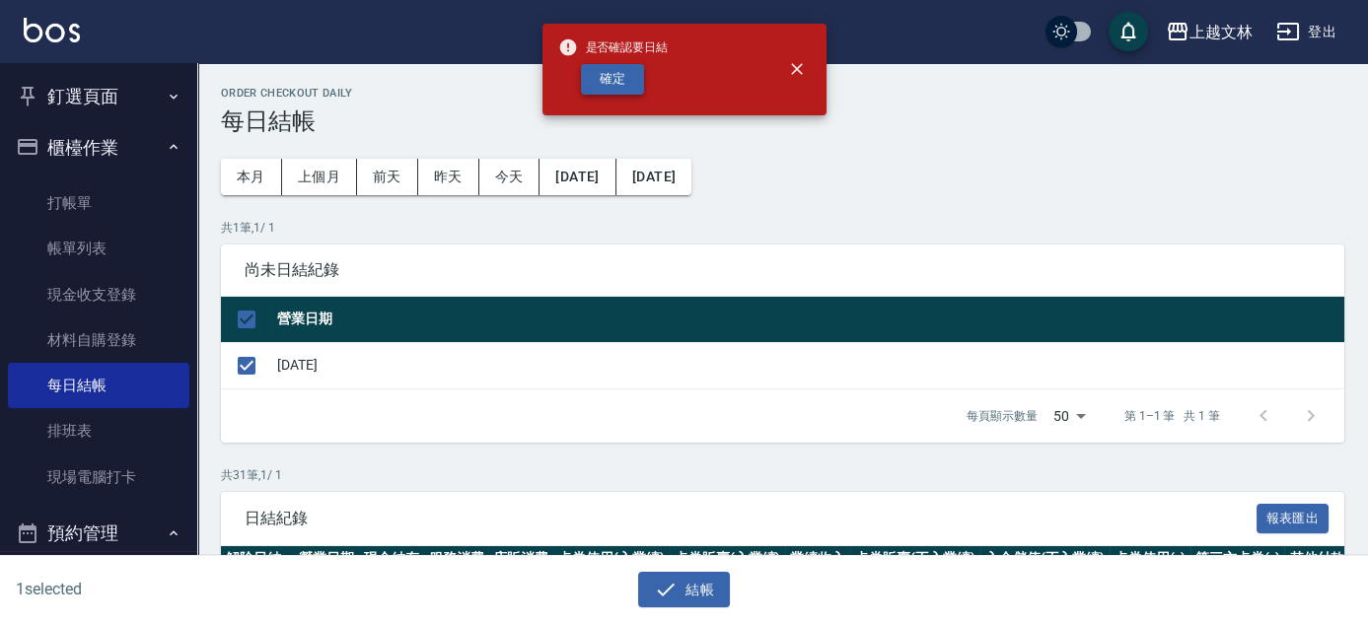
click at [613, 80] on button "確定" at bounding box center [612, 79] width 63 height 31
checkbox input "false"
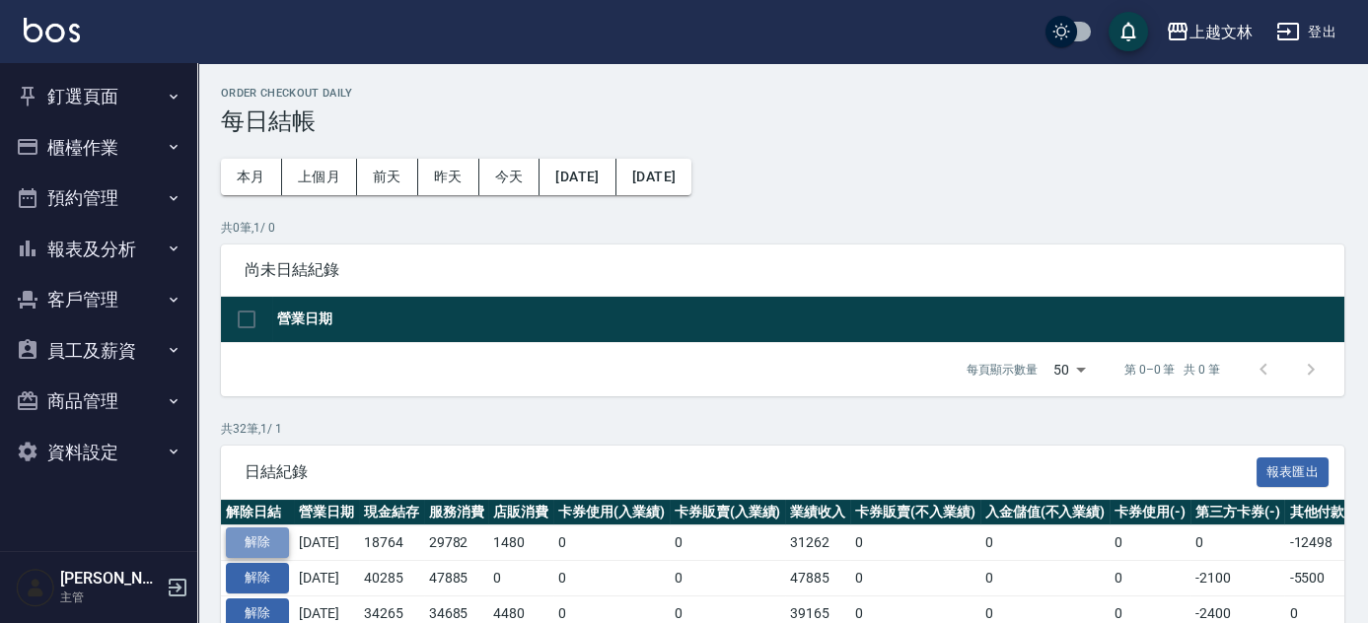
click at [265, 546] on button "解除" at bounding box center [257, 543] width 63 height 31
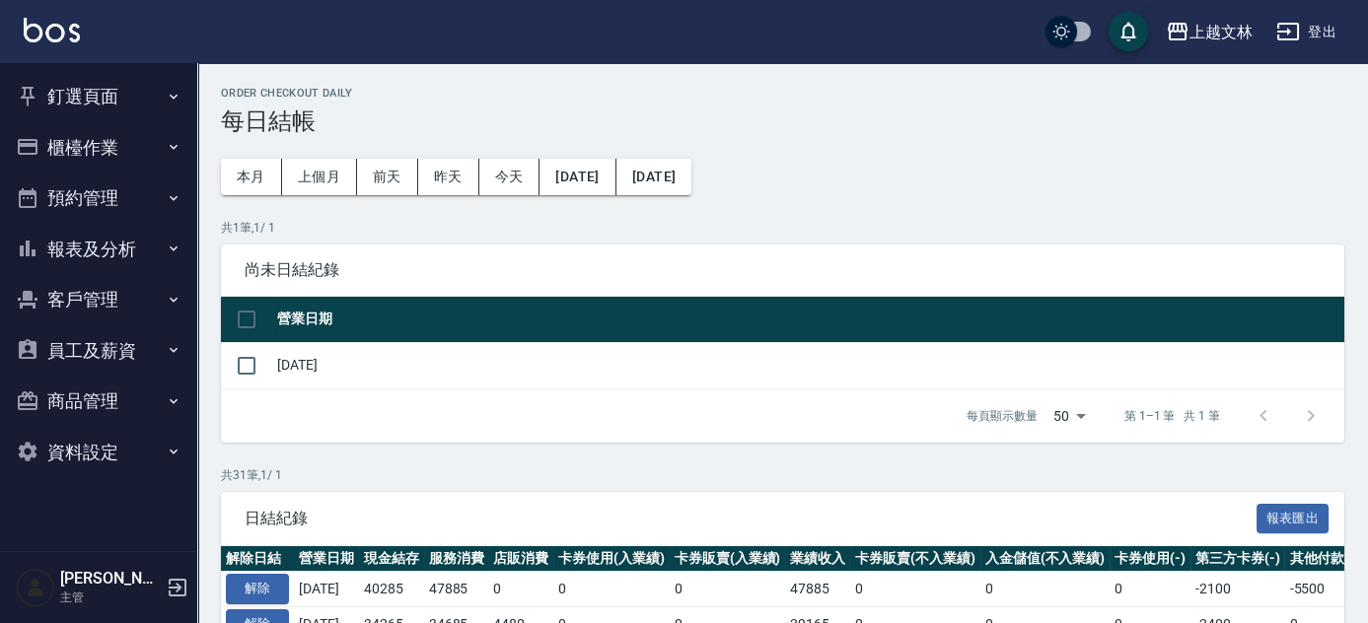
click at [97, 94] on button "釘選頁面" at bounding box center [98, 96] width 181 height 51
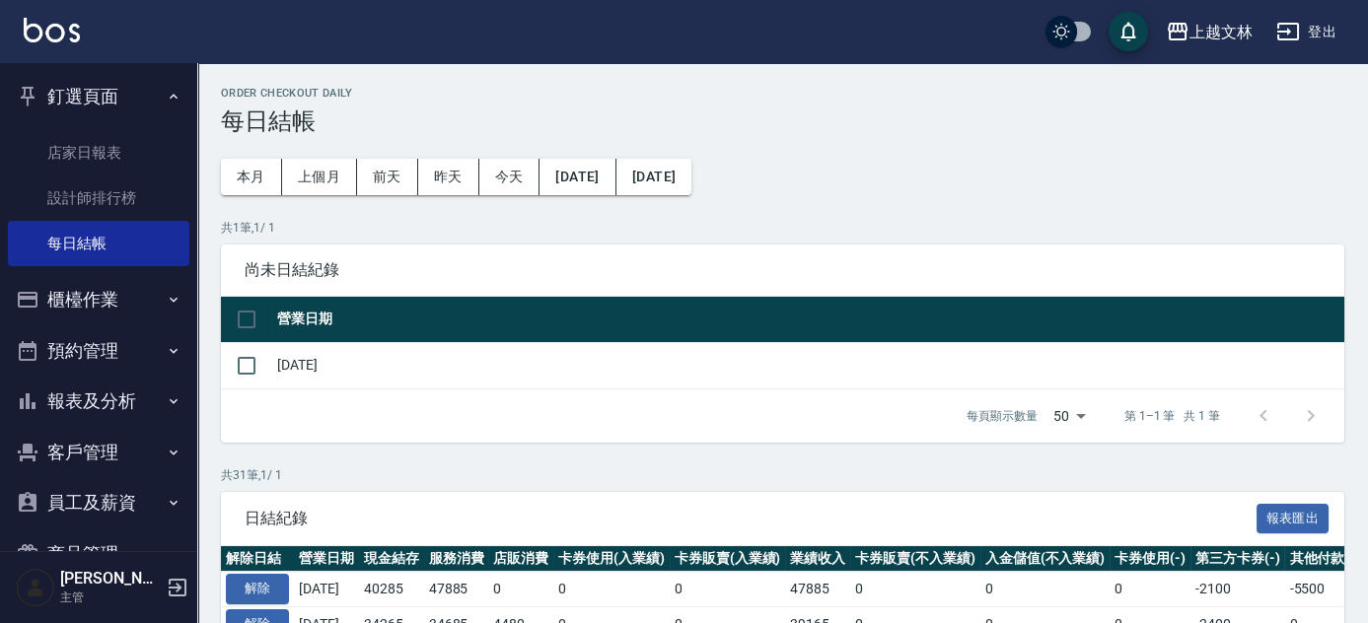
click at [55, 304] on button "櫃檯作業" at bounding box center [98, 299] width 181 height 51
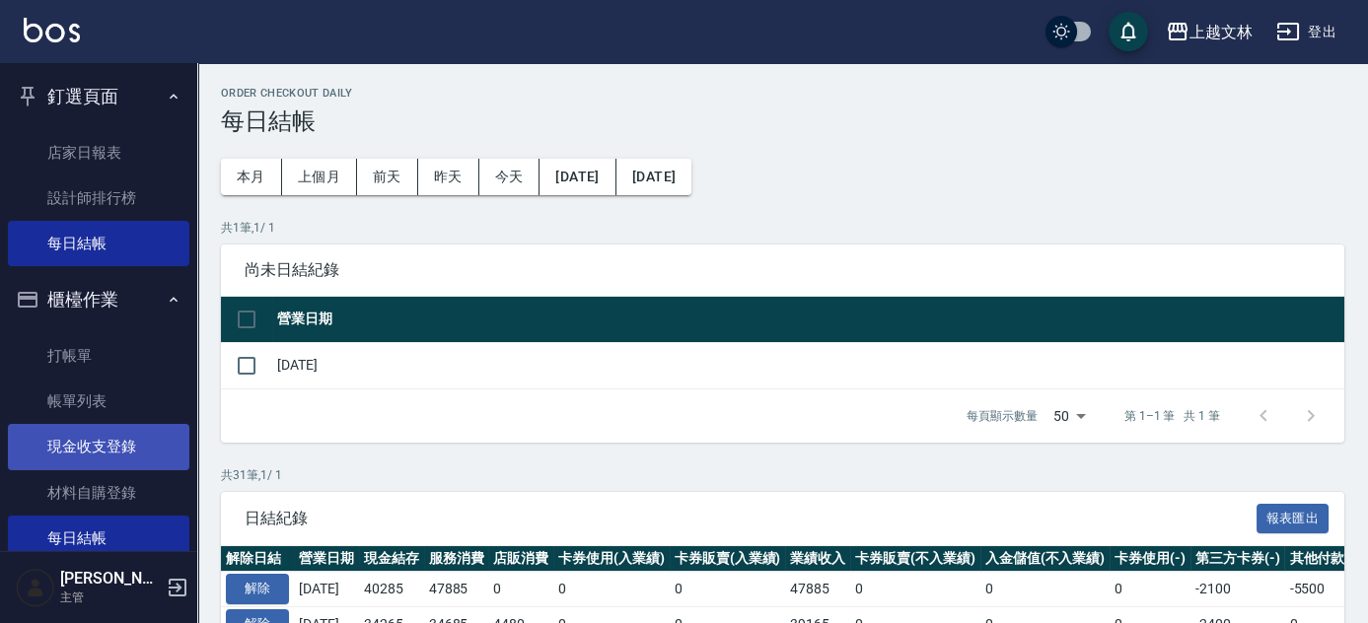
click at [74, 448] on link "現金收支登錄" at bounding box center [98, 446] width 181 height 45
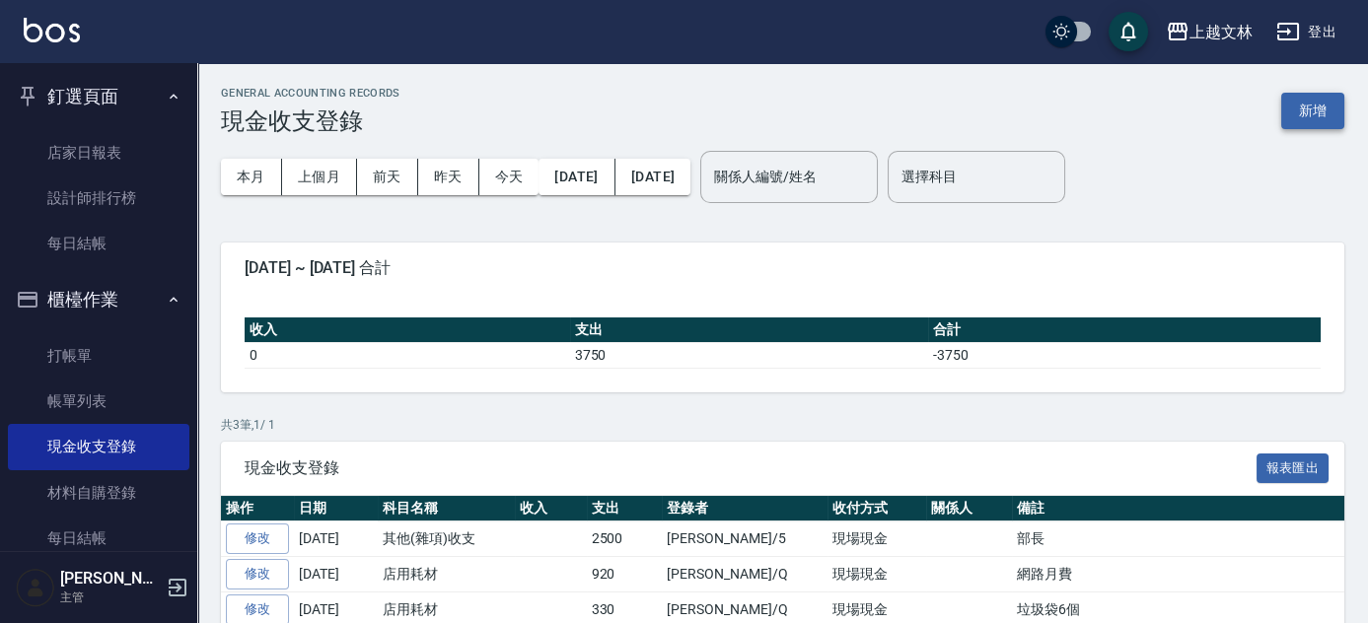
click at [1336, 118] on button "新增" at bounding box center [1312, 111] width 63 height 36
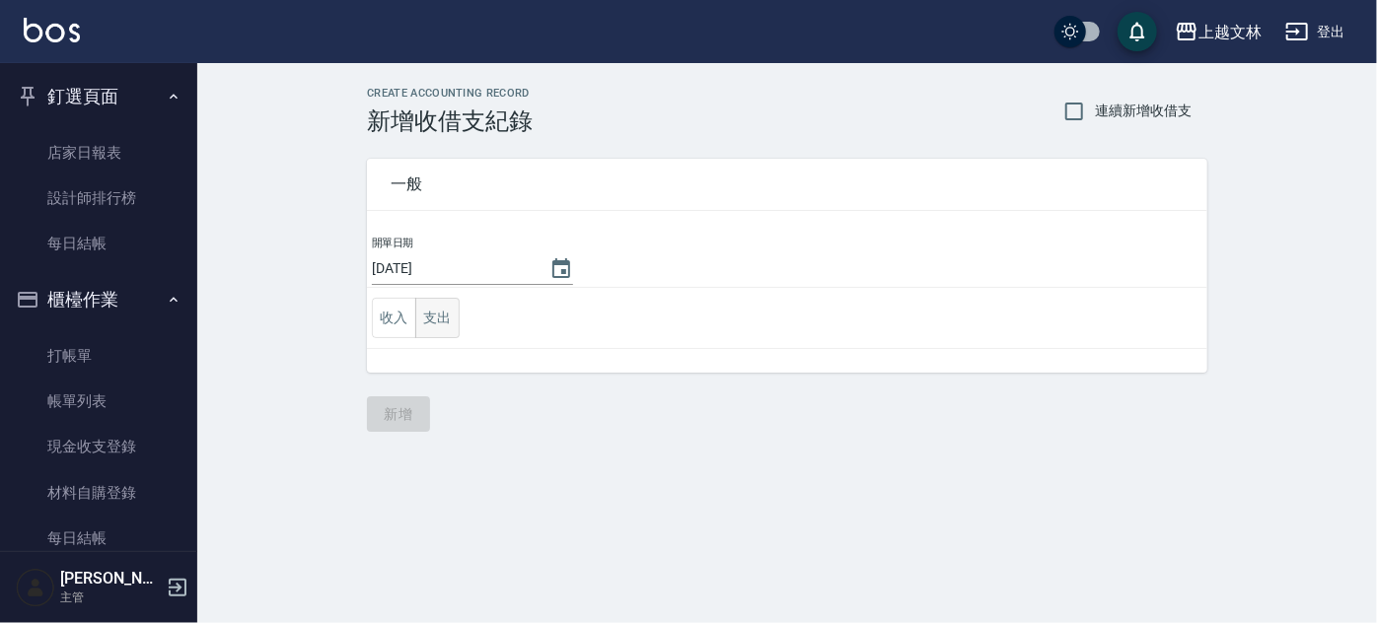
click at [434, 327] on button "支出" at bounding box center [437, 318] width 44 height 40
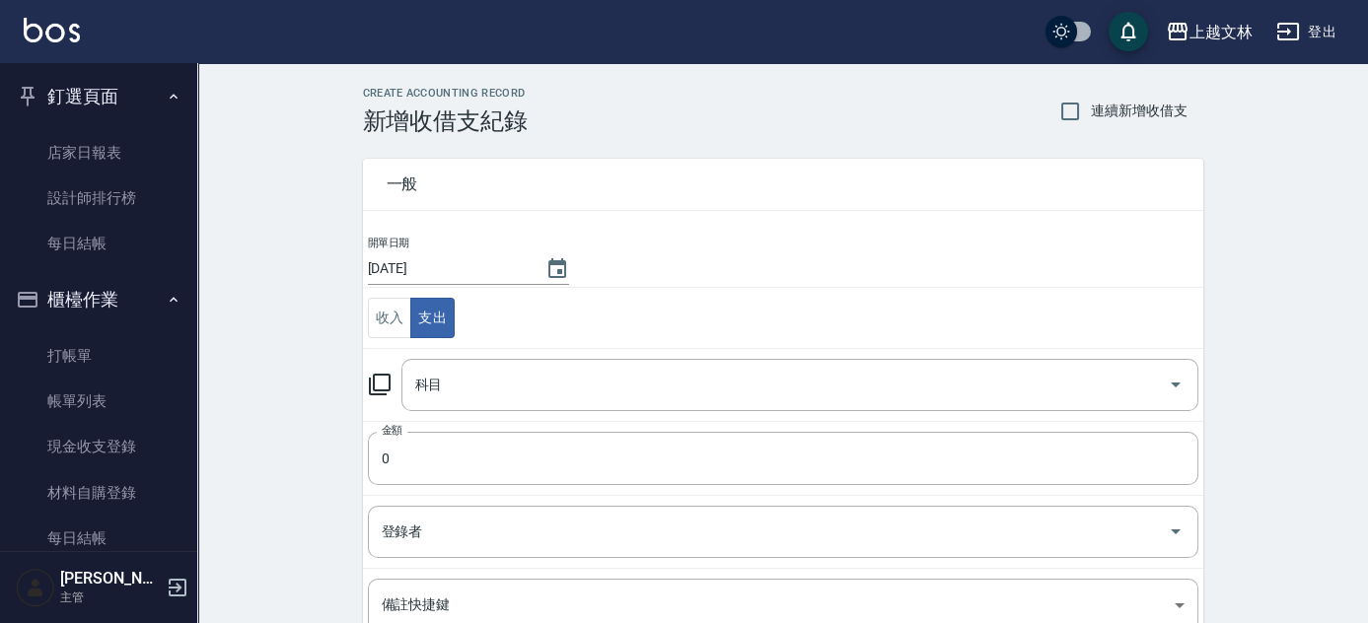
click at [376, 378] on icon at bounding box center [380, 385] width 24 height 24
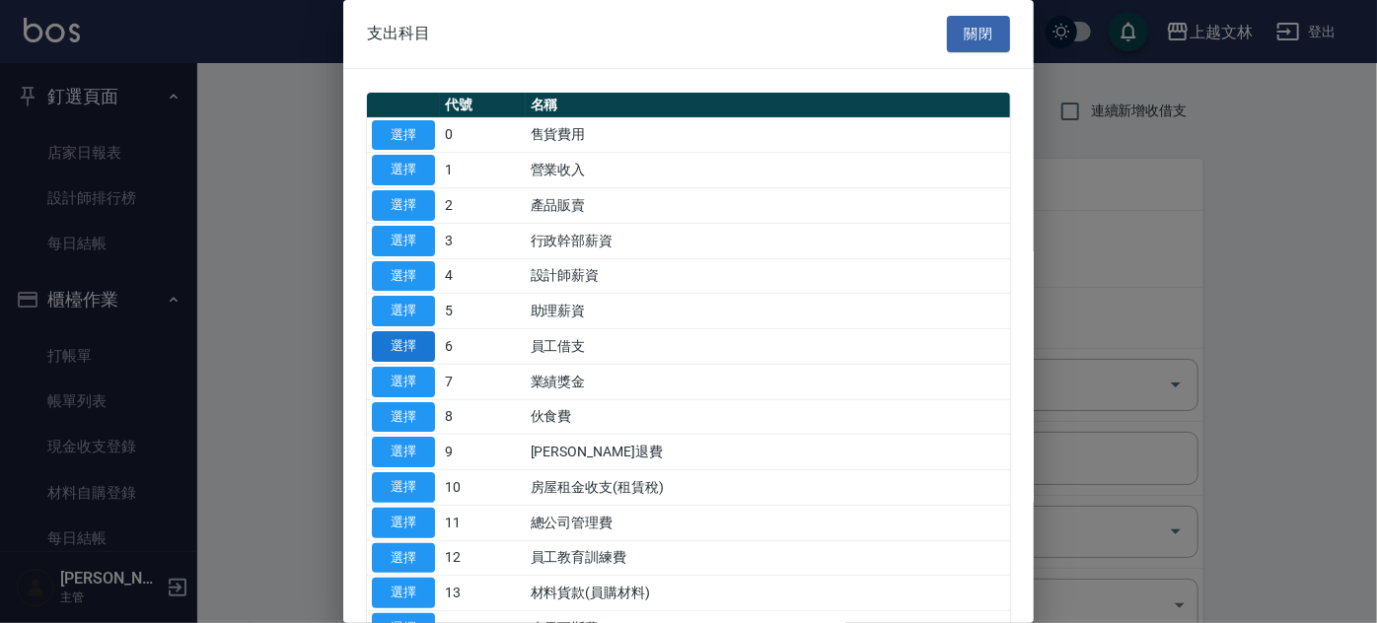
click at [421, 345] on button "選擇" at bounding box center [403, 346] width 63 height 31
type input "6 員工借支"
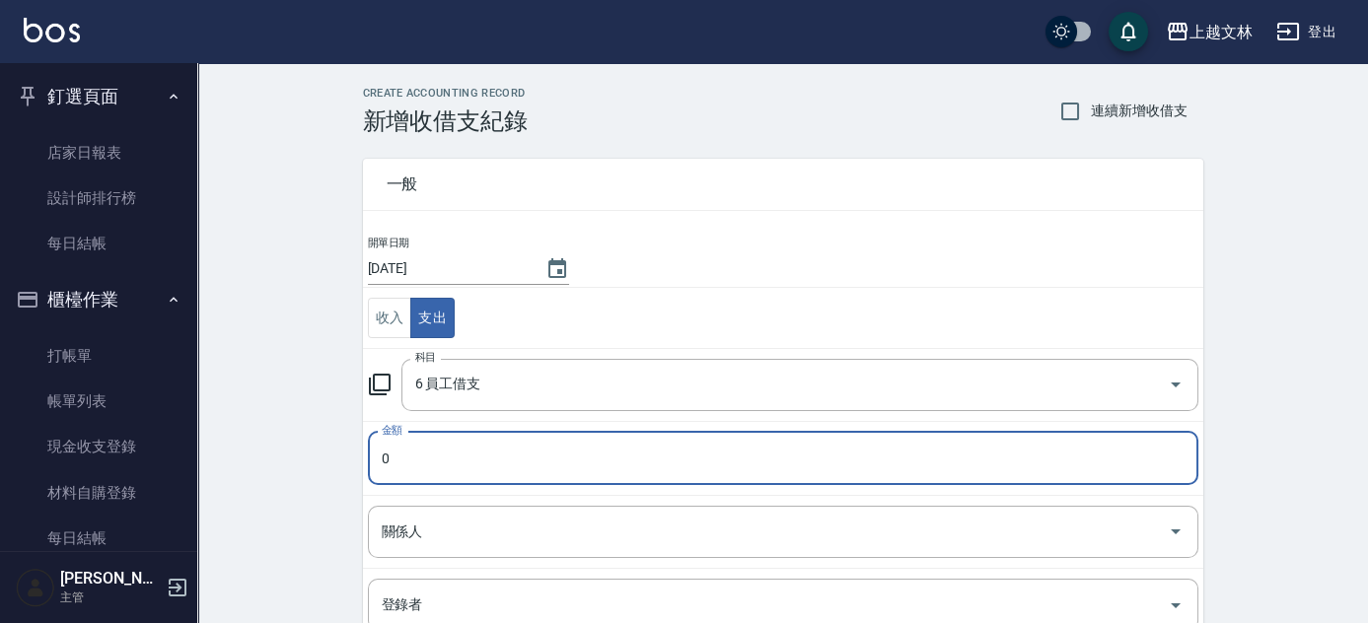
click at [483, 465] on input "0" at bounding box center [783, 458] width 831 height 53
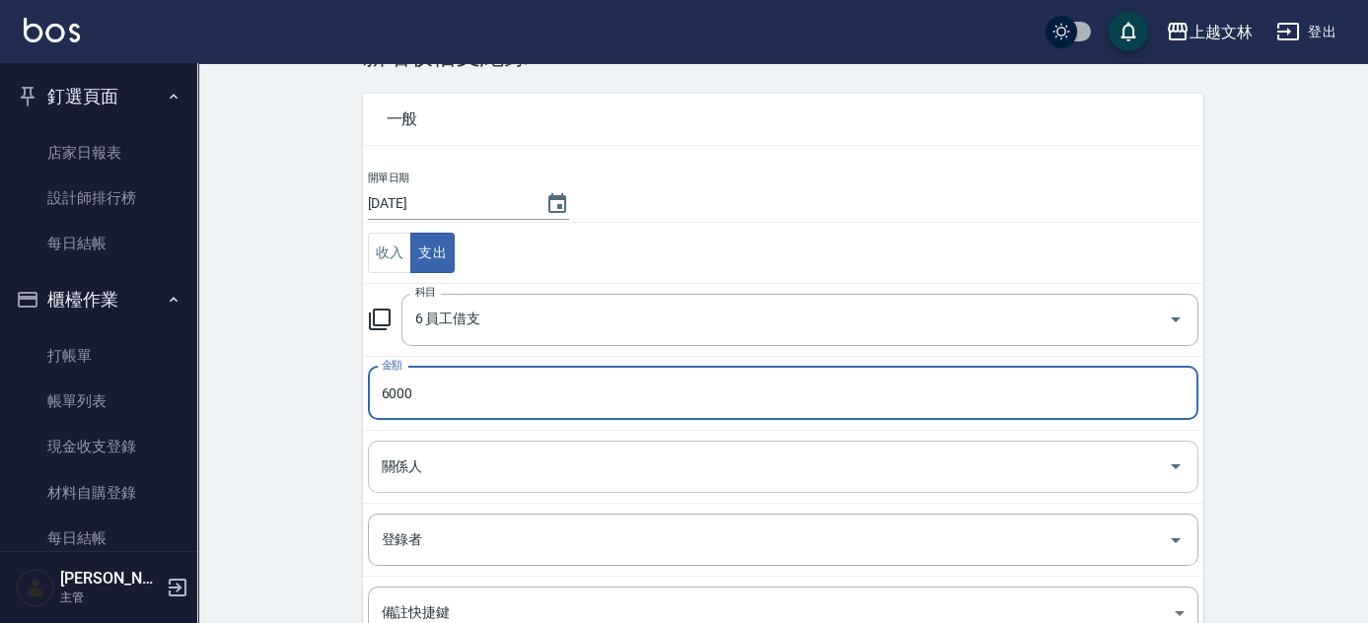
scroll to position [179, 0]
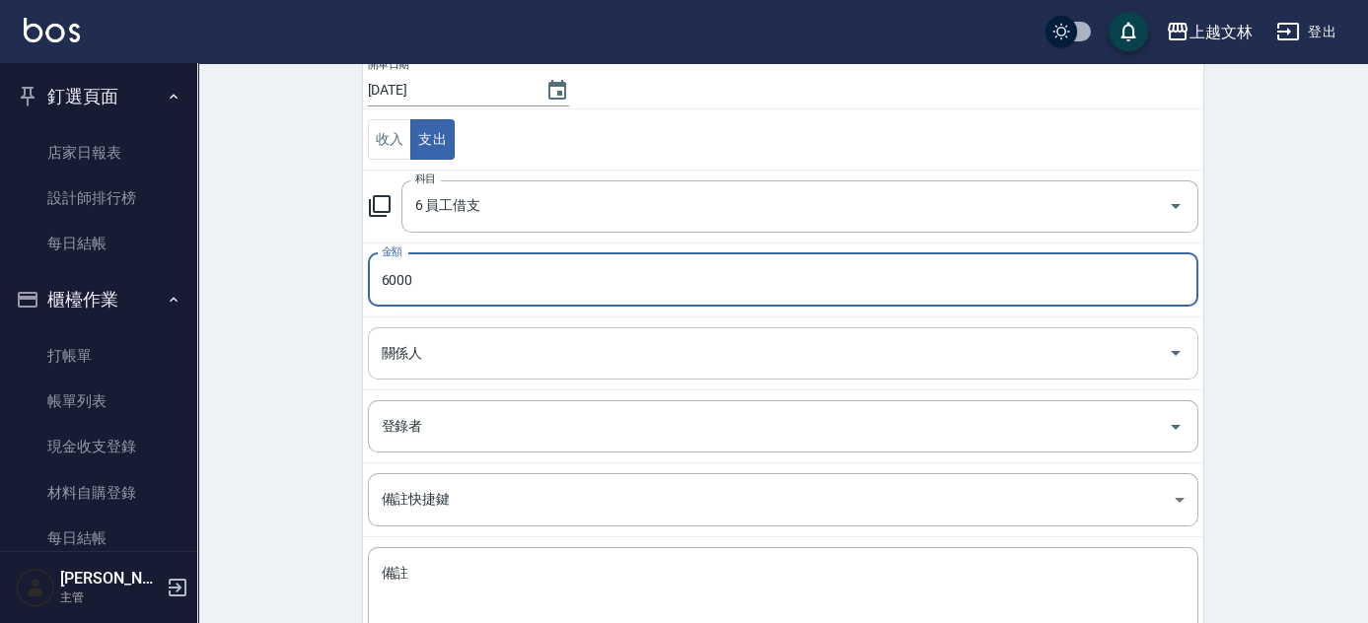
type input "6000"
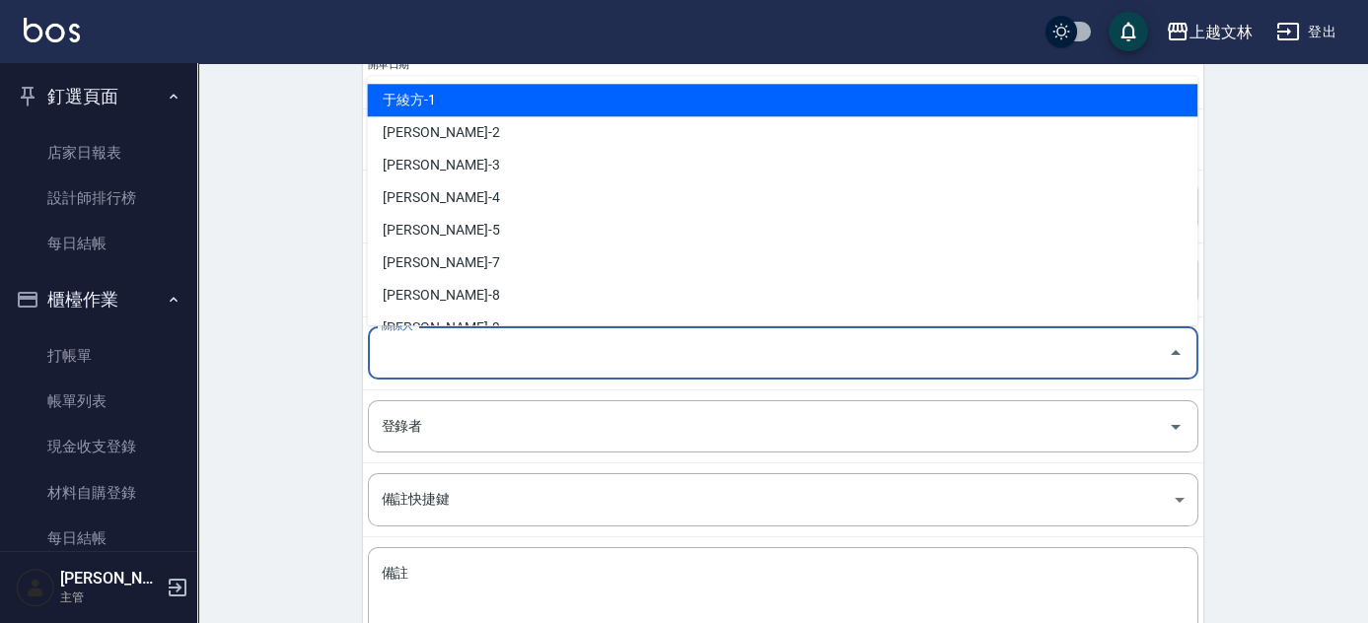
click at [438, 357] on input "關係人" at bounding box center [768, 353] width 783 height 35
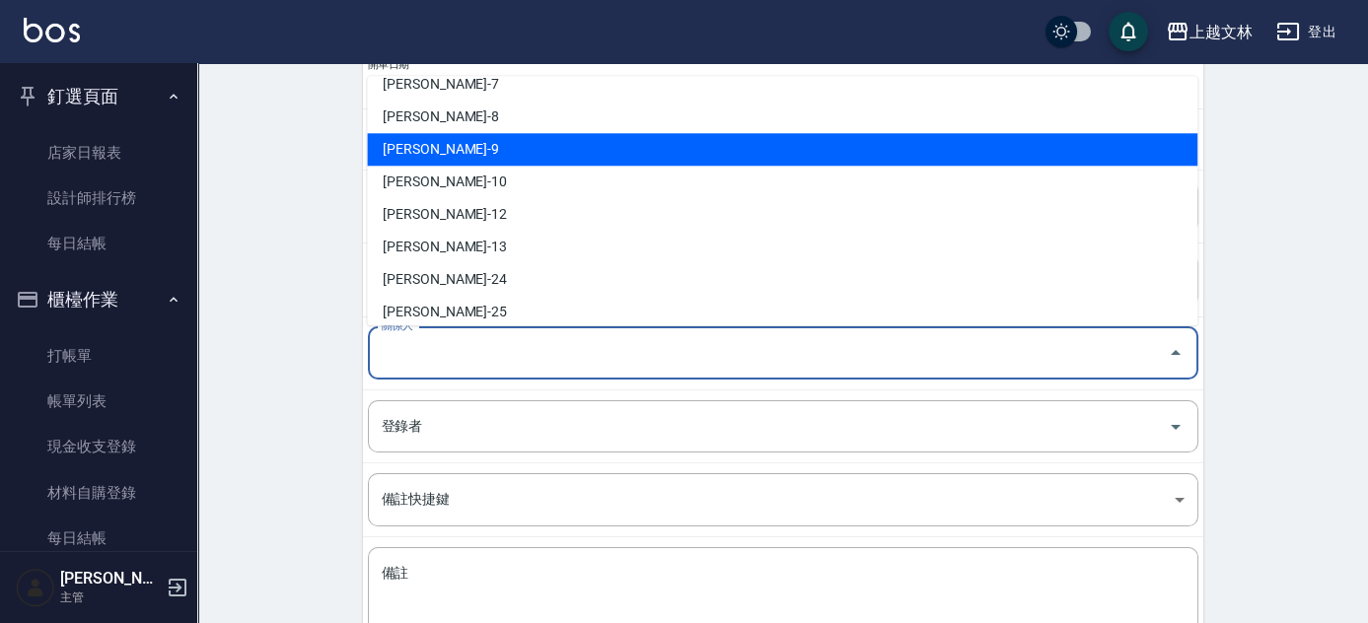
click at [452, 151] on li "[PERSON_NAME]-9" at bounding box center [782, 149] width 831 height 33
type input "[PERSON_NAME]-9"
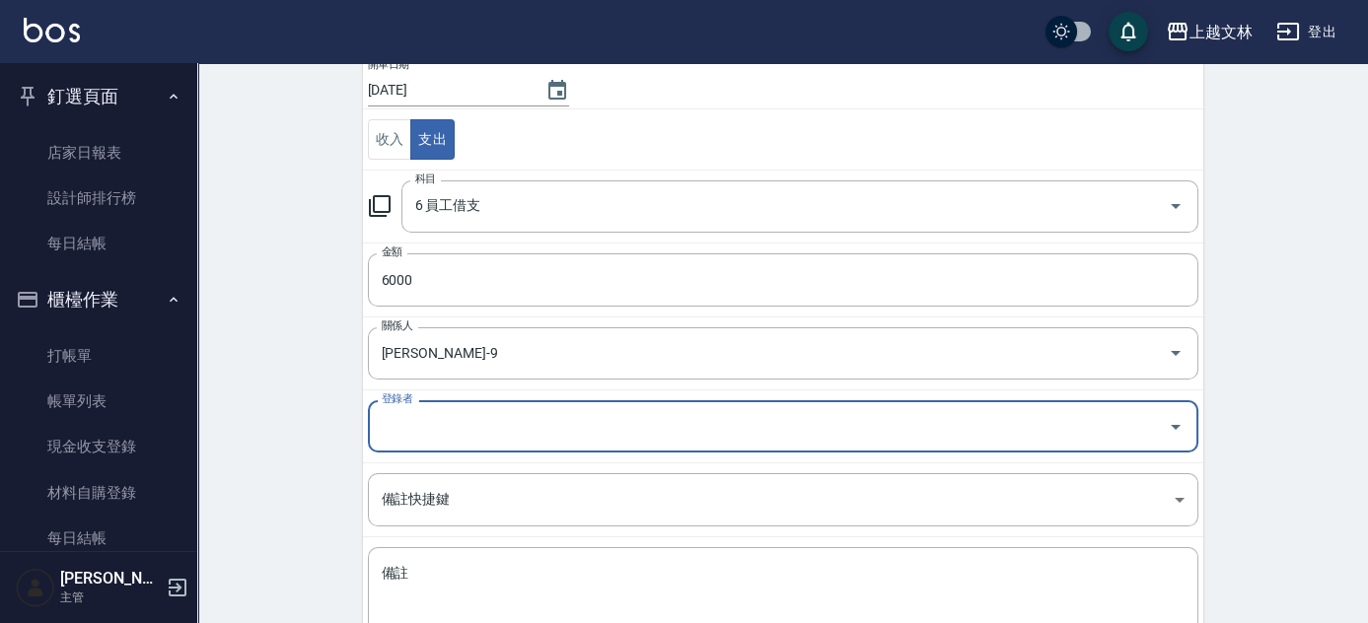
click at [507, 428] on input "登錄者" at bounding box center [768, 426] width 783 height 35
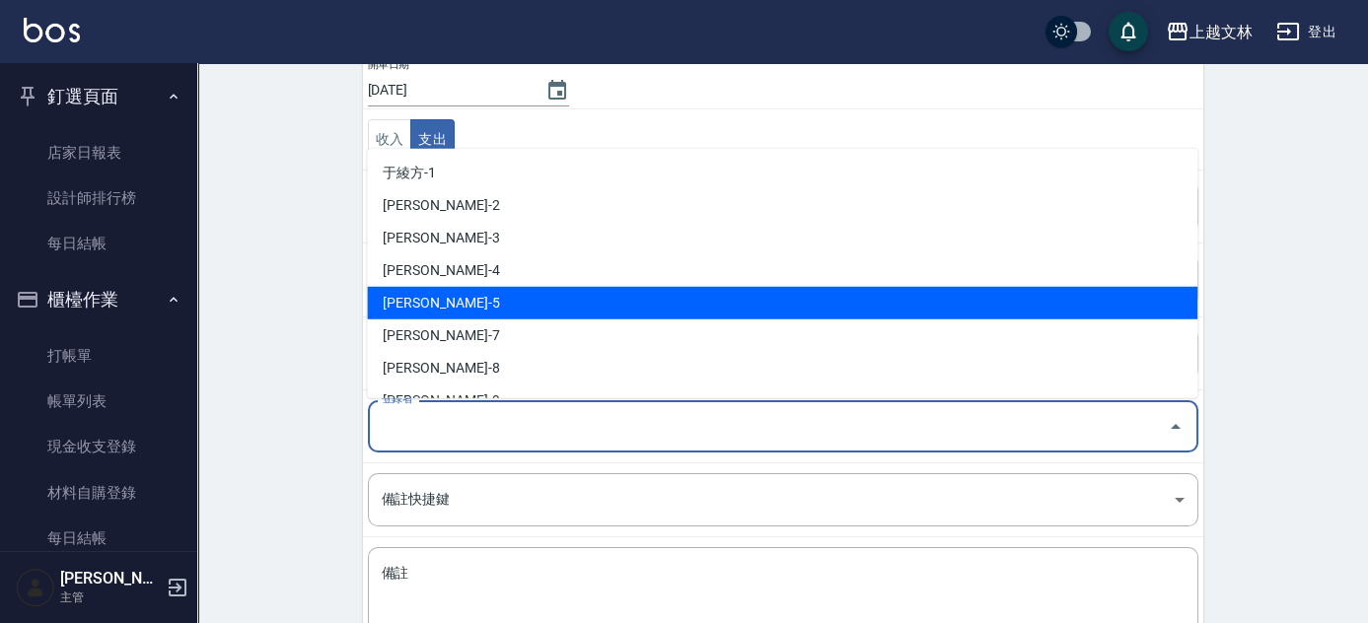
click at [487, 293] on li "[PERSON_NAME]-5" at bounding box center [782, 303] width 831 height 33
type input "[PERSON_NAME]-5"
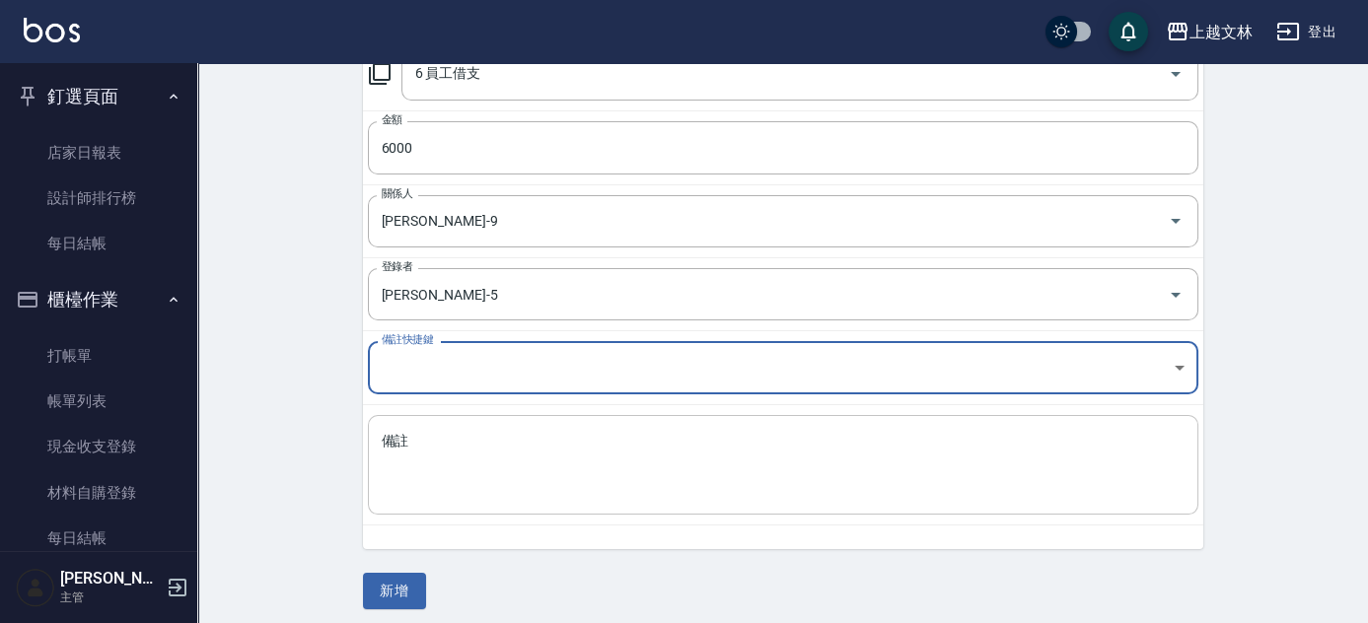
scroll to position [317, 0]
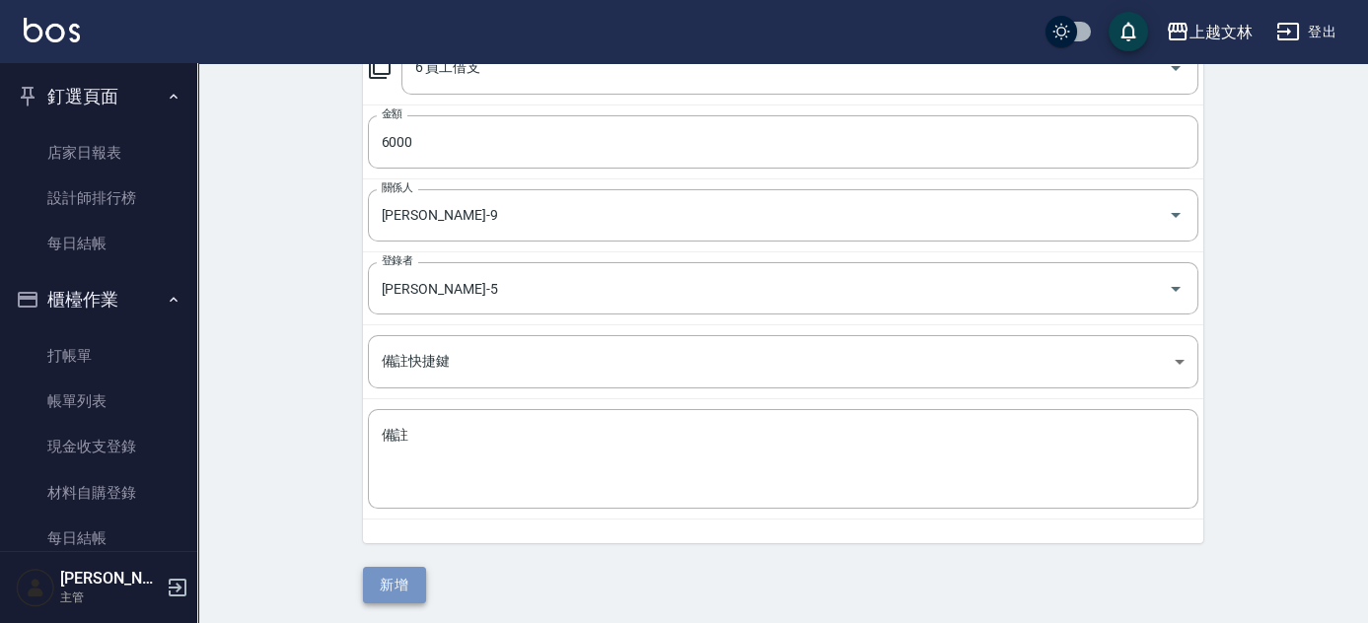
click at [397, 601] on div "CREATE ACCOUNTING RECORD 新增收借支紀錄 連續新增收借支 一般 開單日期 [DATE] 收入 支出 科目 6 員工借支 科目 金額 6…" at bounding box center [782, 186] width 1171 height 881
click at [404, 583] on button "新增" at bounding box center [394, 585] width 63 height 36
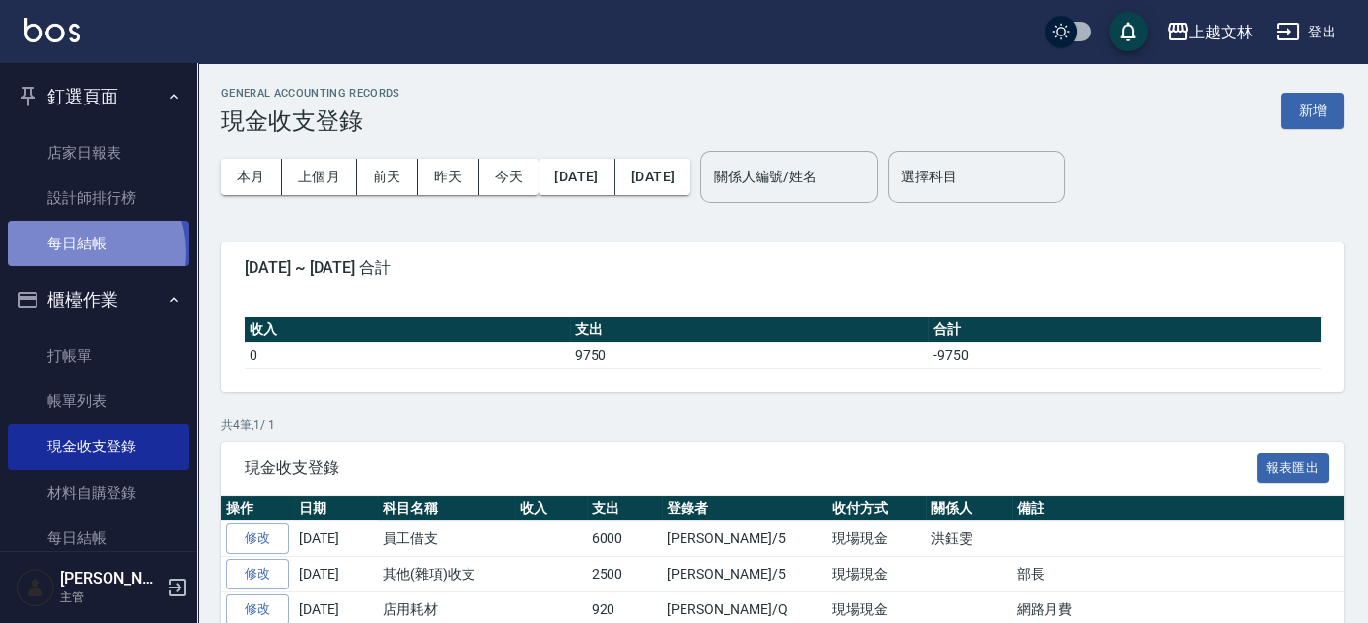
click at [79, 253] on link "每日結帳" at bounding box center [98, 243] width 181 height 45
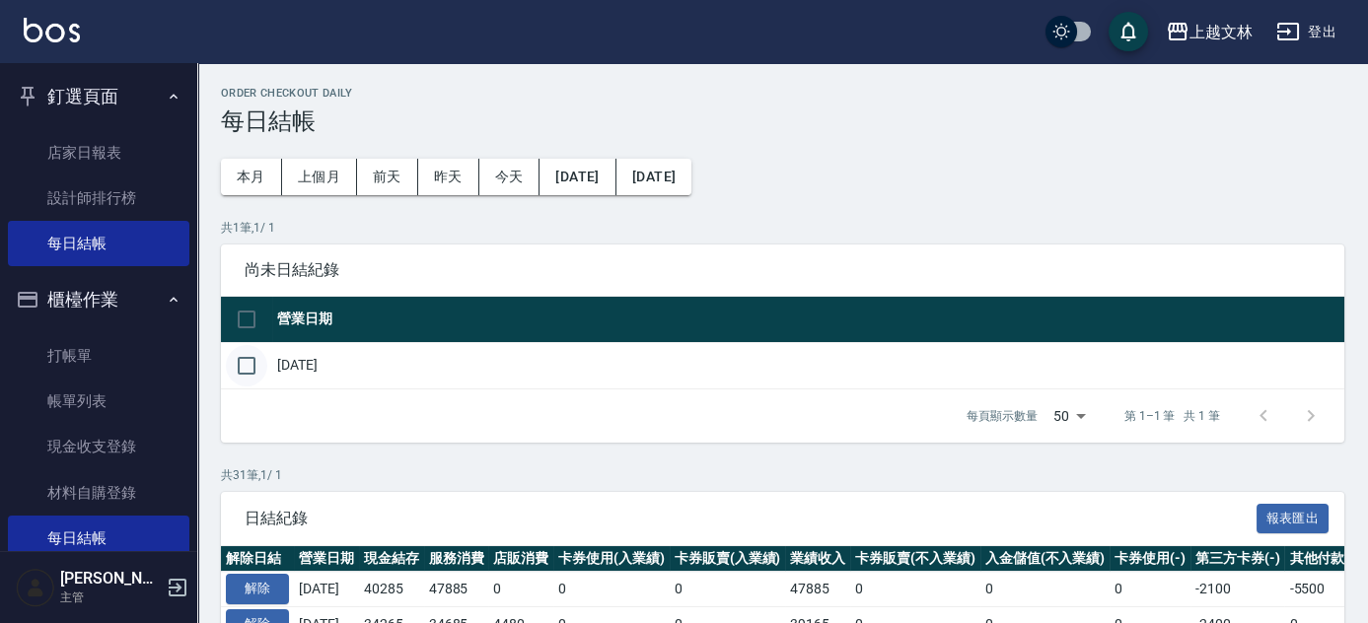
click at [243, 366] on input "checkbox" at bounding box center [246, 365] width 41 height 41
checkbox input "true"
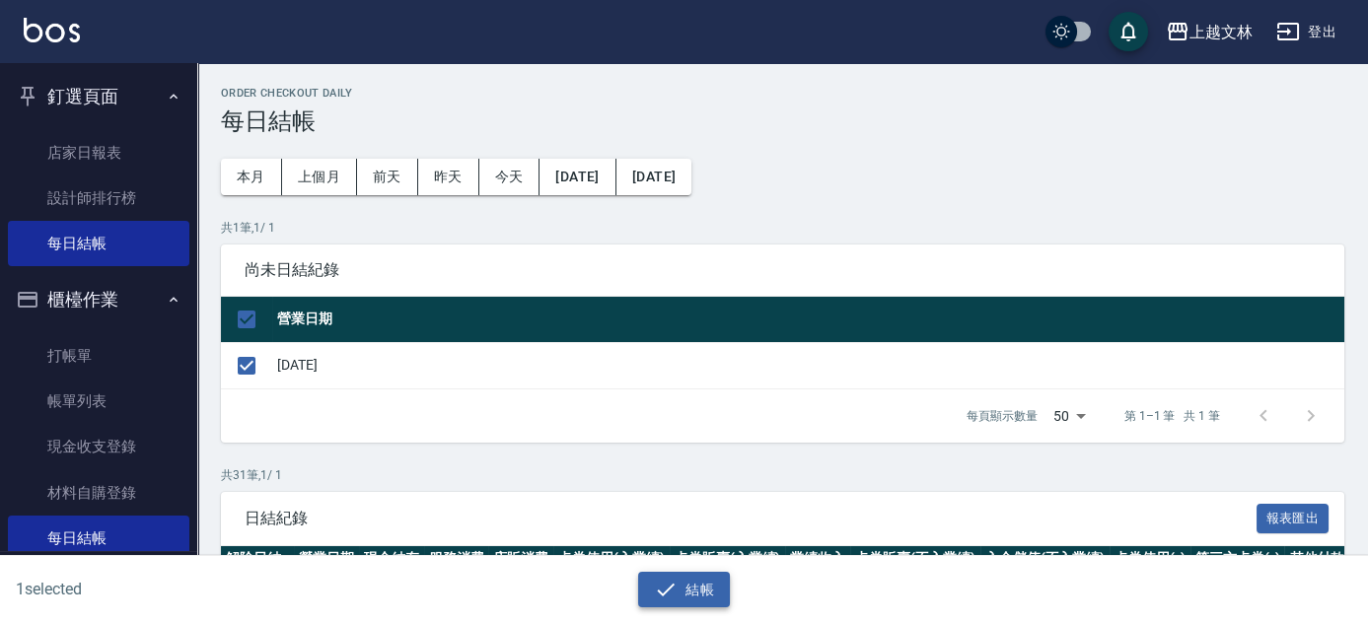
click at [679, 599] on button "結帳" at bounding box center [684, 590] width 92 height 36
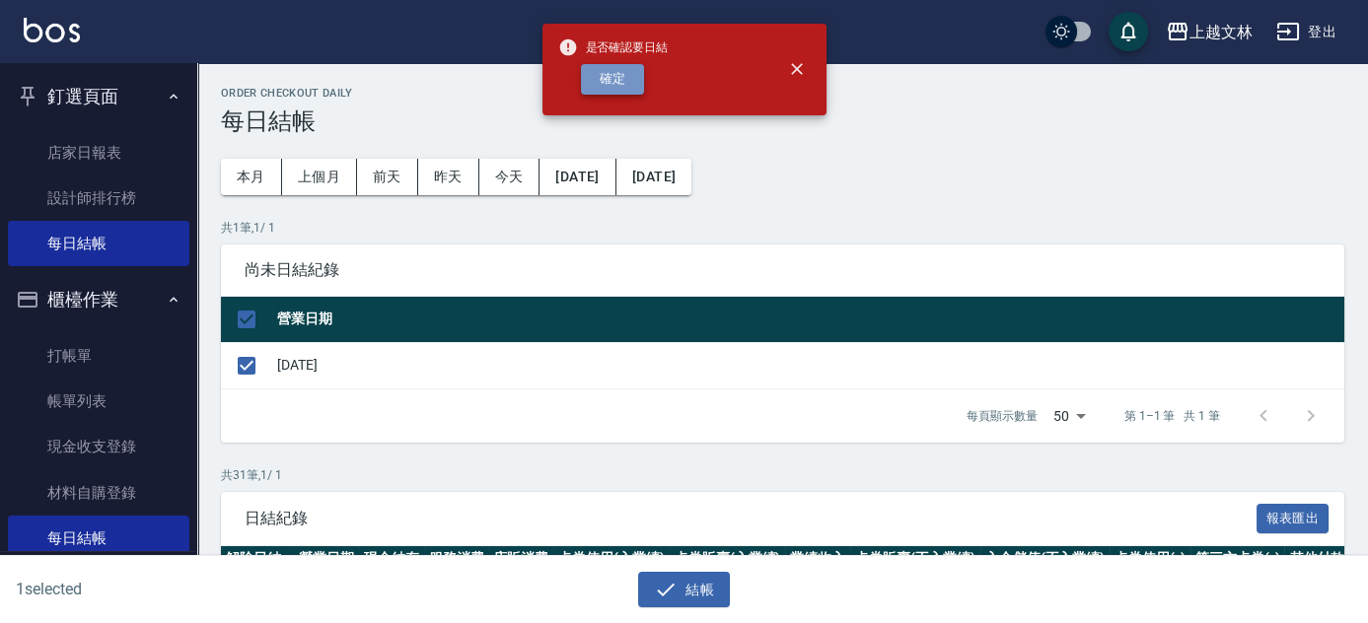
click at [622, 81] on button "確定" at bounding box center [612, 79] width 63 height 31
checkbox input "false"
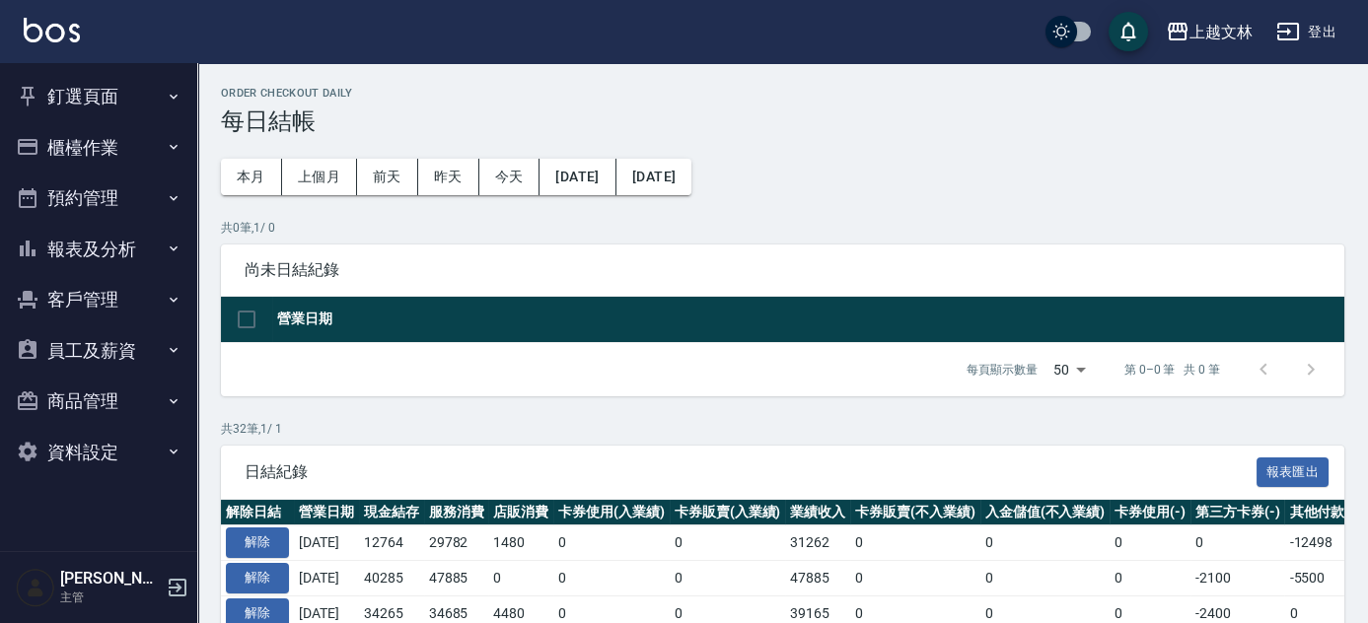
click at [74, 84] on button "釘選頁面" at bounding box center [98, 96] width 181 height 51
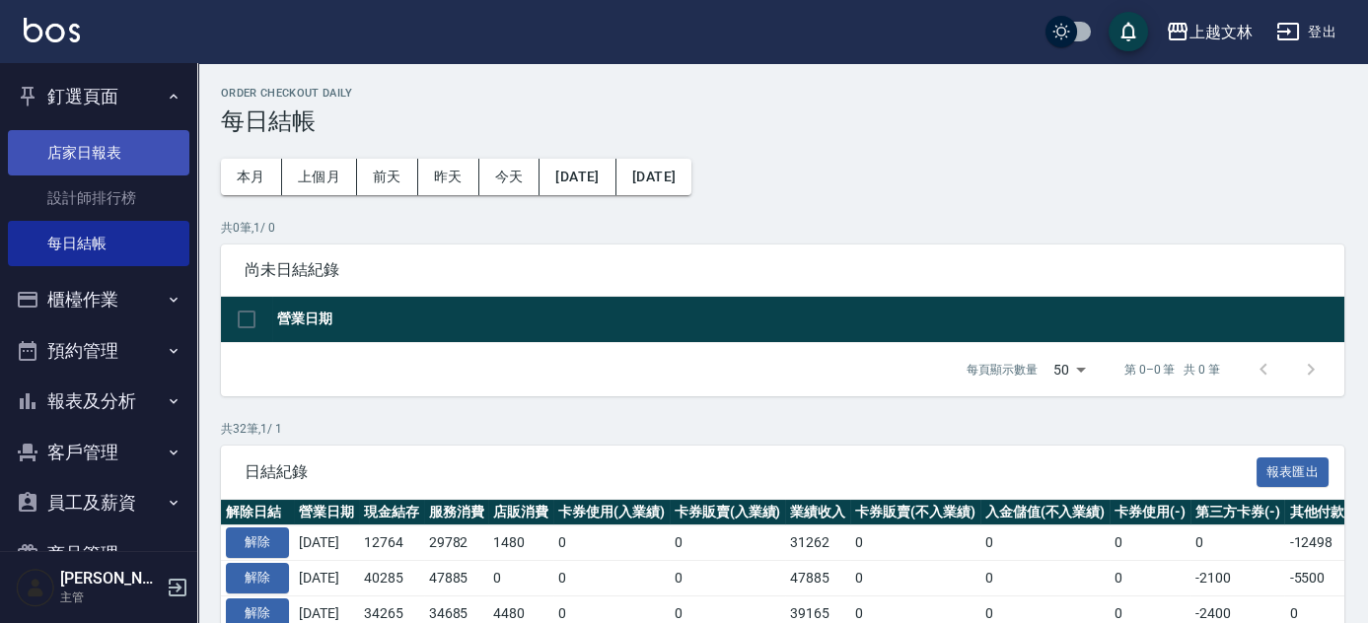
click at [109, 171] on link "店家日報表" at bounding box center [98, 152] width 181 height 45
